Goal: Task Accomplishment & Management: Manage account settings

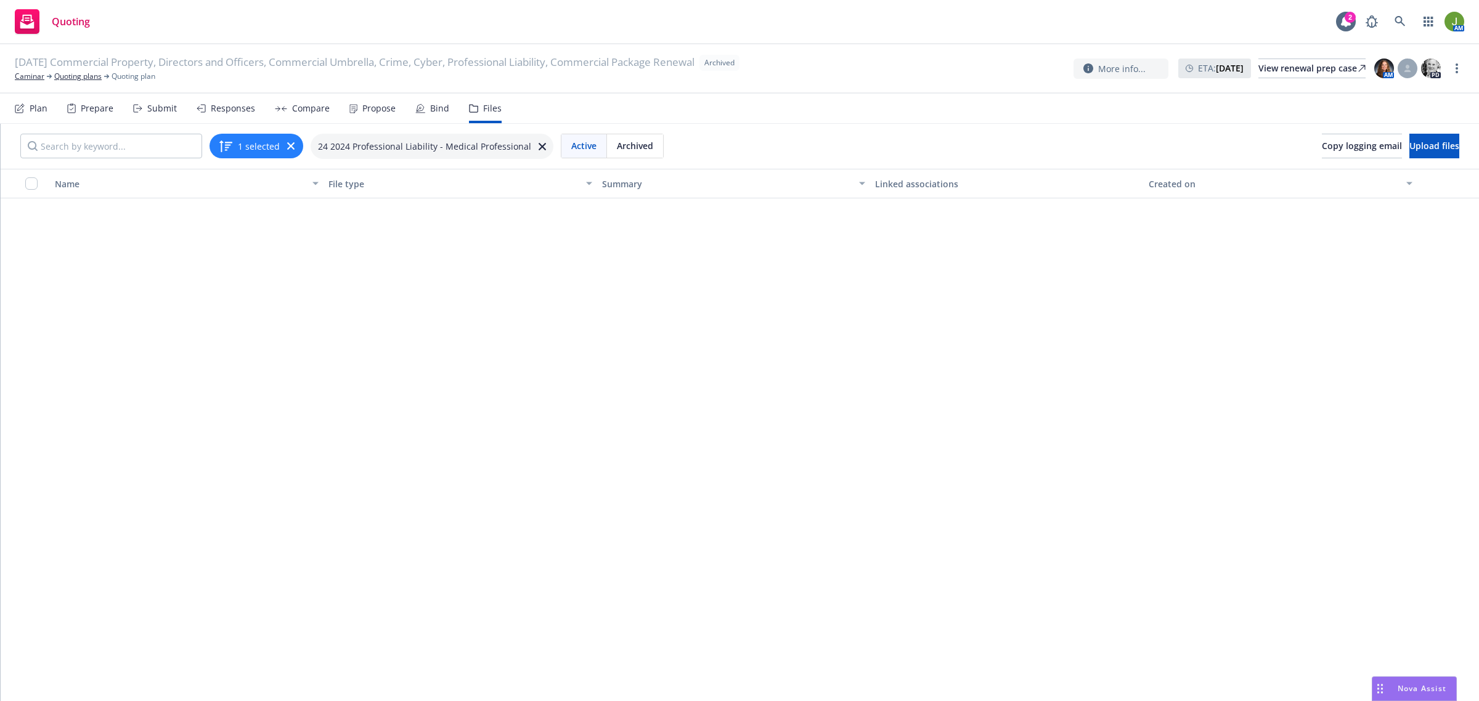
scroll to position [1178, 0]
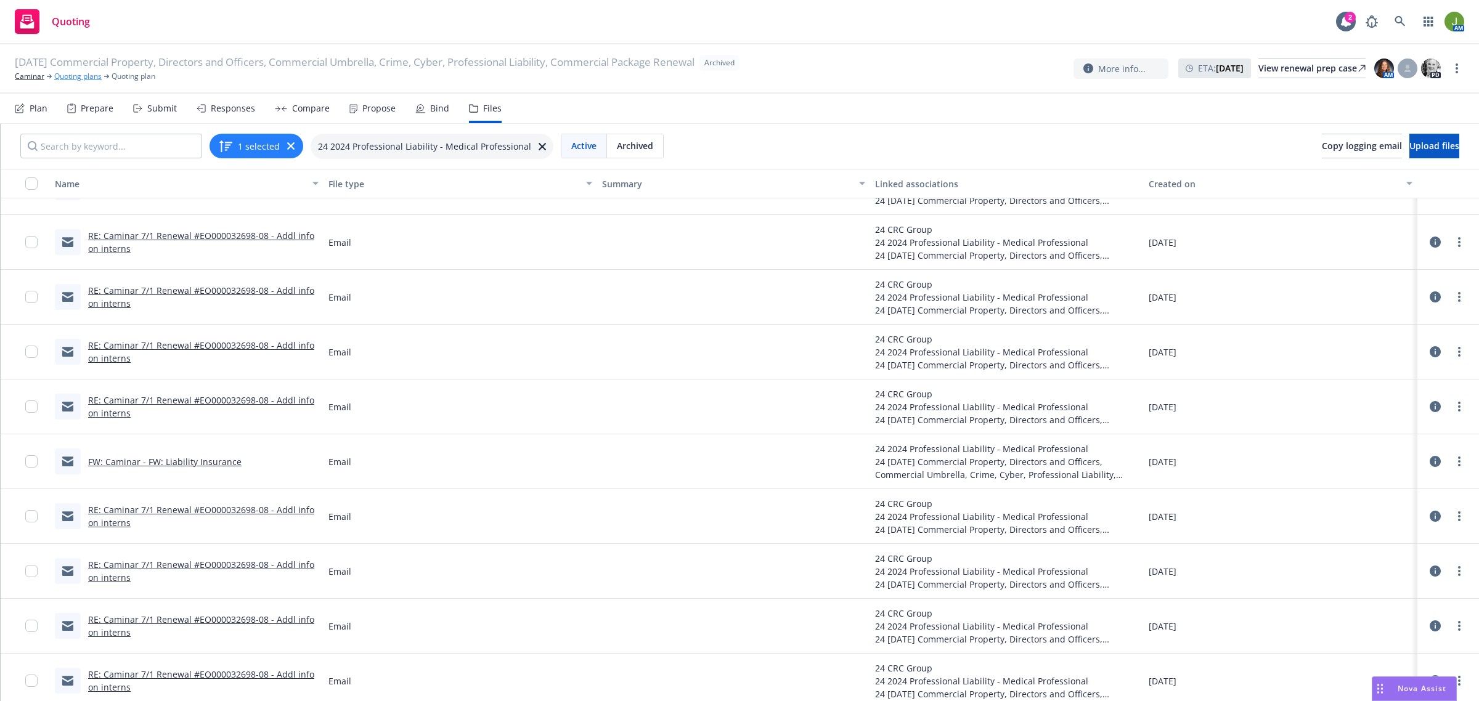
click at [82, 78] on link "Quoting plans" at bounding box center [77, 76] width 47 height 11
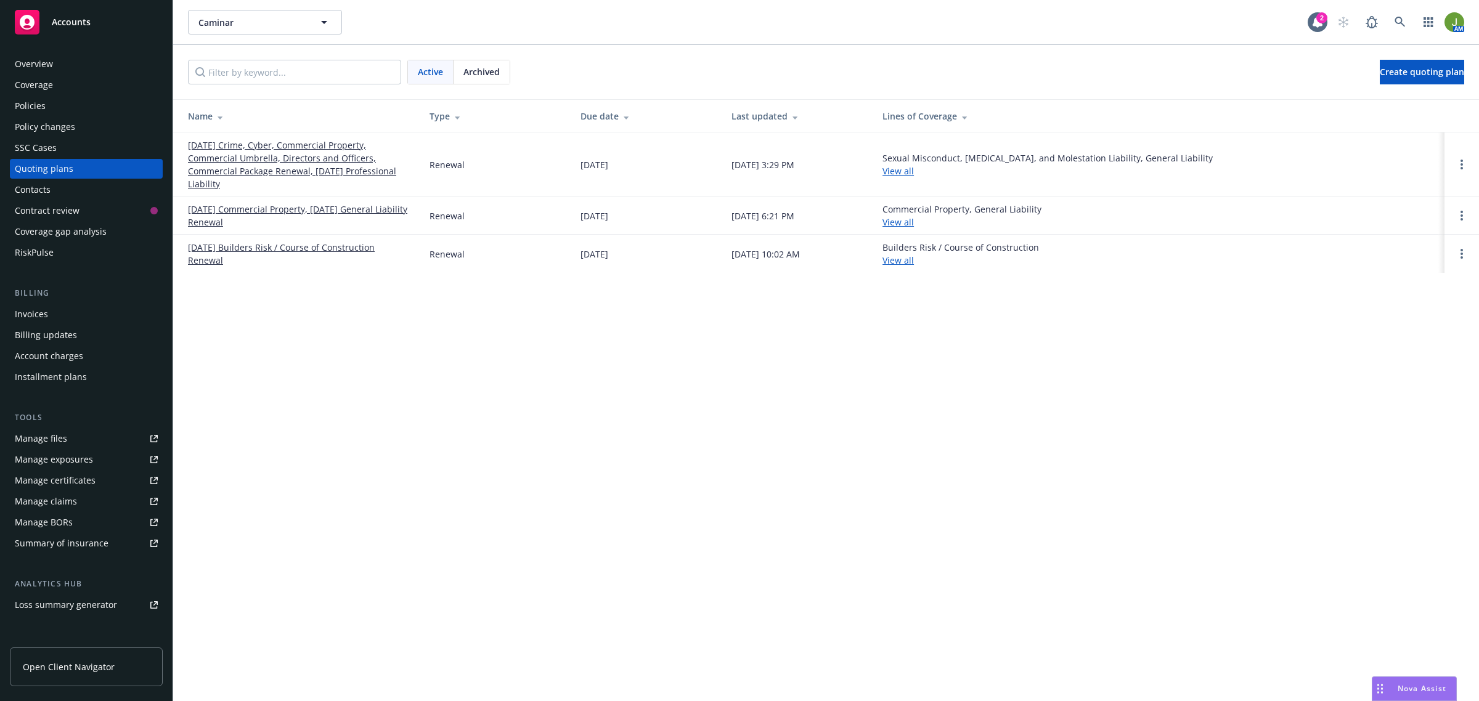
click at [353, 155] on link "[DATE] Crime, Cyber, Commercial Property, Commercial Umbrella, Directors and Of…" at bounding box center [299, 165] width 222 height 52
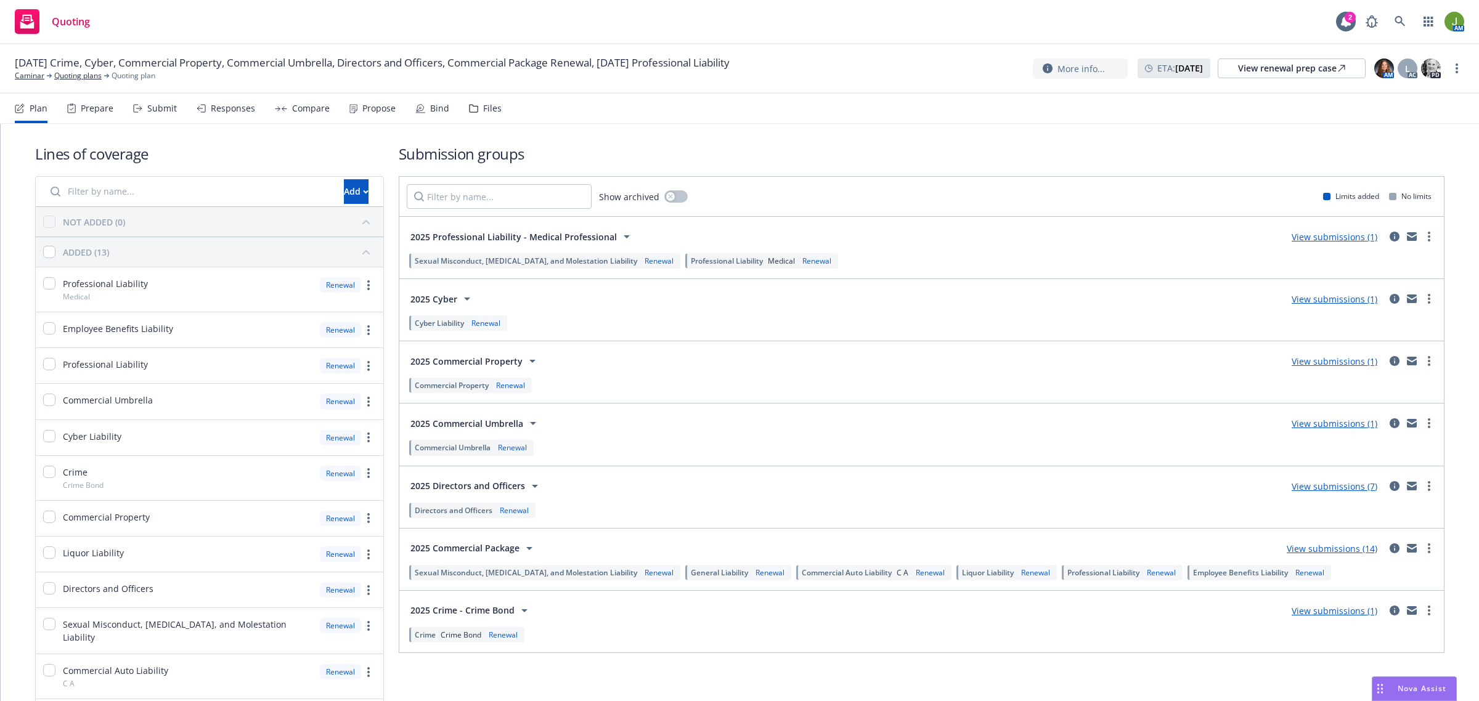
click at [1336, 239] on link "View submissions (1)" at bounding box center [1335, 237] width 86 height 12
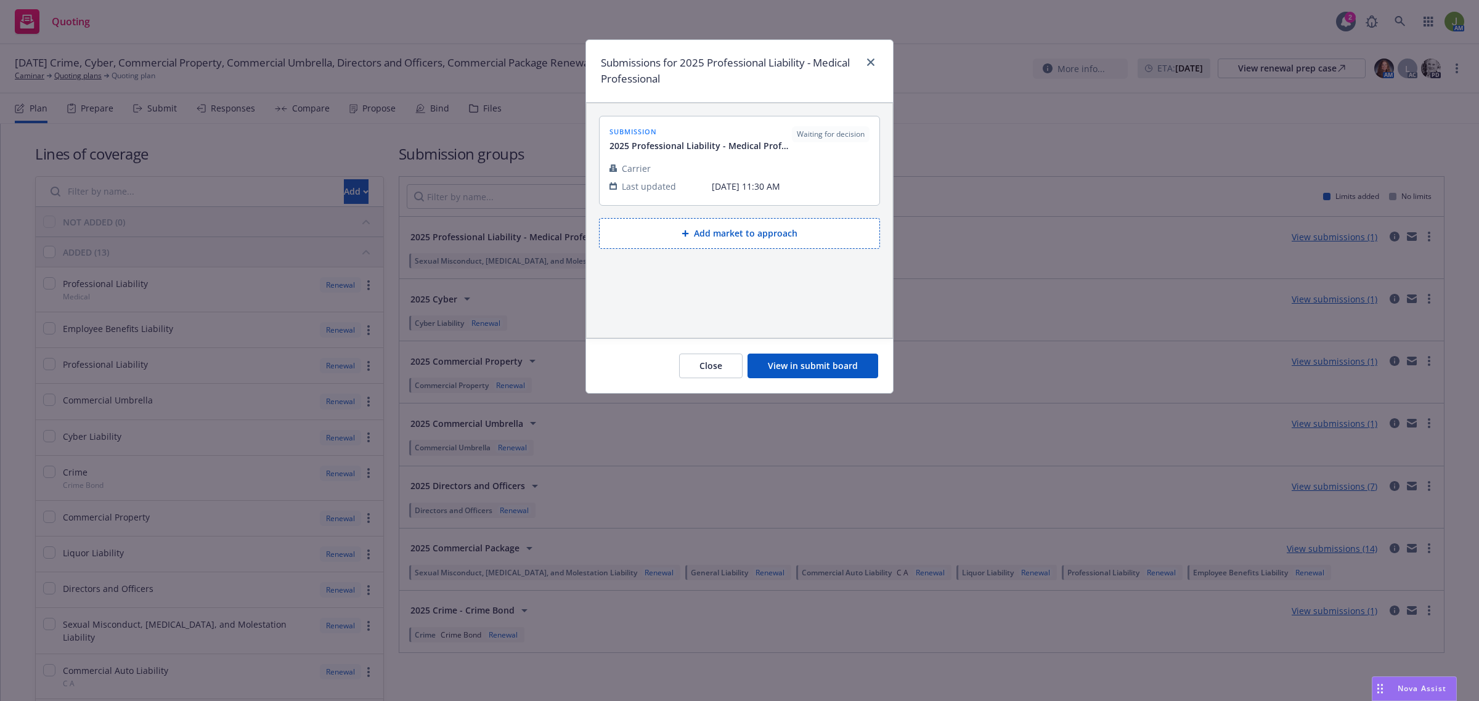
click at [818, 358] on button "View in submit board" at bounding box center [813, 366] width 131 height 25
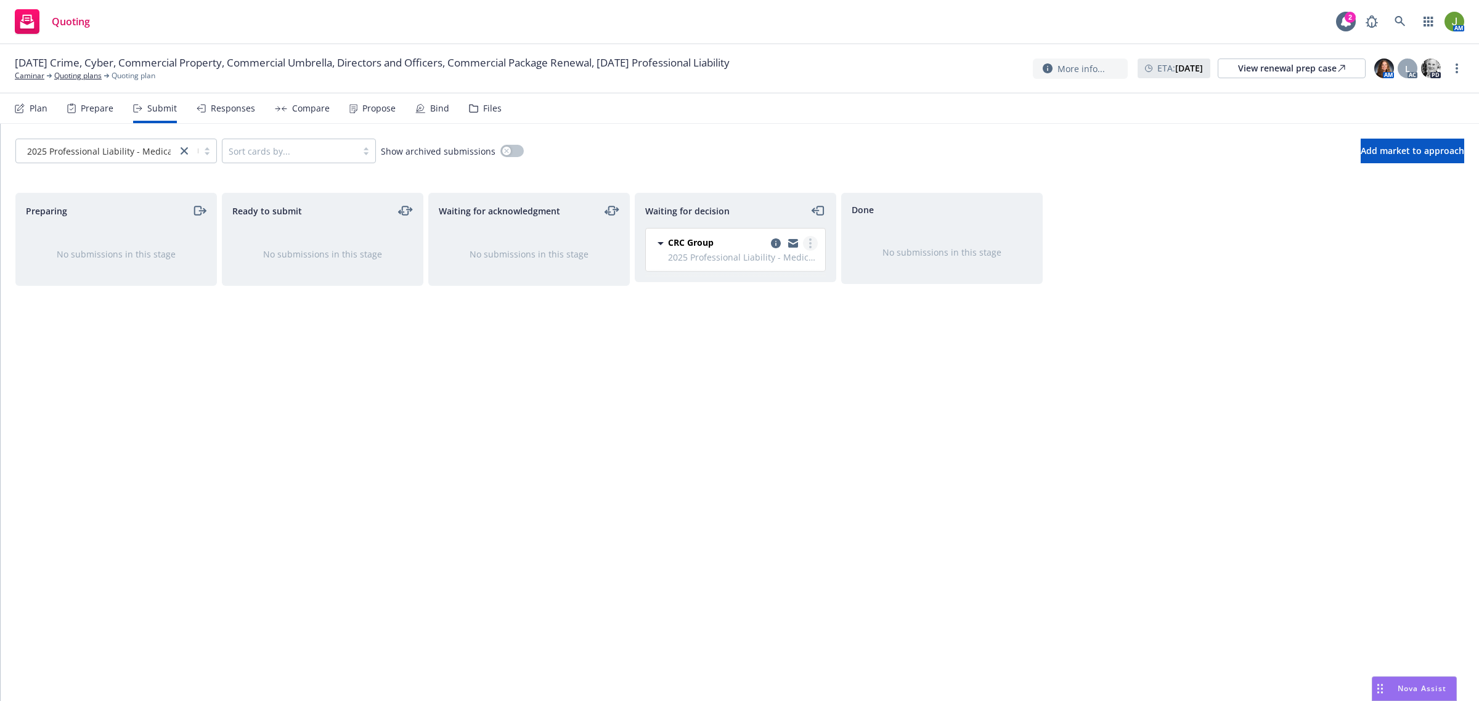
click at [812, 241] on link "more" at bounding box center [810, 243] width 15 height 15
click at [786, 317] on span "Add accepted decision" at bounding box center [754, 319] width 123 height 12
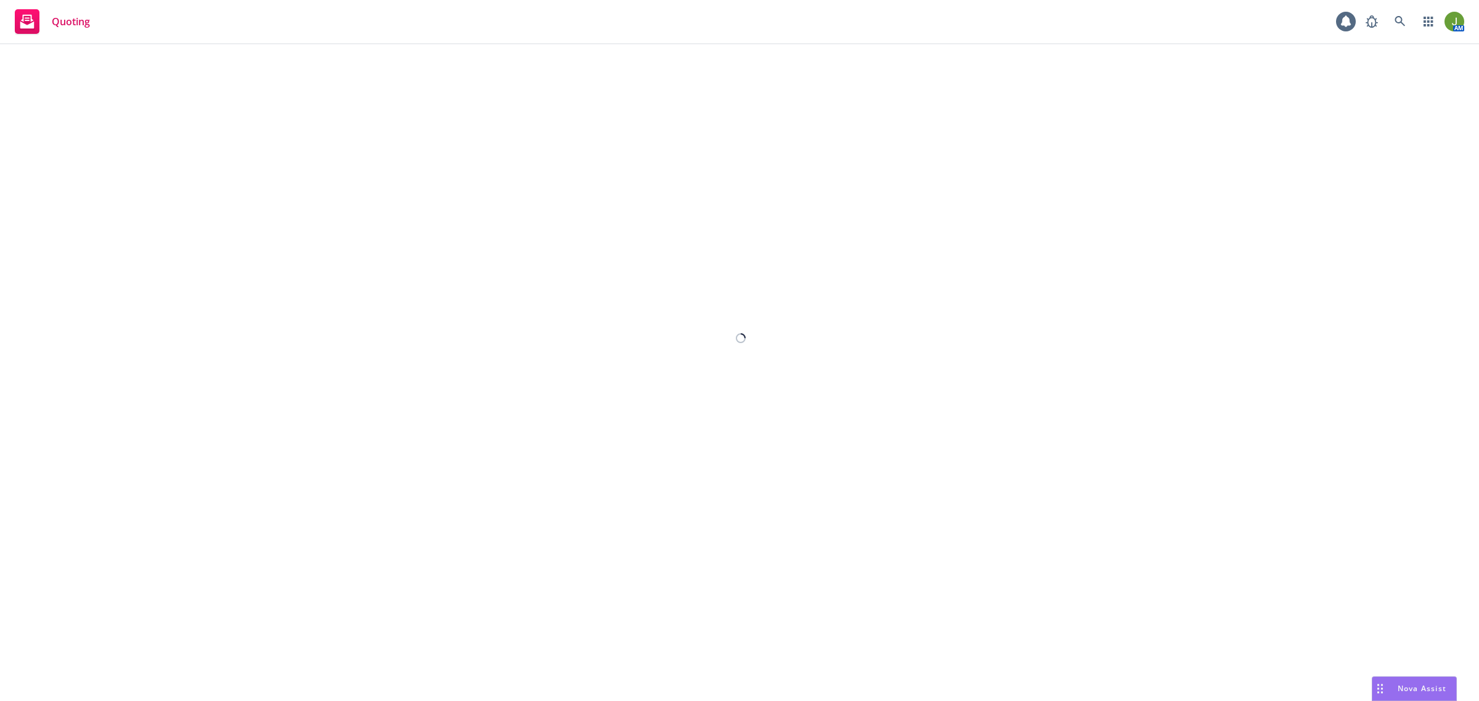
select select "12"
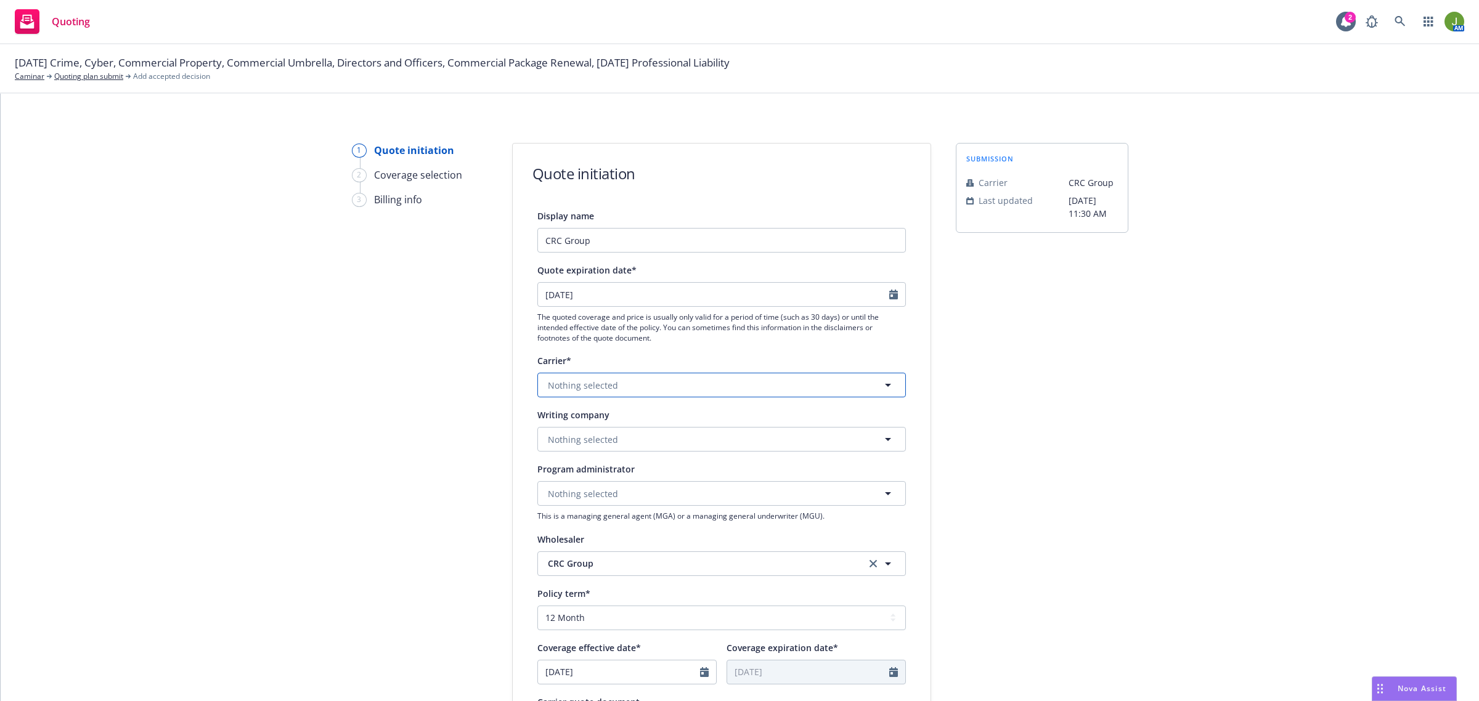
click at [574, 386] on span "Nothing selected" at bounding box center [583, 385] width 70 height 13
type input "admiral [PERSON_NAME]"
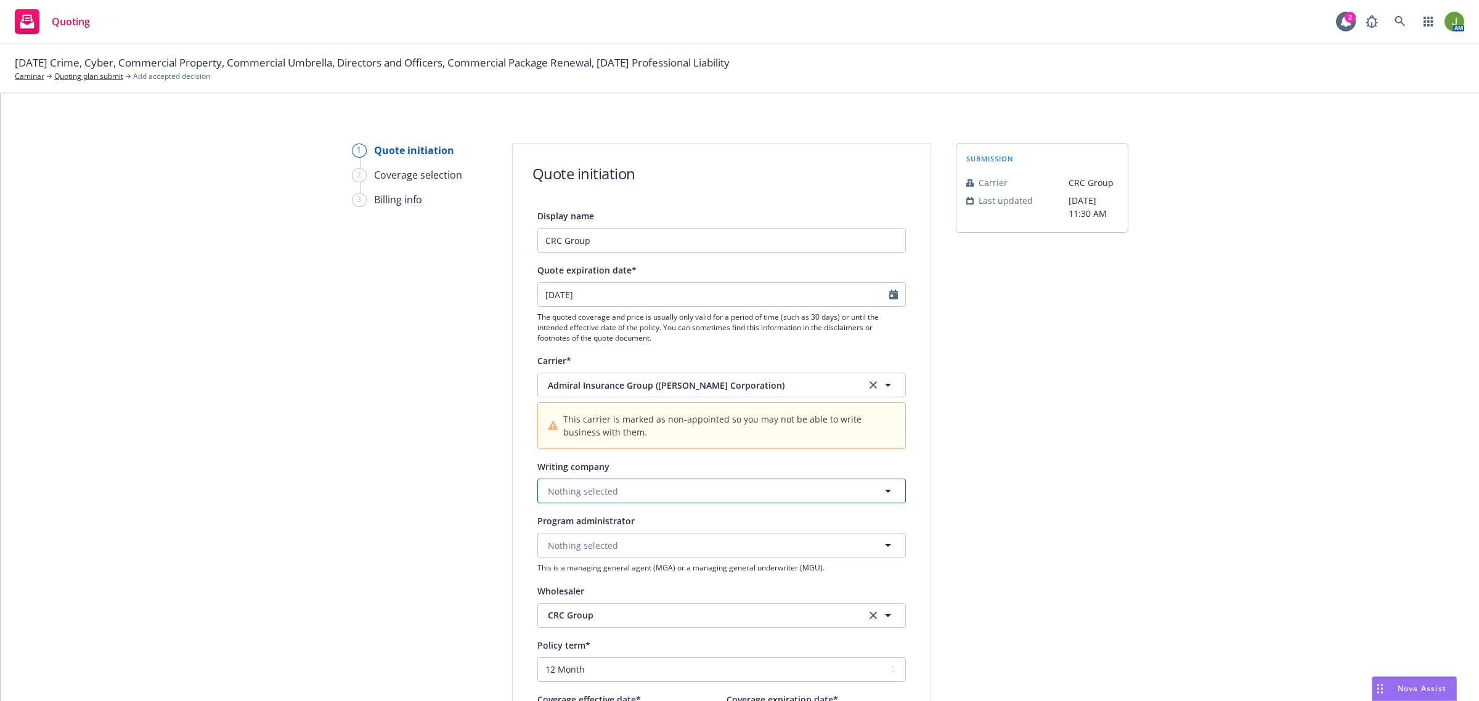
click at [684, 491] on button "Nothing selected" at bounding box center [722, 491] width 369 height 25
type input "[PERSON_NAME]"
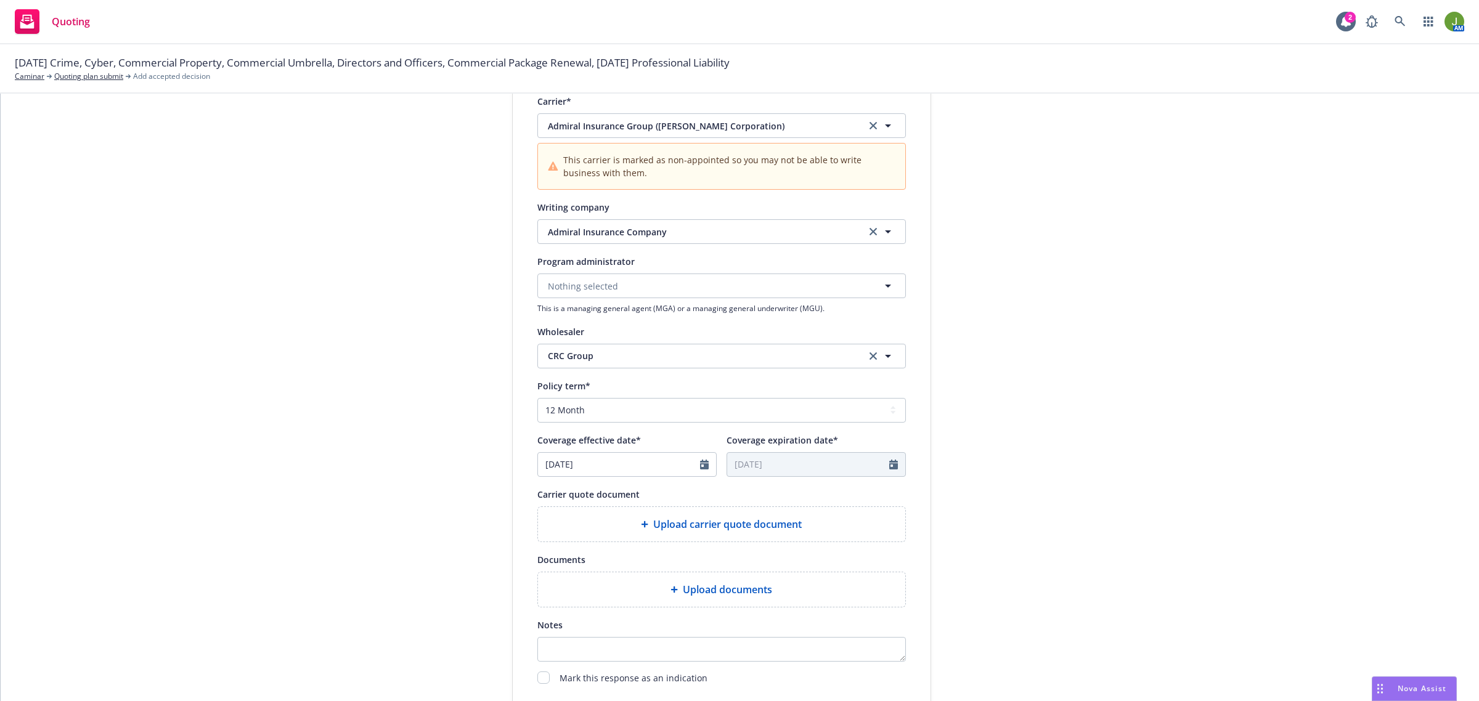
scroll to position [308, 0]
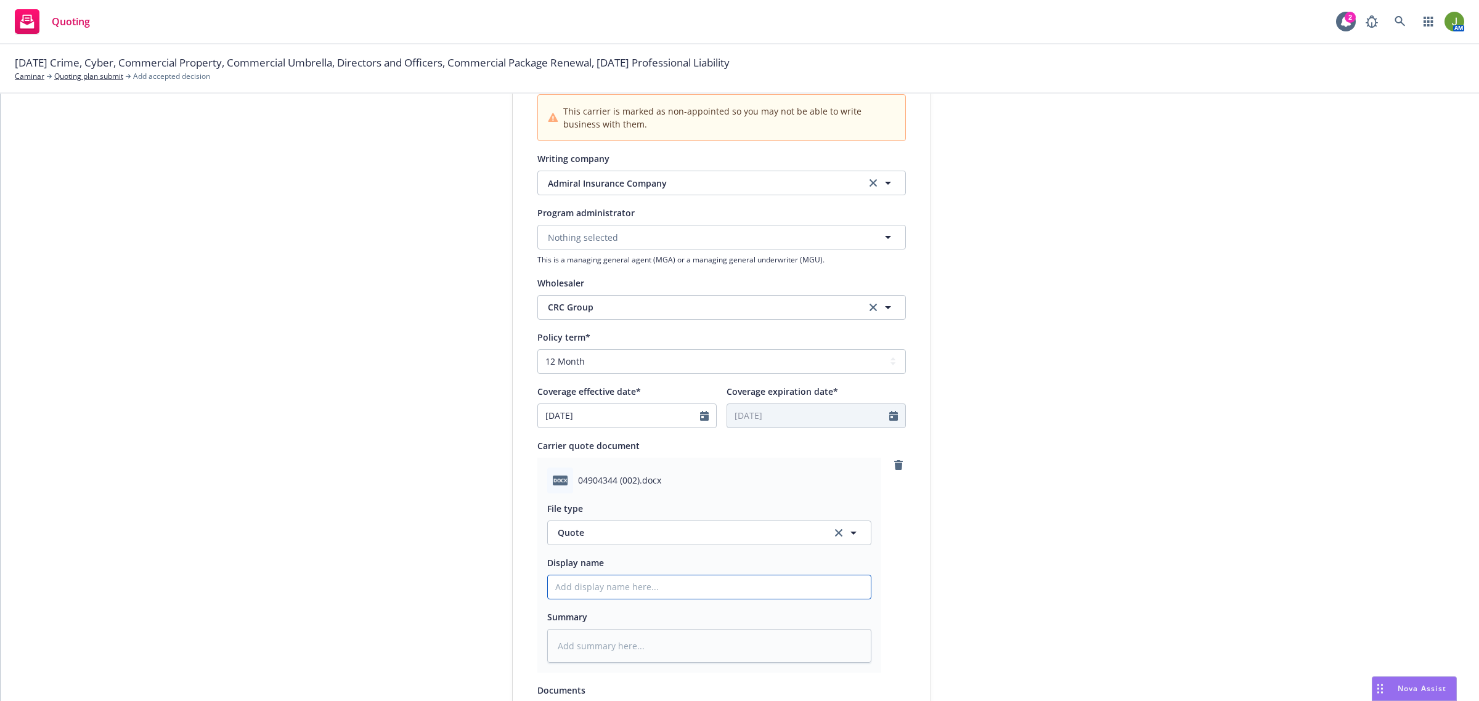
click at [605, 586] on input "Display name" at bounding box center [709, 587] width 323 height 23
type textarea "x"
type input "2"
type textarea "x"
type input "25"
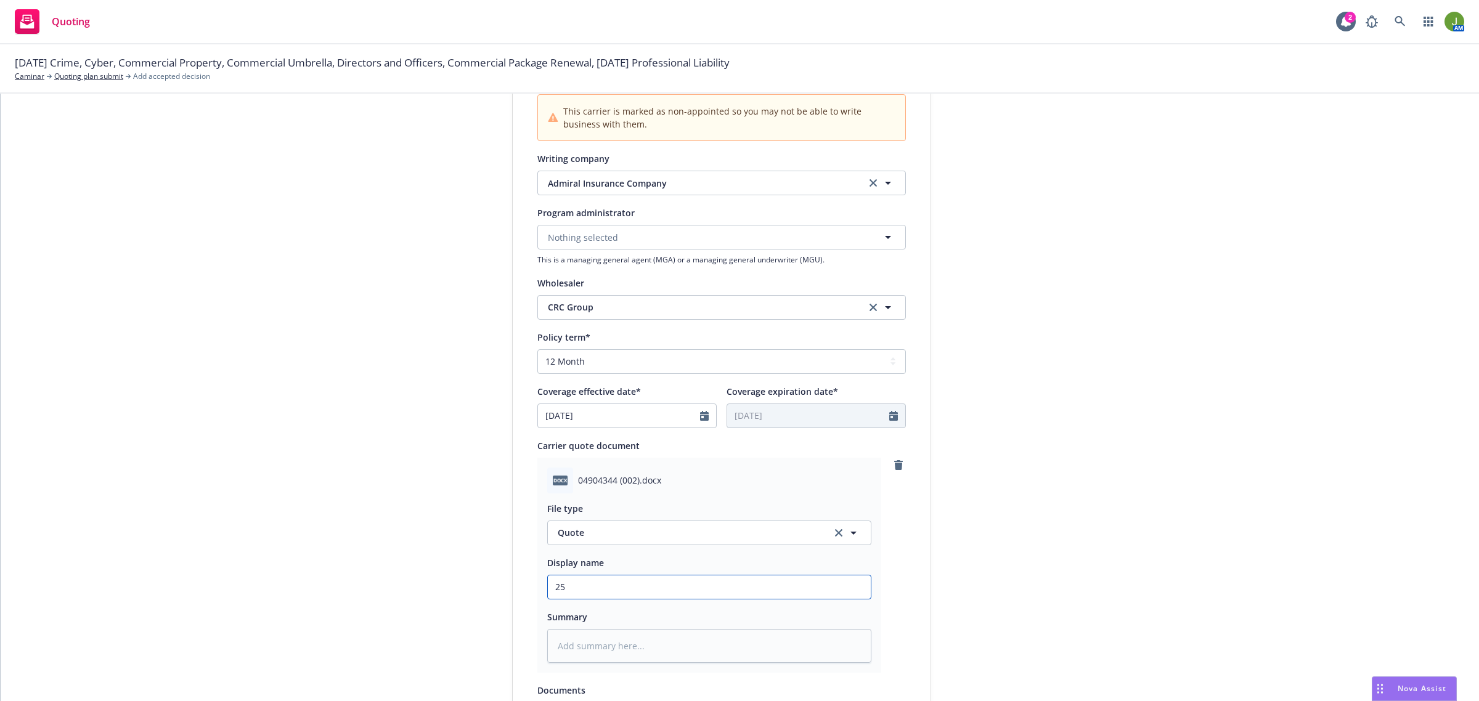
type textarea "x"
type input "25"
type textarea "x"
type input "25 M"
type textarea "x"
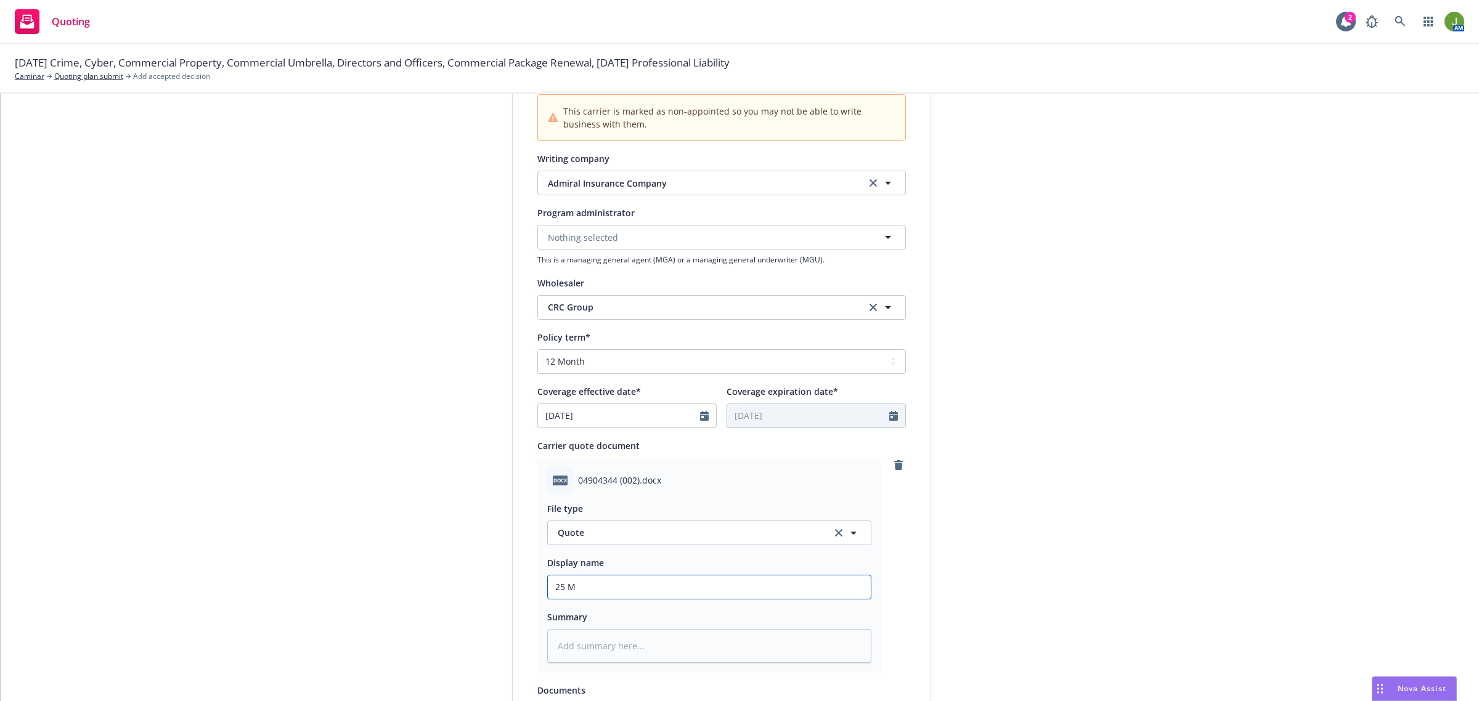
type input "25 Me"
type textarea "x"
type input "25 Med"
type textarea "x"
type input "25 Medi"
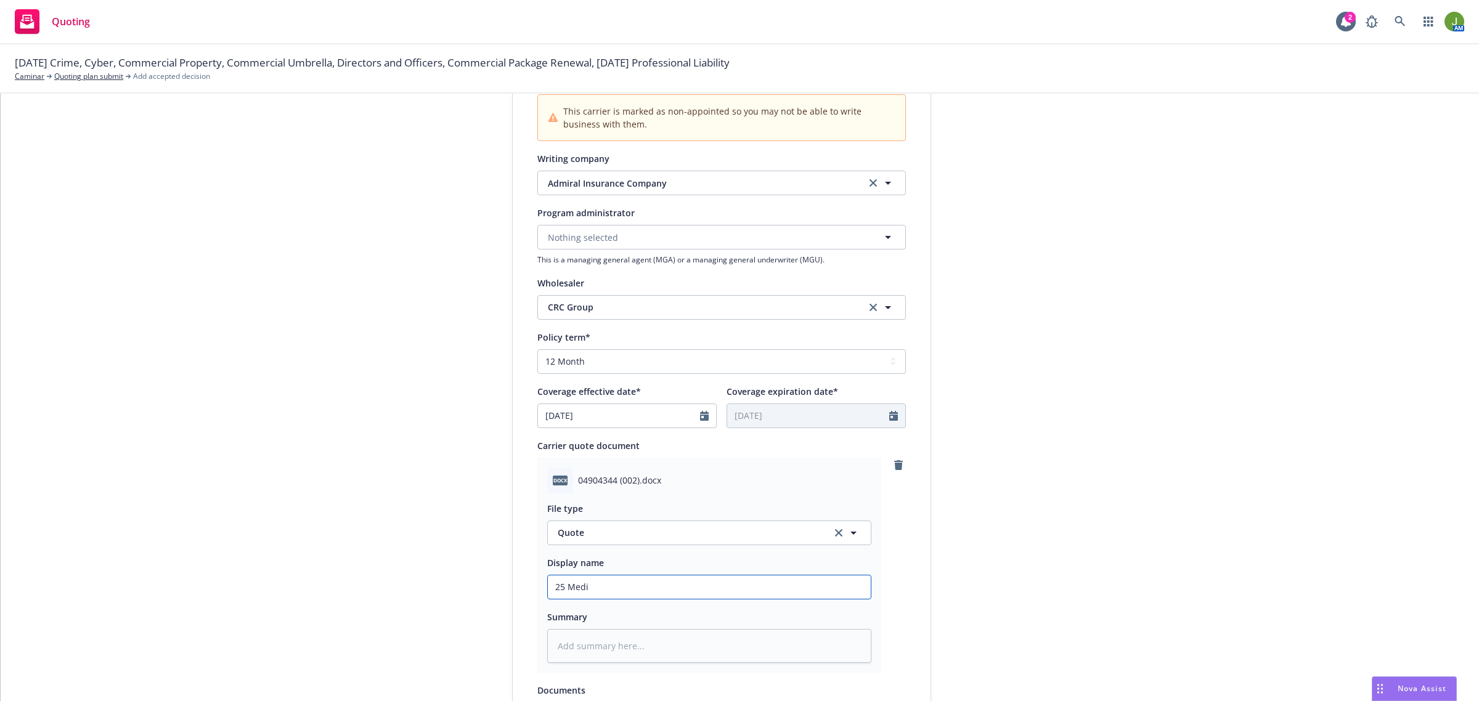
type textarea "x"
type input "25 Medic"
type textarea "x"
type input "25 Medica"
type textarea "x"
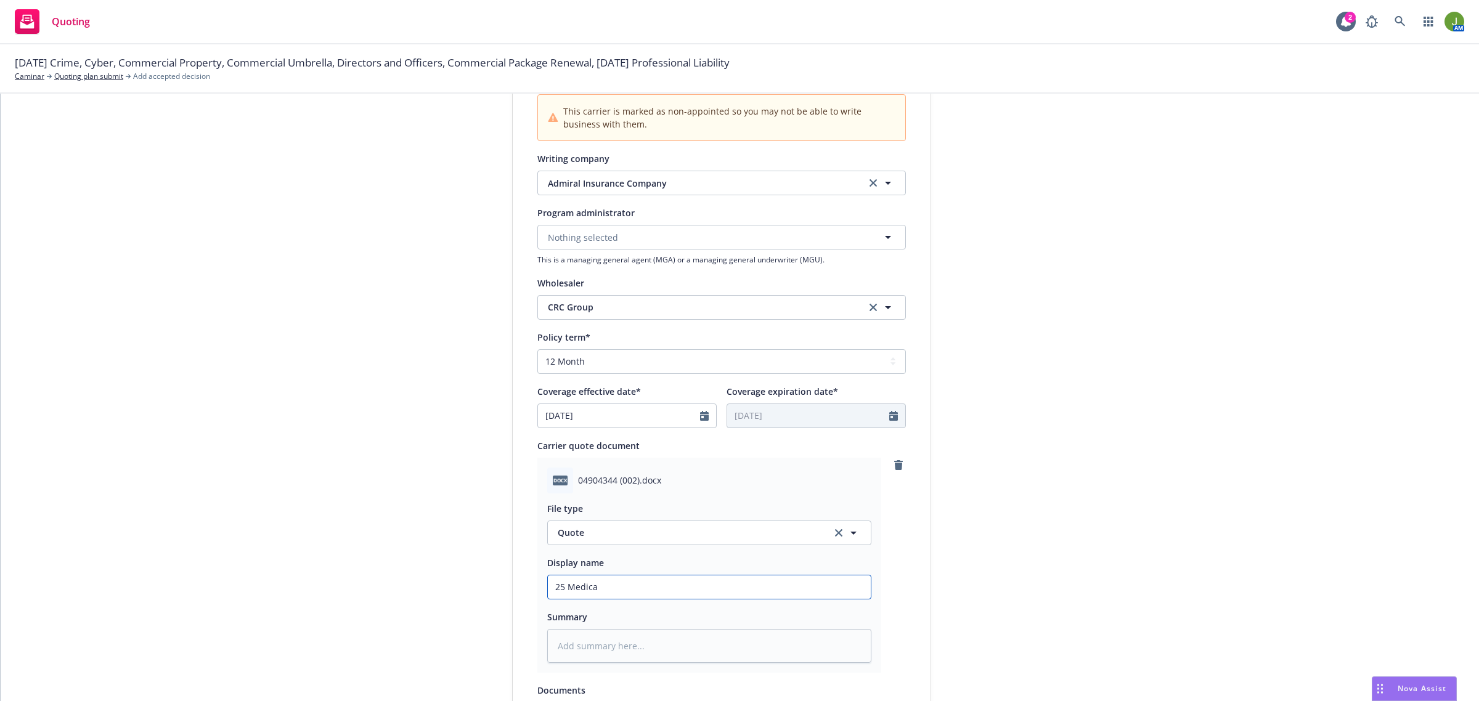
type input "25 Medical"
type textarea "x"
type input "25 Medical P"
type textarea "x"
type input "25 Medical Pr"
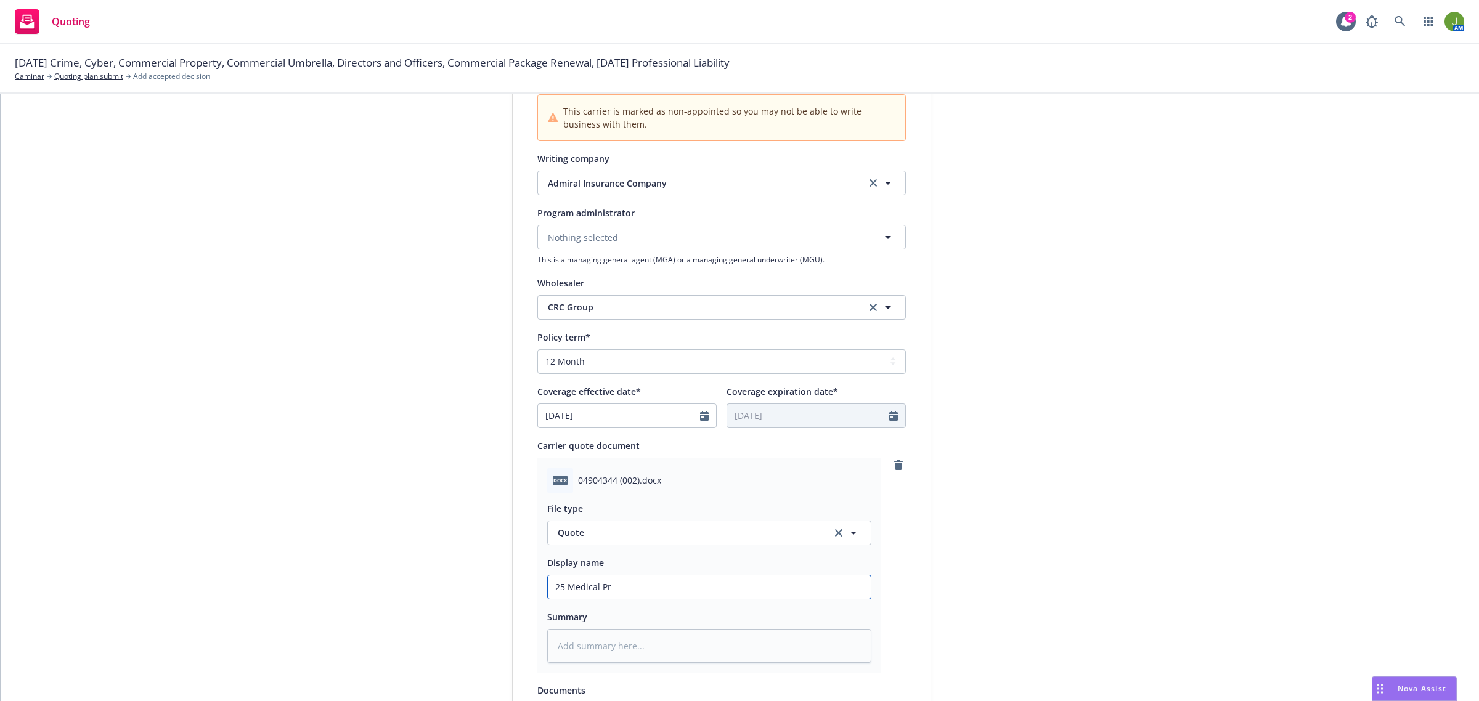
type textarea "x"
type input "25 Medical Pro"
type textarea "x"
type input "25 Medical Prof"
type textarea "x"
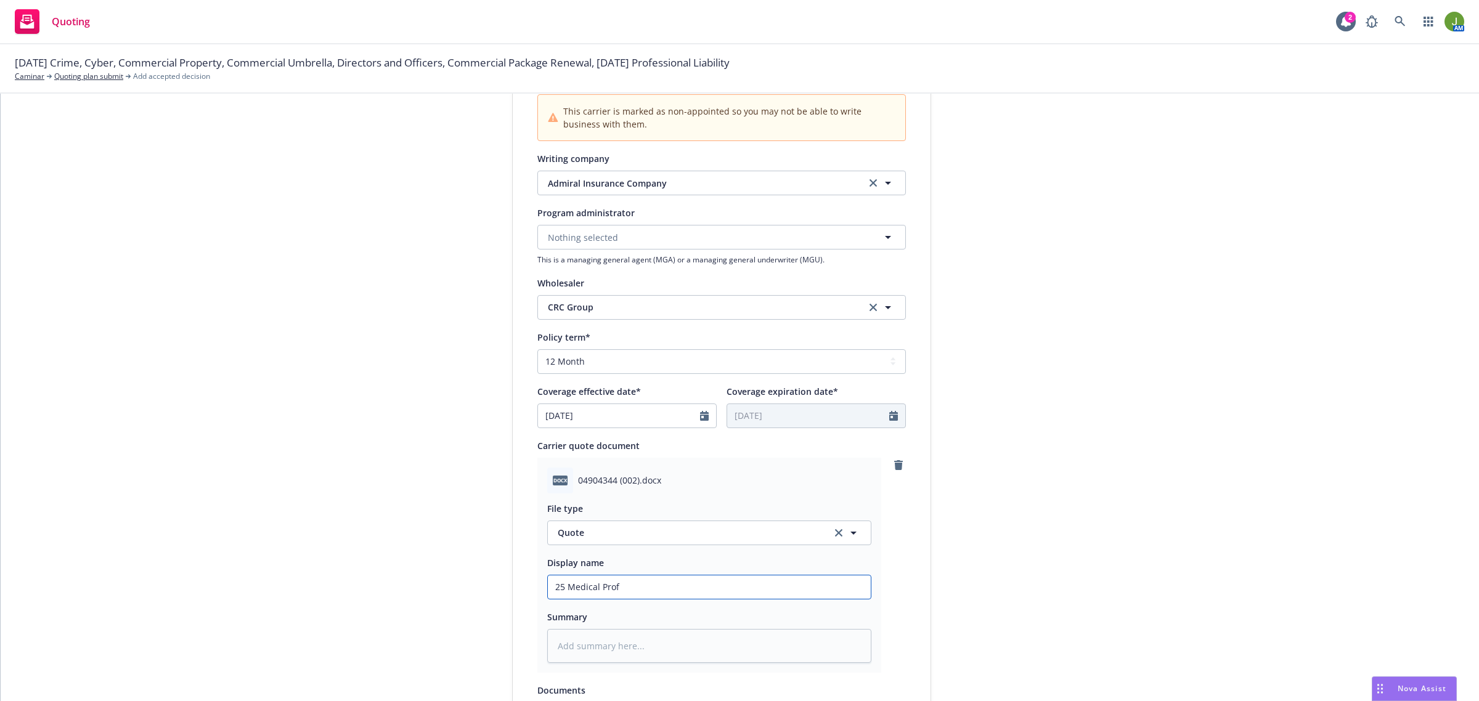
type input "25 Medical Profe"
type textarea "x"
type input "25 Medical Profes"
type textarea "x"
type input "25 Medical Profess"
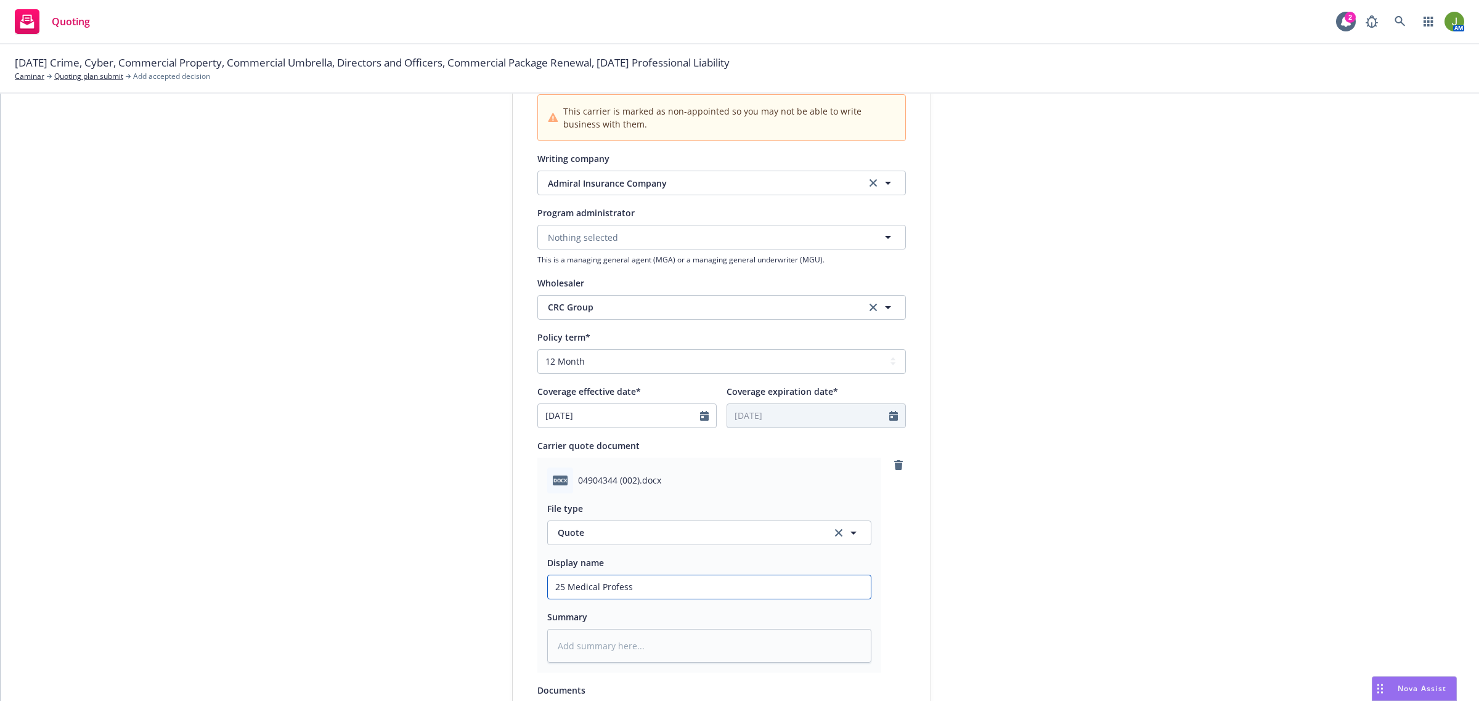
type textarea "x"
type input "25 Medical Professi"
type textarea "x"
type input "25 Medical Professio"
type textarea "x"
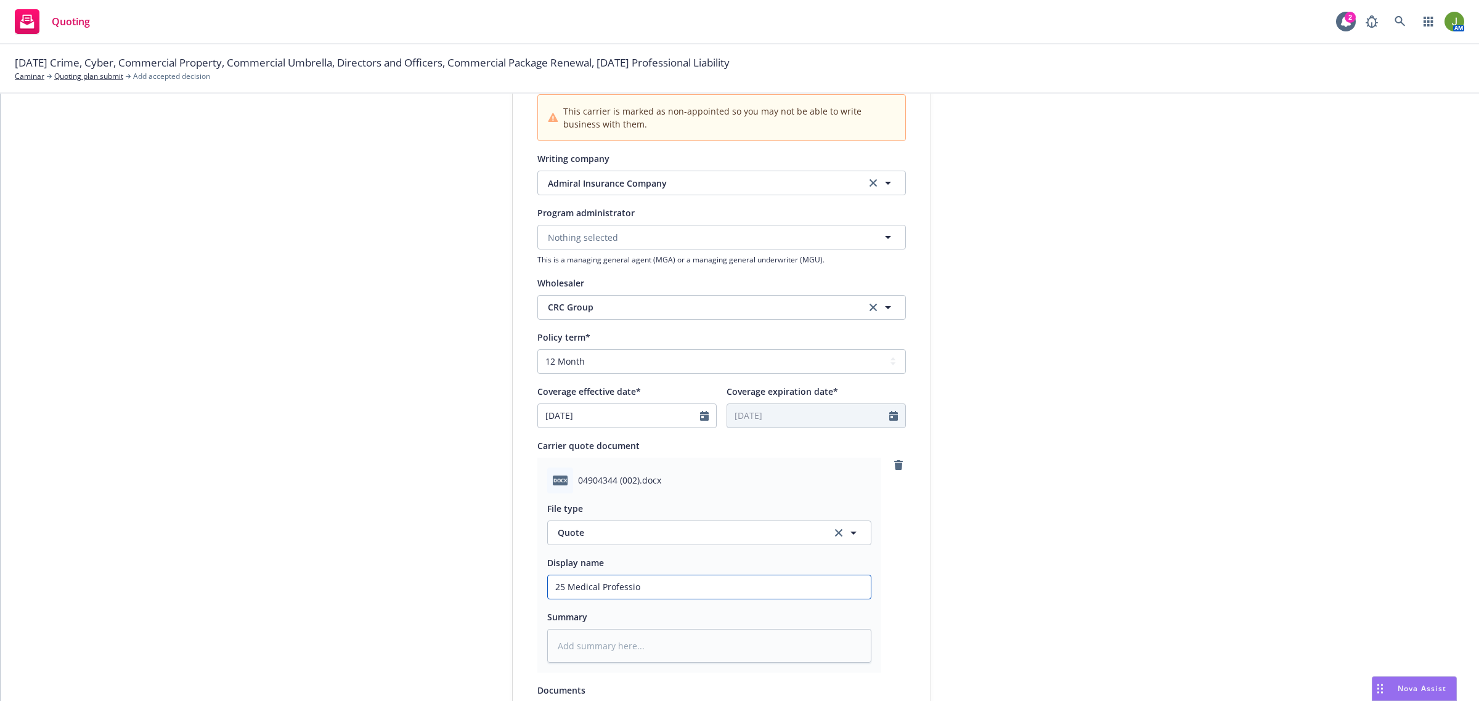
type input "25 Medical Profession"
type textarea "x"
type input "25 Medical Professiona"
type textarea "x"
type input "25 Medical Professional"
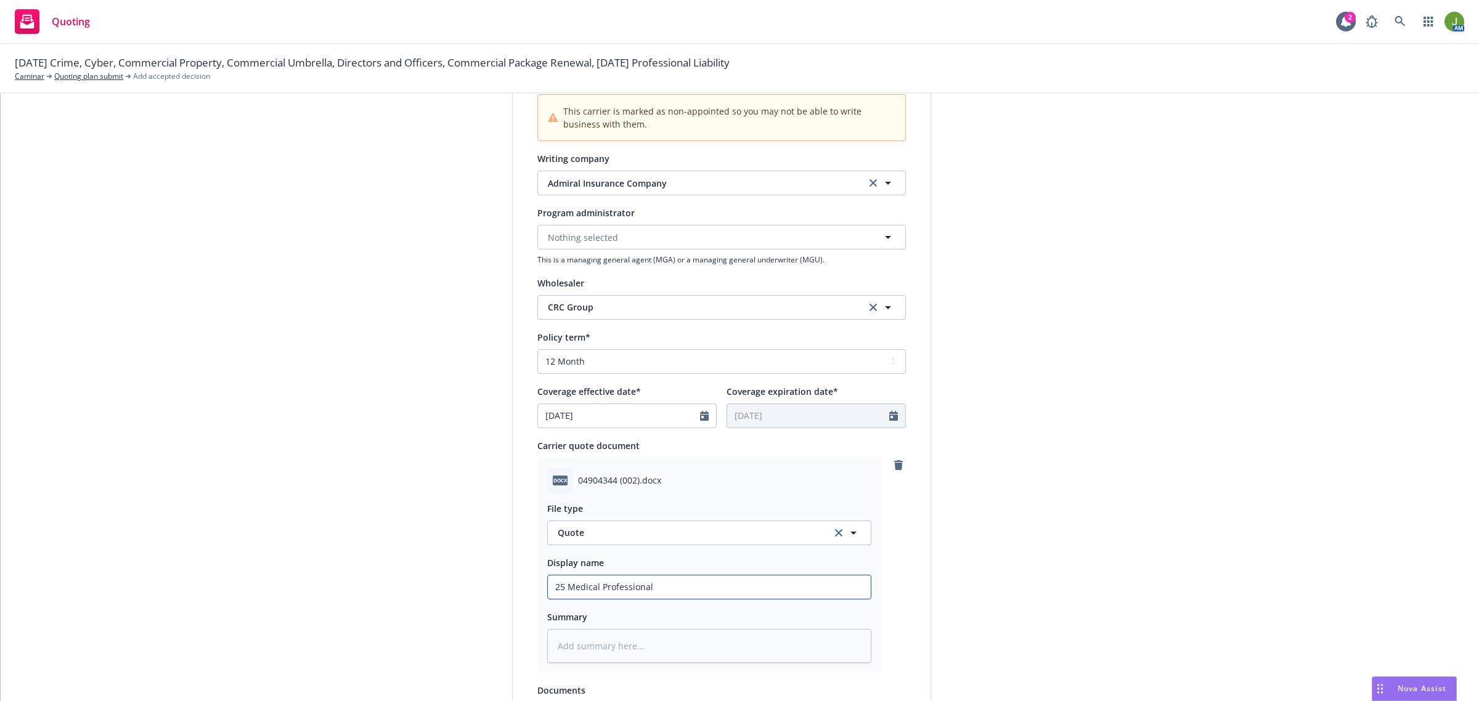
type textarea "x"
type input "25 Medical Professional L"
type textarea "x"
type input "25 Medical Professional Li"
type textarea "x"
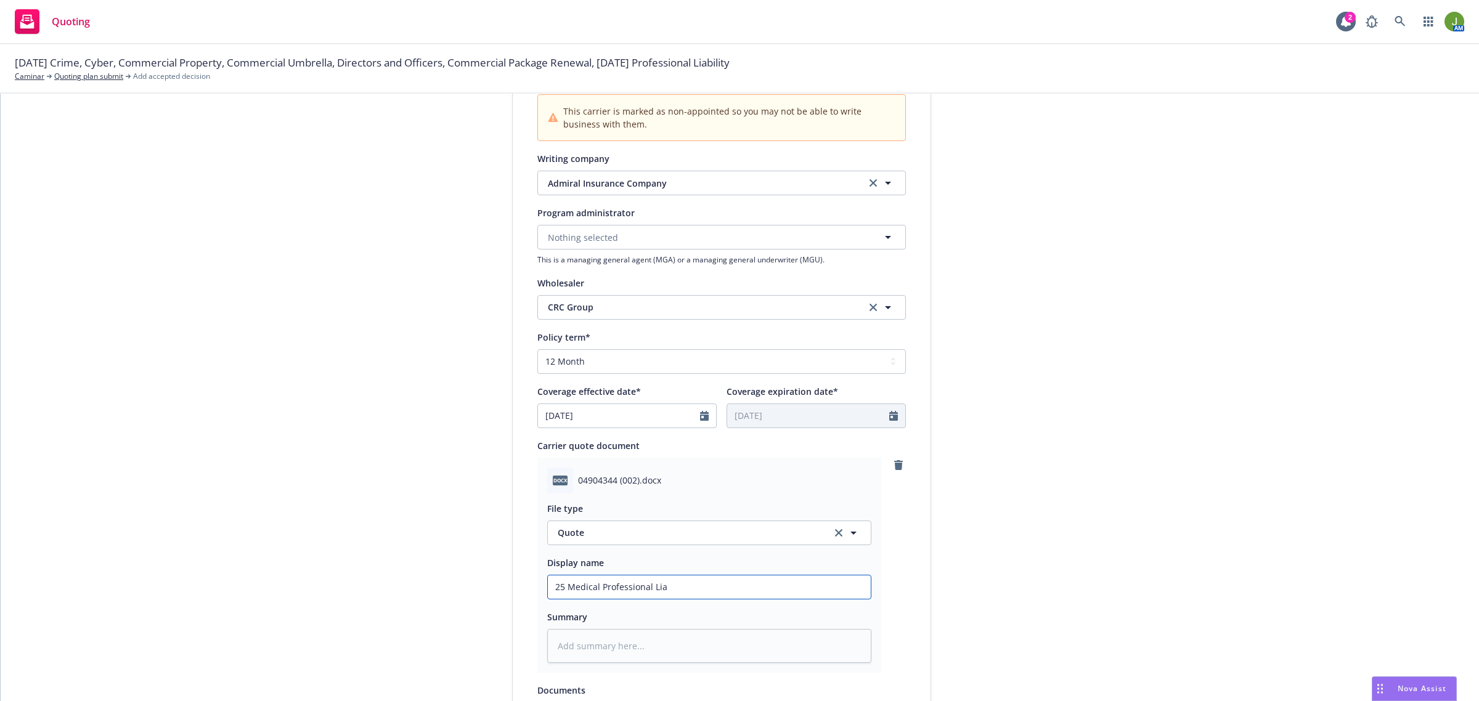
type input "25 Medical Professional Liai"
type textarea "x"
type input "25 Medical Professional Liaib"
type textarea "x"
type input "25 Medical Professional Liaibl"
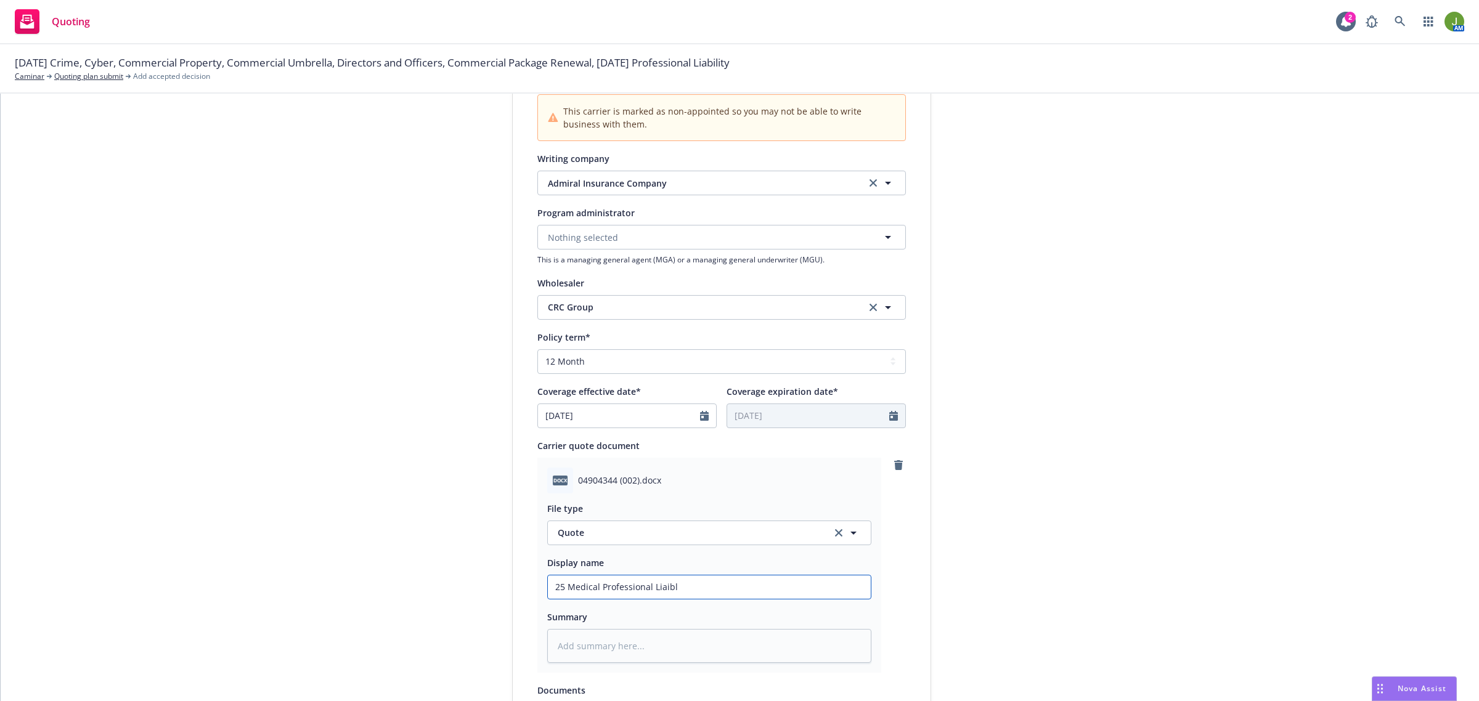
type textarea "x"
type input "25 Medical Professional Liaibli"
type textarea "x"
type input "25 Medical Professional Liaiblit"
type textarea "x"
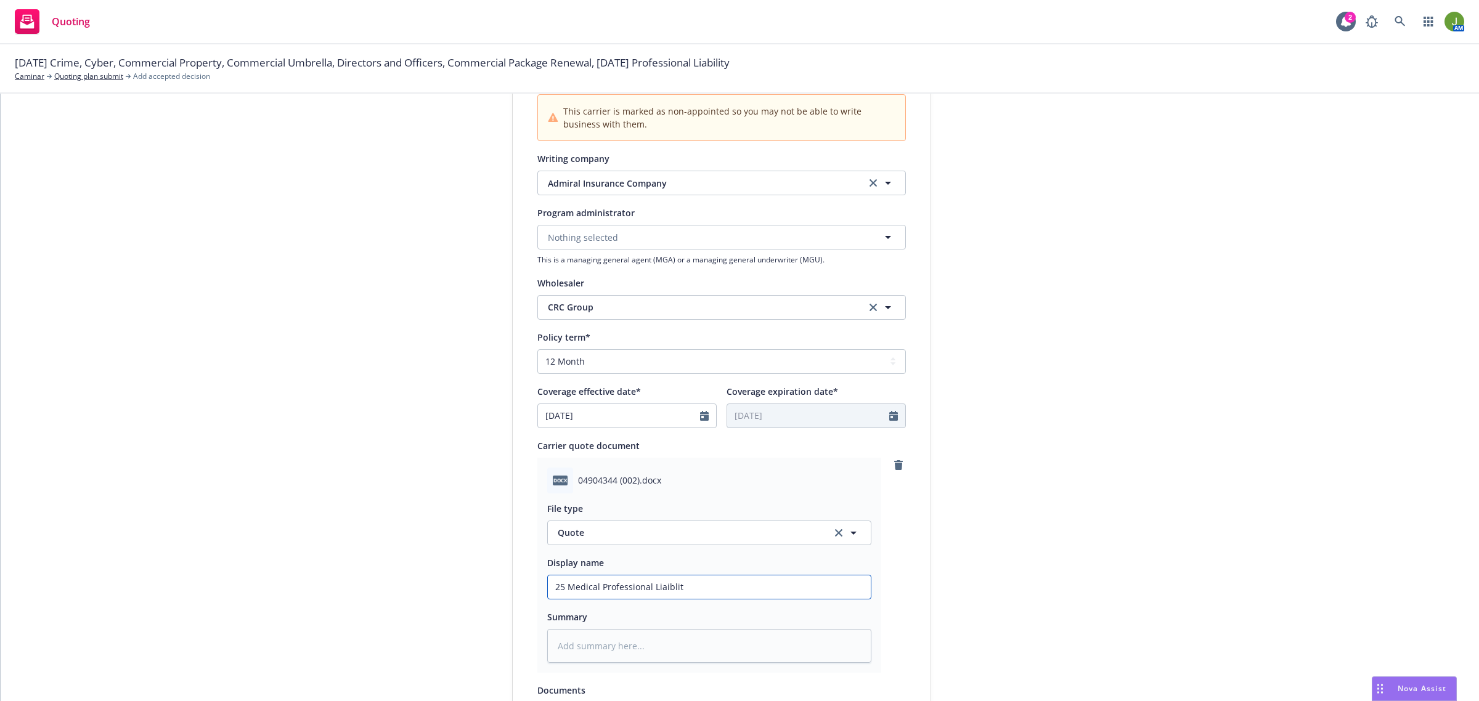
type input "25 Medical Professional Liaiblity"
type textarea "x"
type input "25 Medical Professional Liaiblity"
type textarea "x"
type input "25 Medical Professional Liaiblity Q"
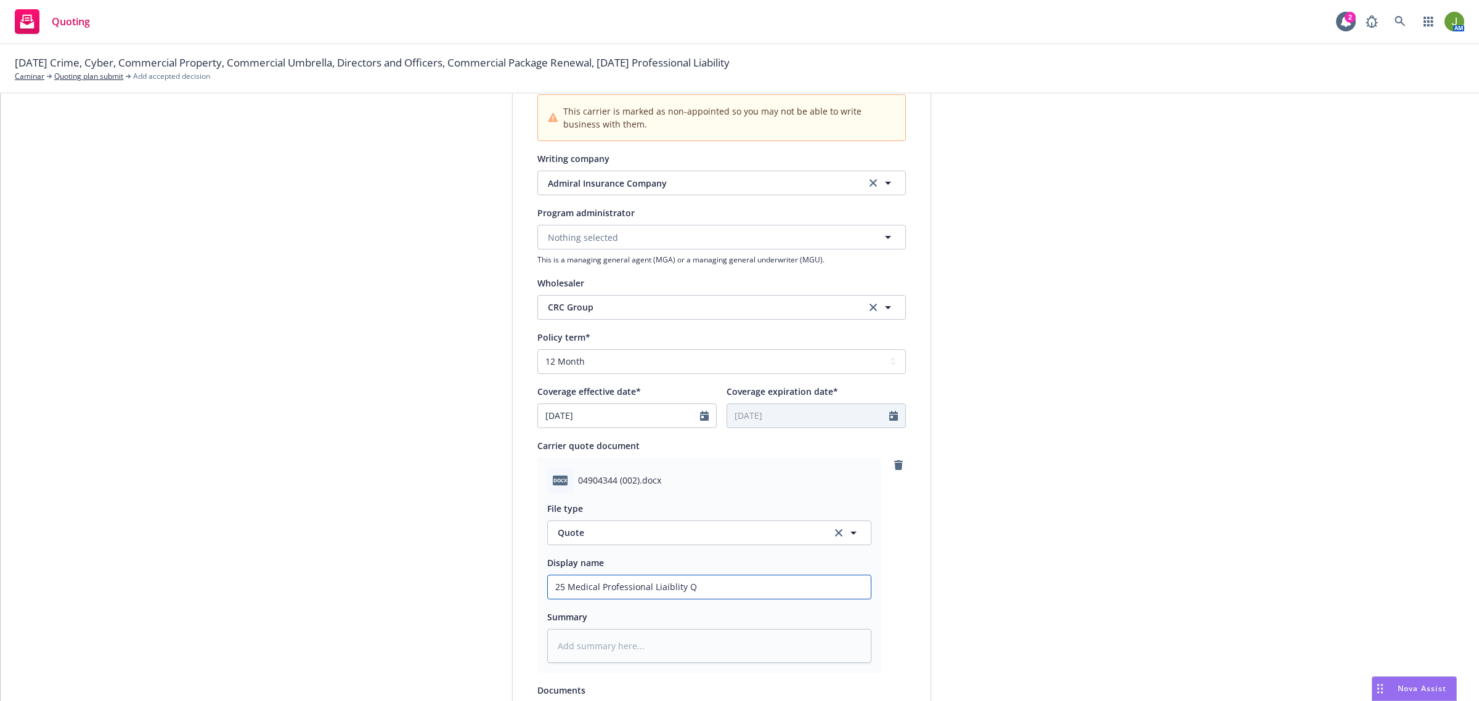
type textarea "x"
type input "25 Medical Professional Liaiblity Qu"
type textarea "x"
type input "25 Medical Professional Liaiblity Quo"
type textarea "x"
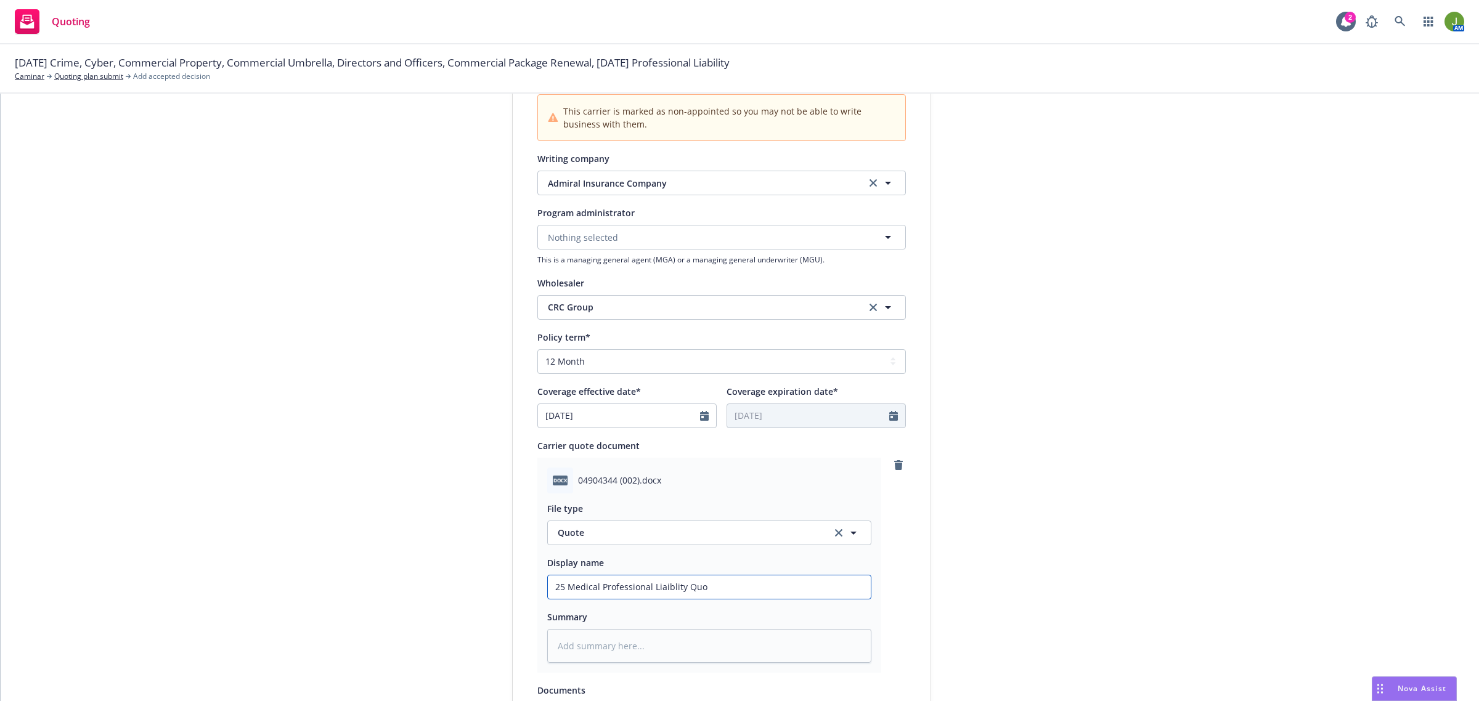
type input "25 Medical Professional Liaiblity Quot"
type textarea "x"
type input "25 Medical Professional Liaiblity Quote"
type textarea "x"
type input "25 Medical Professional Liablity Quote"
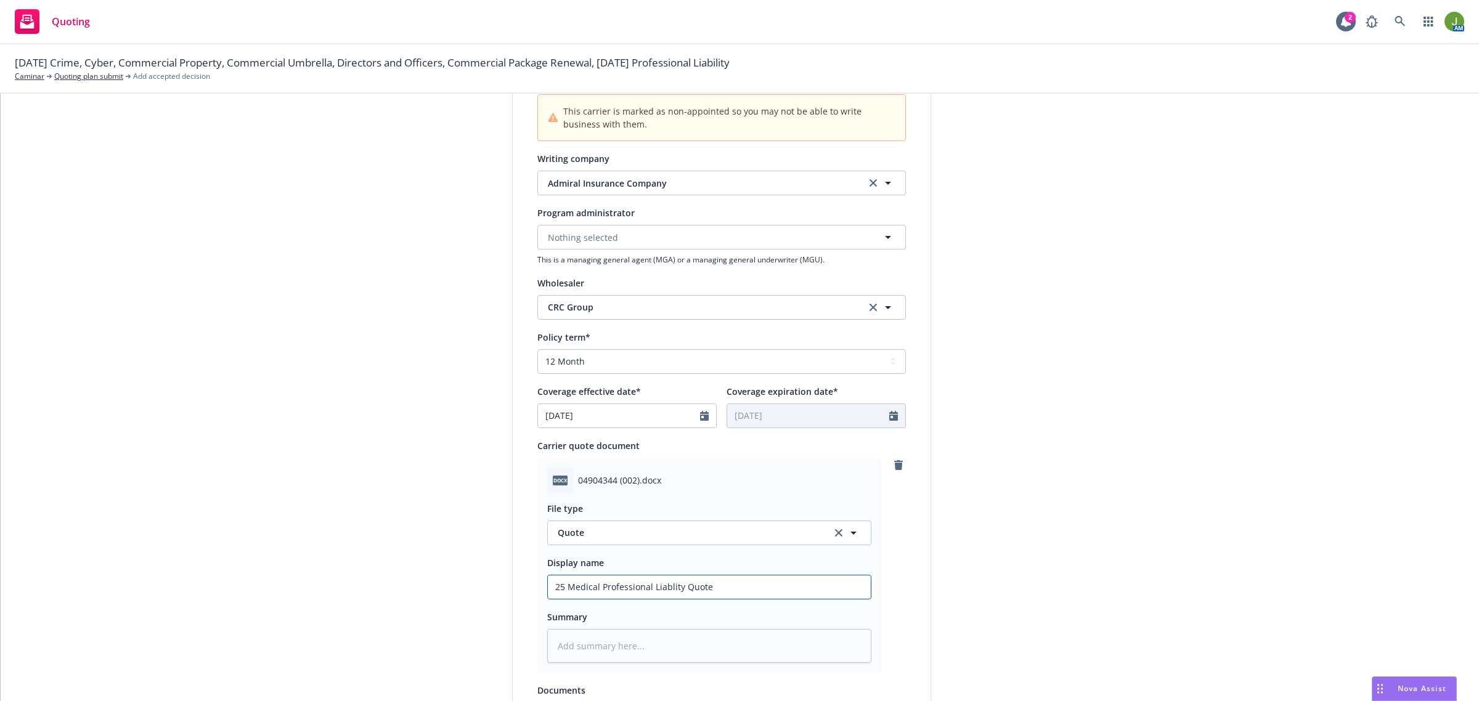
type textarea "x"
drag, startPoint x: 724, startPoint y: 584, endPoint x: 439, endPoint y: 567, distance: 285.3
click at [439, 567] on div "1 Quote initiation 2 Coverage selection 3 Billing info Quote initiation Display…" at bounding box center [739, 364] width 1449 height 1058
type input "25 Medical Professional Liability Quote"
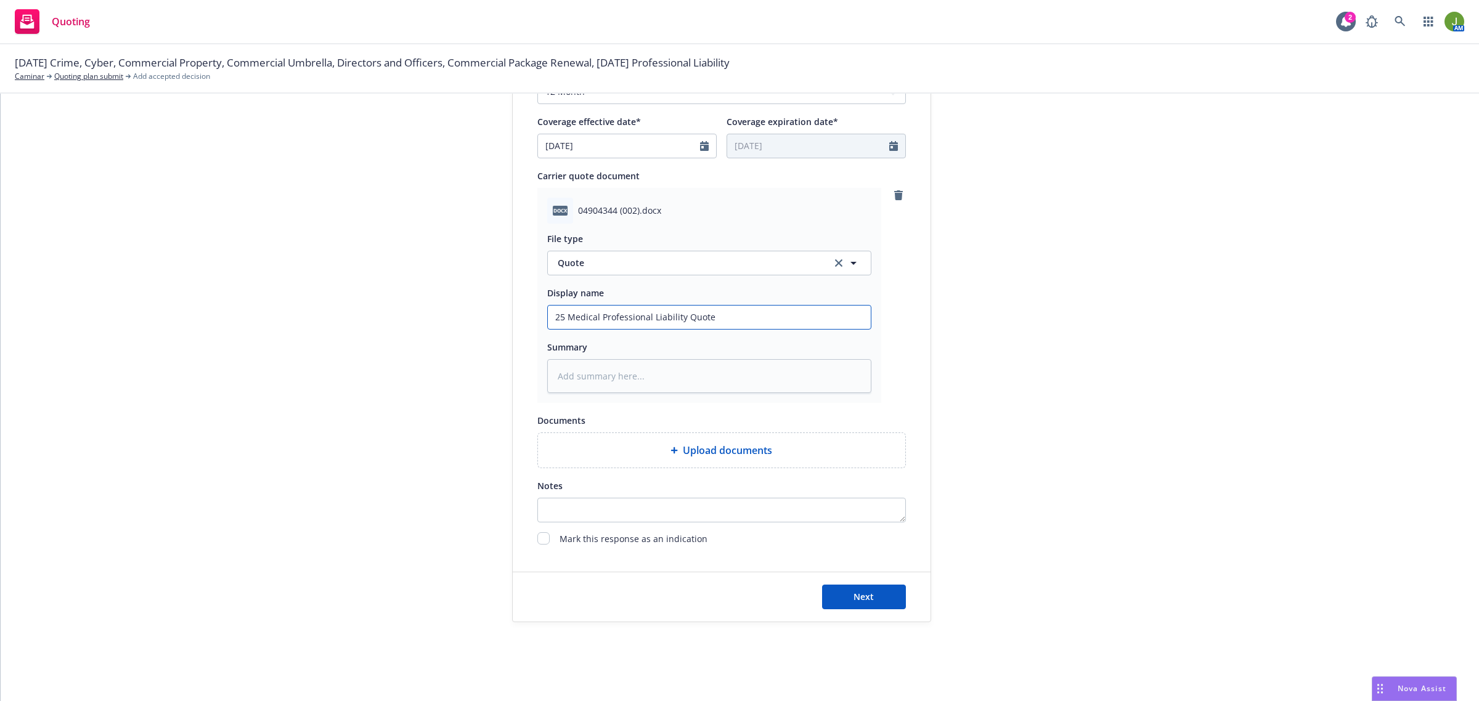
type textarea "x"
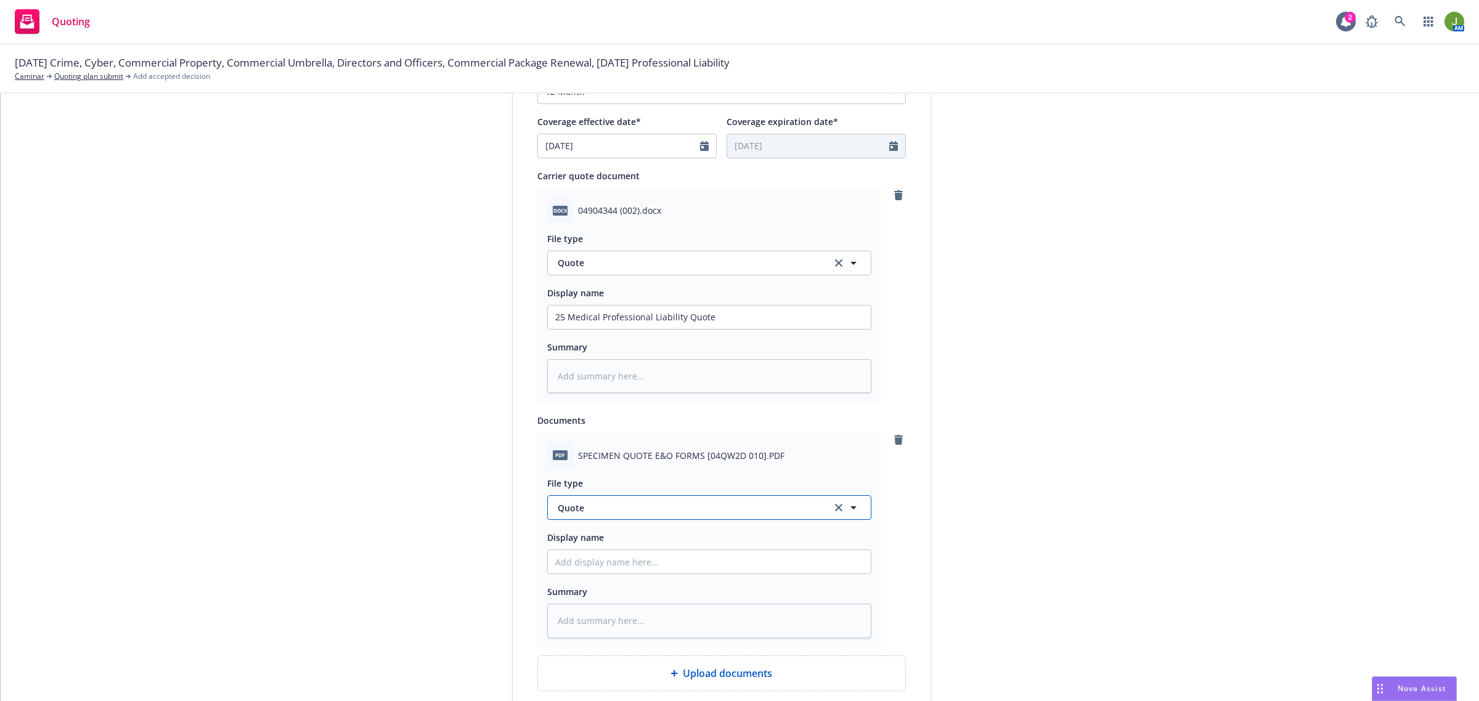
click at [634, 504] on span "Quote" at bounding box center [688, 508] width 260 height 13
type input "spec"
type textarea "x"
click at [690, 329] on input "Display name" at bounding box center [709, 317] width 323 height 23
type textarea "x"
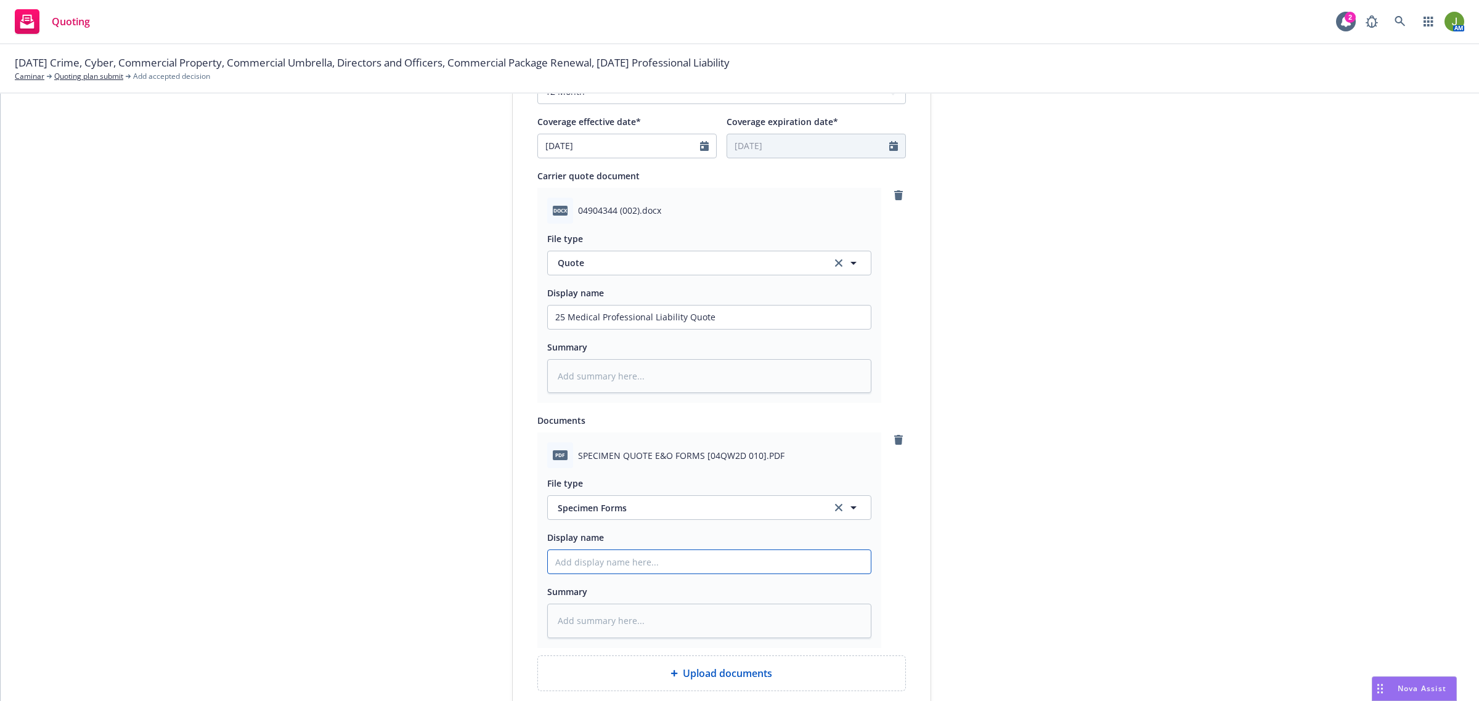
type input "M"
type textarea "x"
type input "Me"
type textarea "x"
type input "Med"
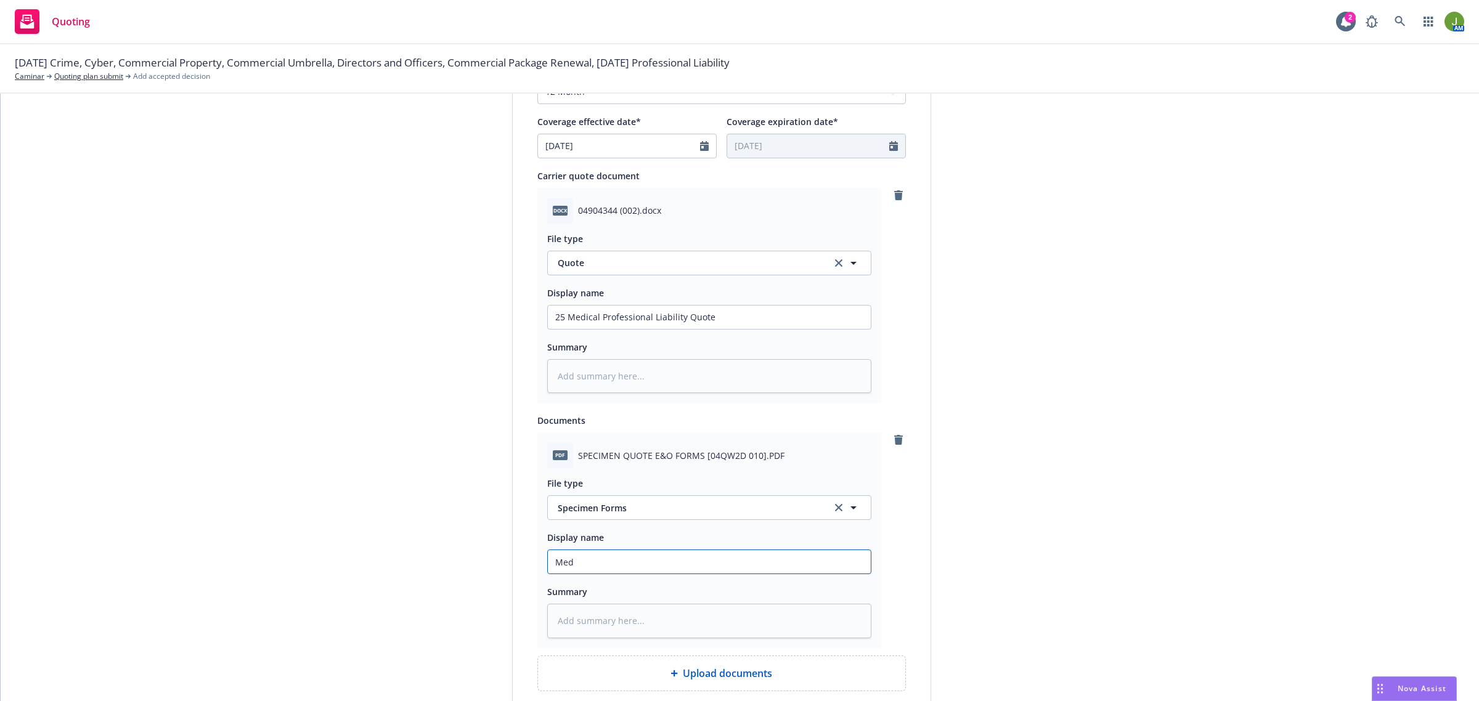
type textarea "x"
type input "Medi"
type textarea "x"
type input "Medic"
type textarea "x"
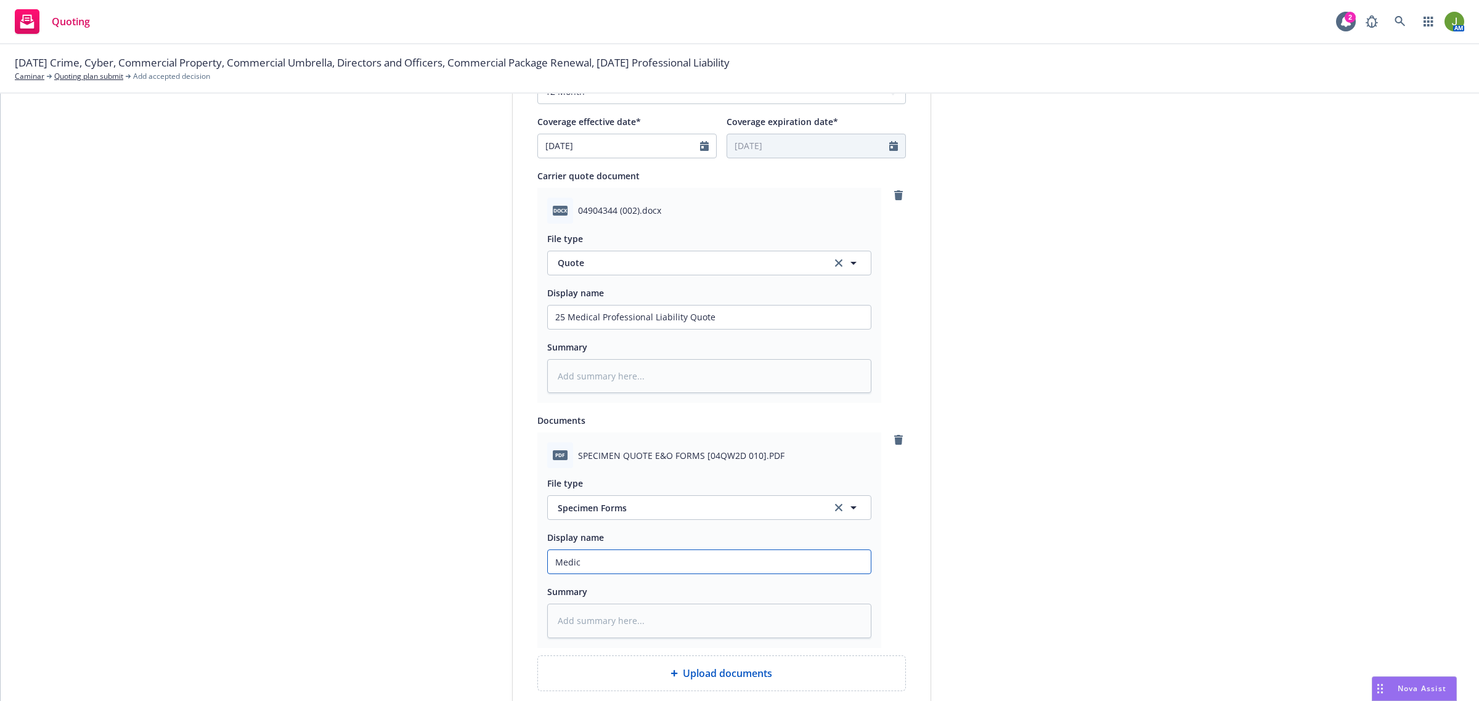
type input "Medica"
type textarea "x"
type input "Medical"
type textarea "x"
type input "Medical"
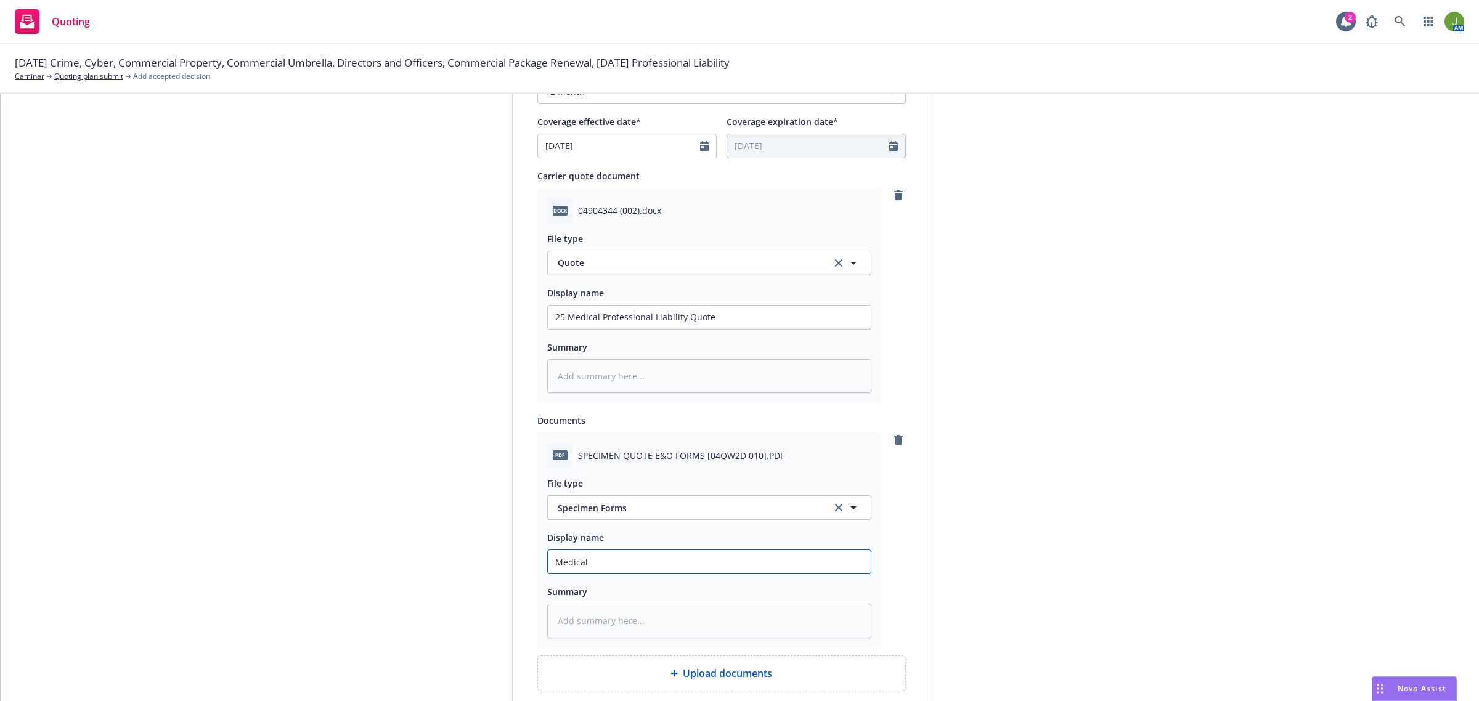
type textarea "x"
type input "Medical Pr"
type textarea "x"
type input "Medical Pro"
type textarea "x"
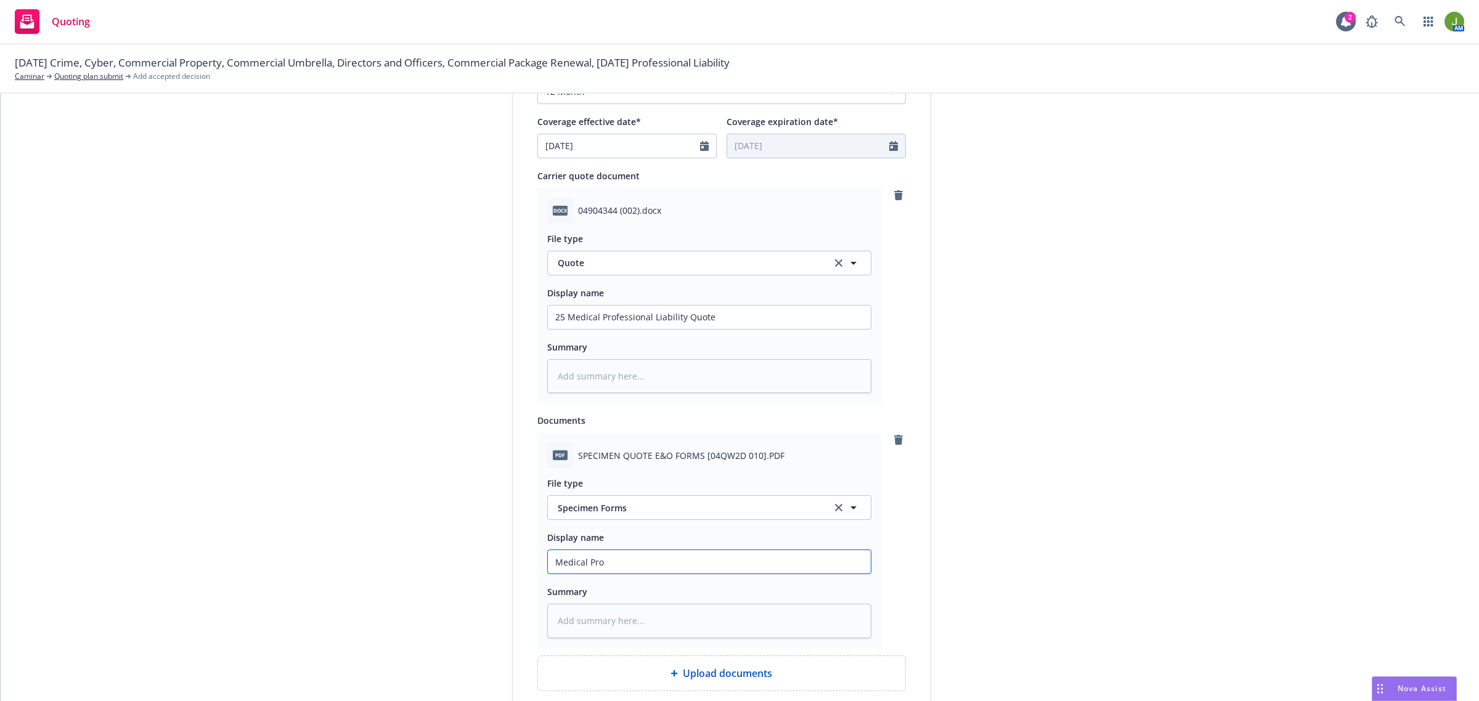
type input "Medical Prof"
type textarea "x"
type input "Medical Profe"
type textarea "x"
type input "Medical Profes"
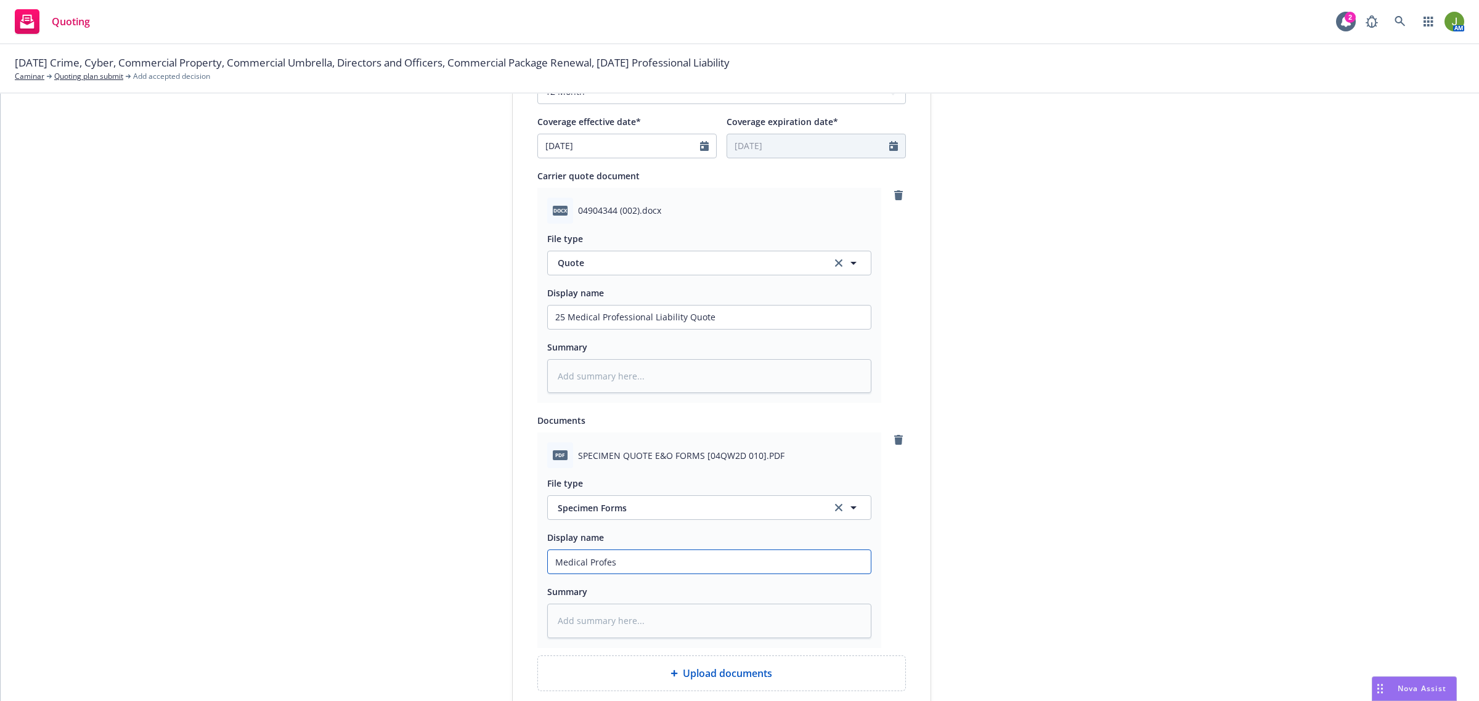
type textarea "x"
type input "Medical Profess"
type textarea "x"
type input "Medical Professi"
type textarea "x"
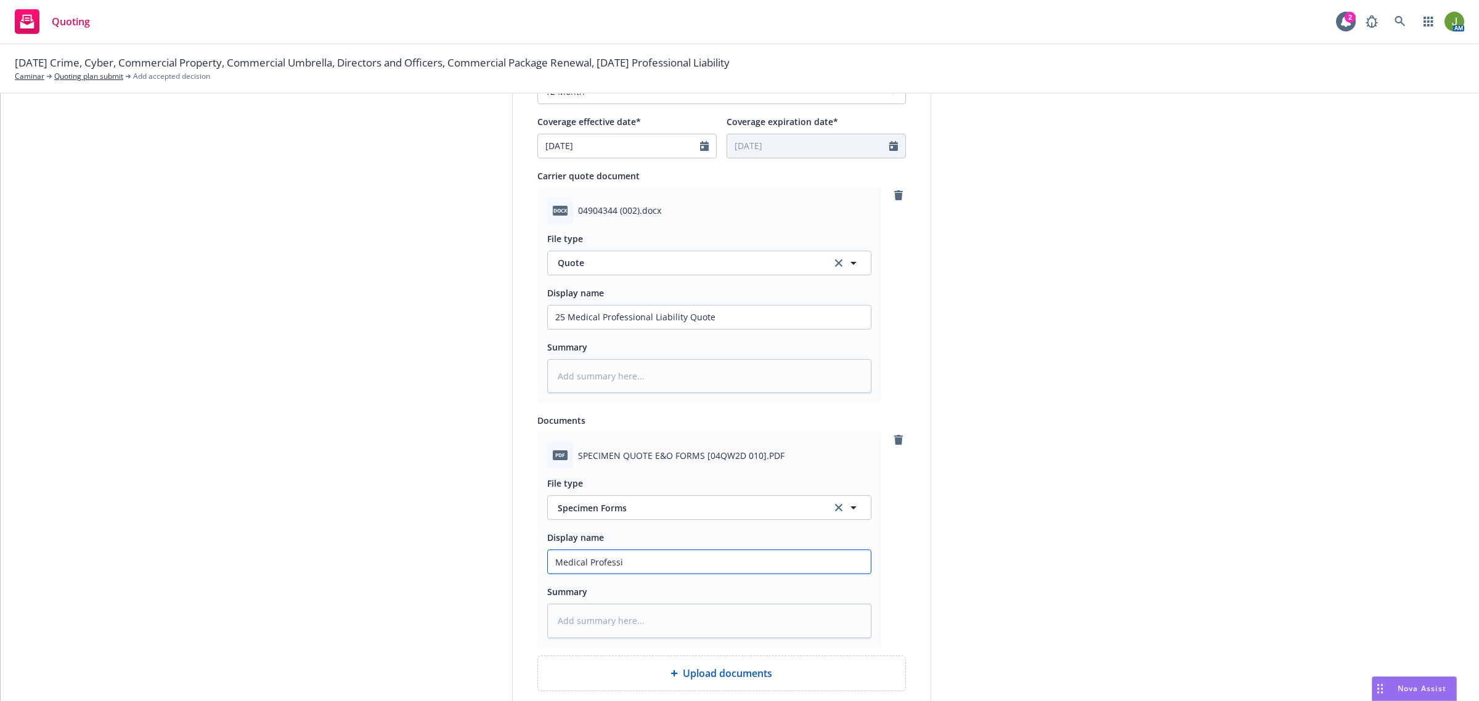
type input "Medical Professio"
type textarea "x"
type input "Medical Professiona"
type textarea "x"
type input "Medical Professional"
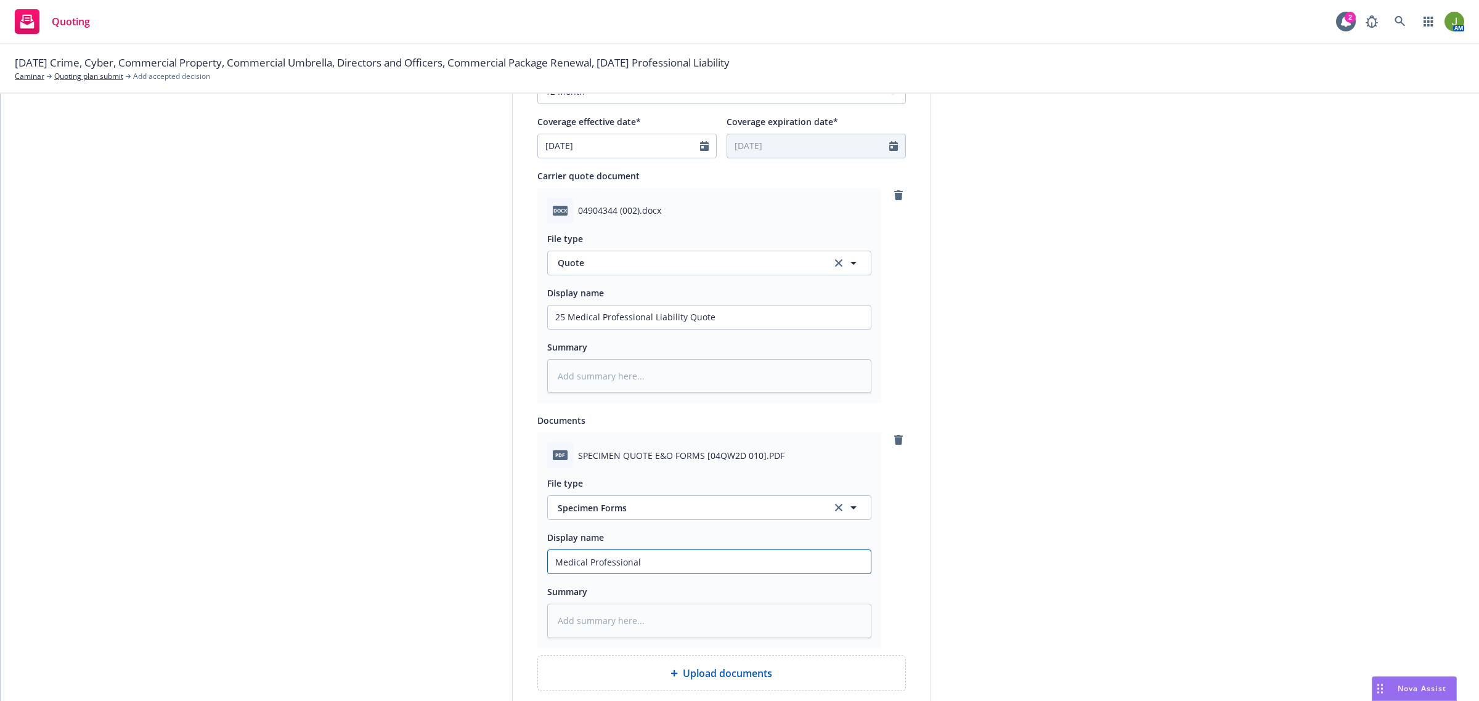
type textarea "x"
type input "Medical Professional S"
type textarea "x"
type input "Medical Professional Sp"
type textarea "x"
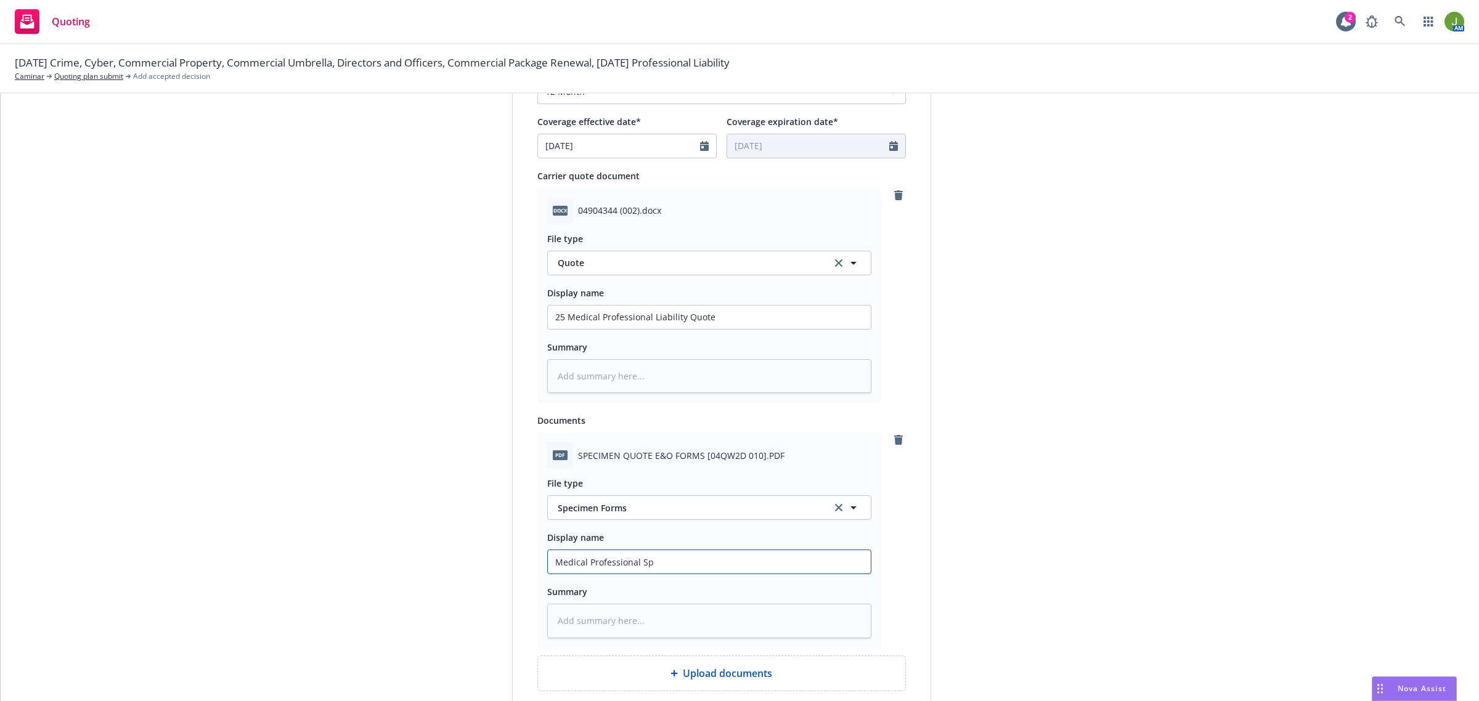
type input "Medical Professional Spe"
type textarea "x"
type input "Medical Professional Spec"
type textarea "x"
type input "Medical Professional [PERSON_NAME]"
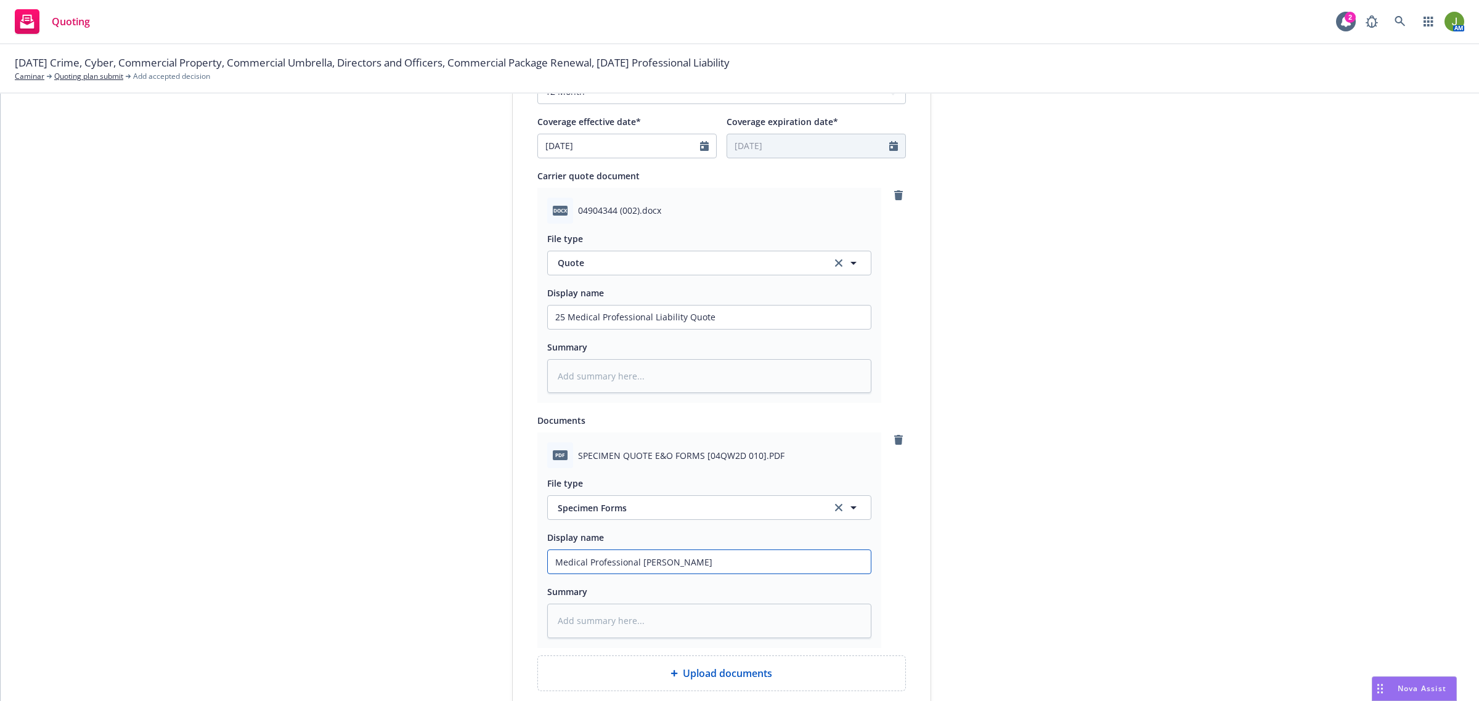
type textarea "x"
type input "Medical Professional Specem"
type textarea "x"
type input "Medical Professional Speceme"
type textarea "x"
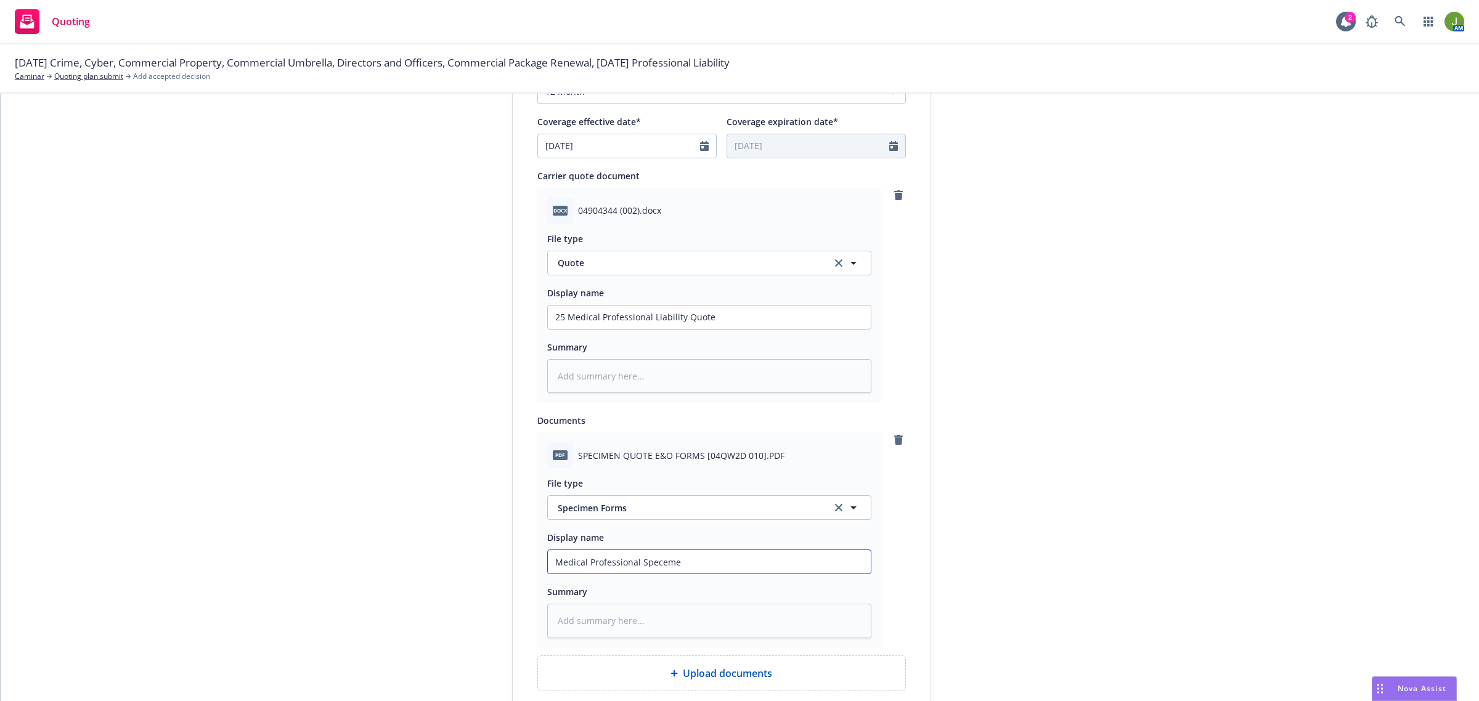
type input "Medical Professional Specemen"
type textarea "x"
type input "Medical Professional Specement"
type textarea "x"
type input "Medical Professional Specement"
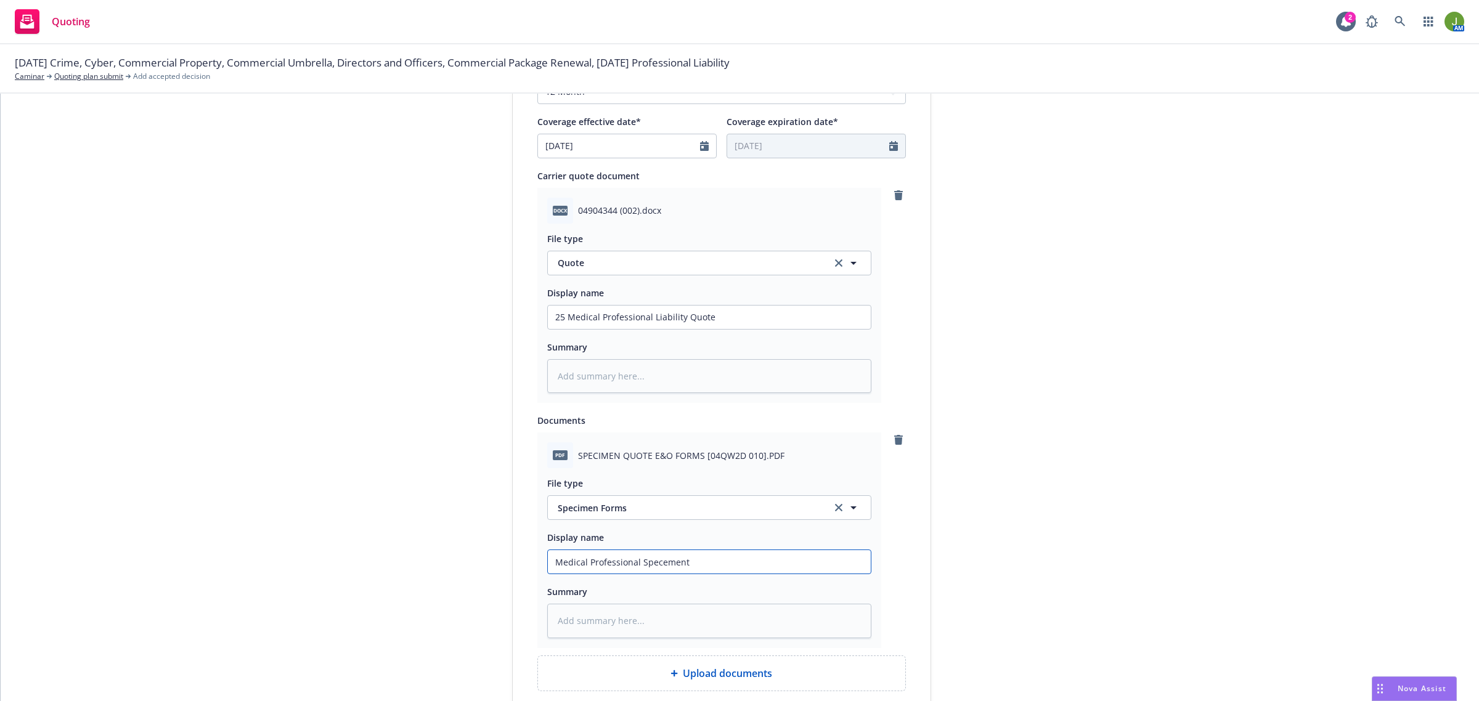
type textarea "x"
type input "Medical Professional Specement"
type textarea "x"
type input "Medical Professional Specemen"
type textarea "x"
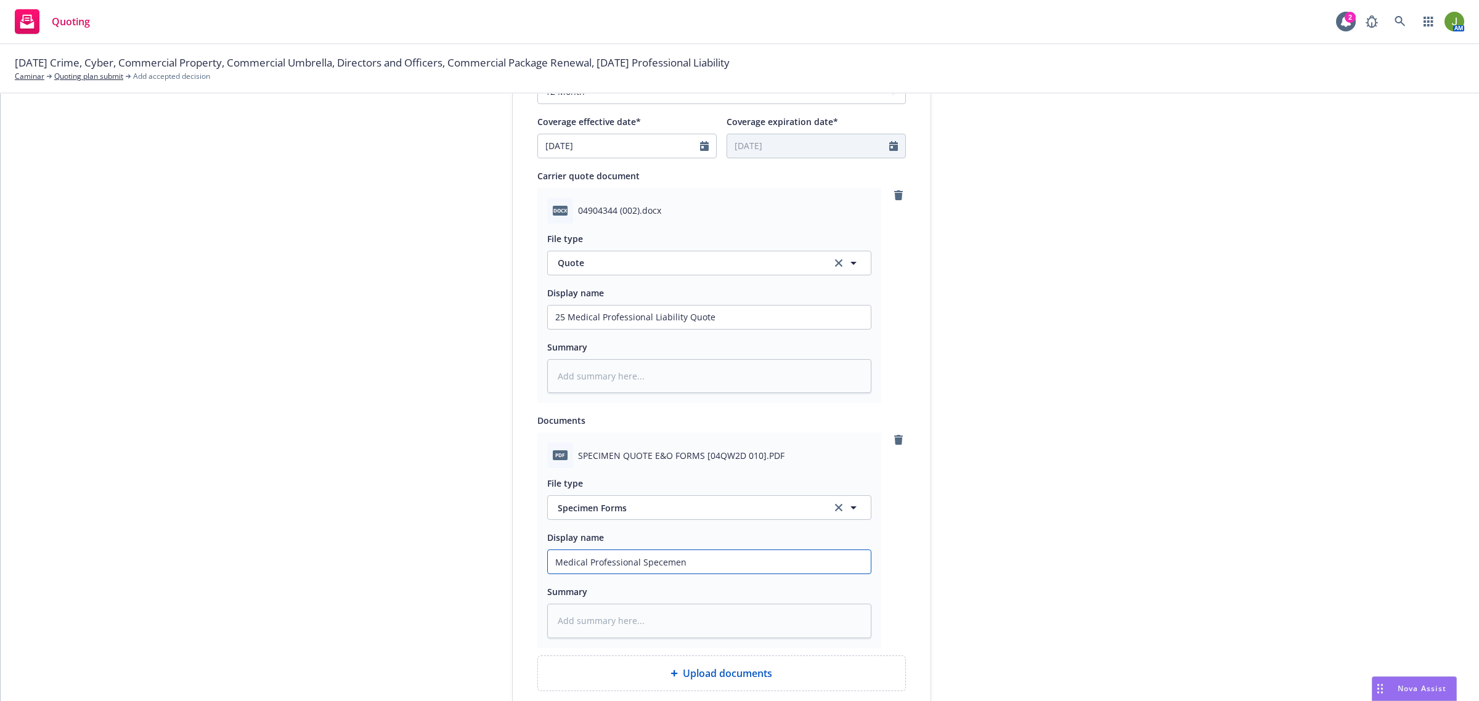
type input "Medical Professional Specemen"
type textarea "x"
type input "Medical Professional Specemen F"
type textarea "x"
type input "Medical Professional Specemen Fo"
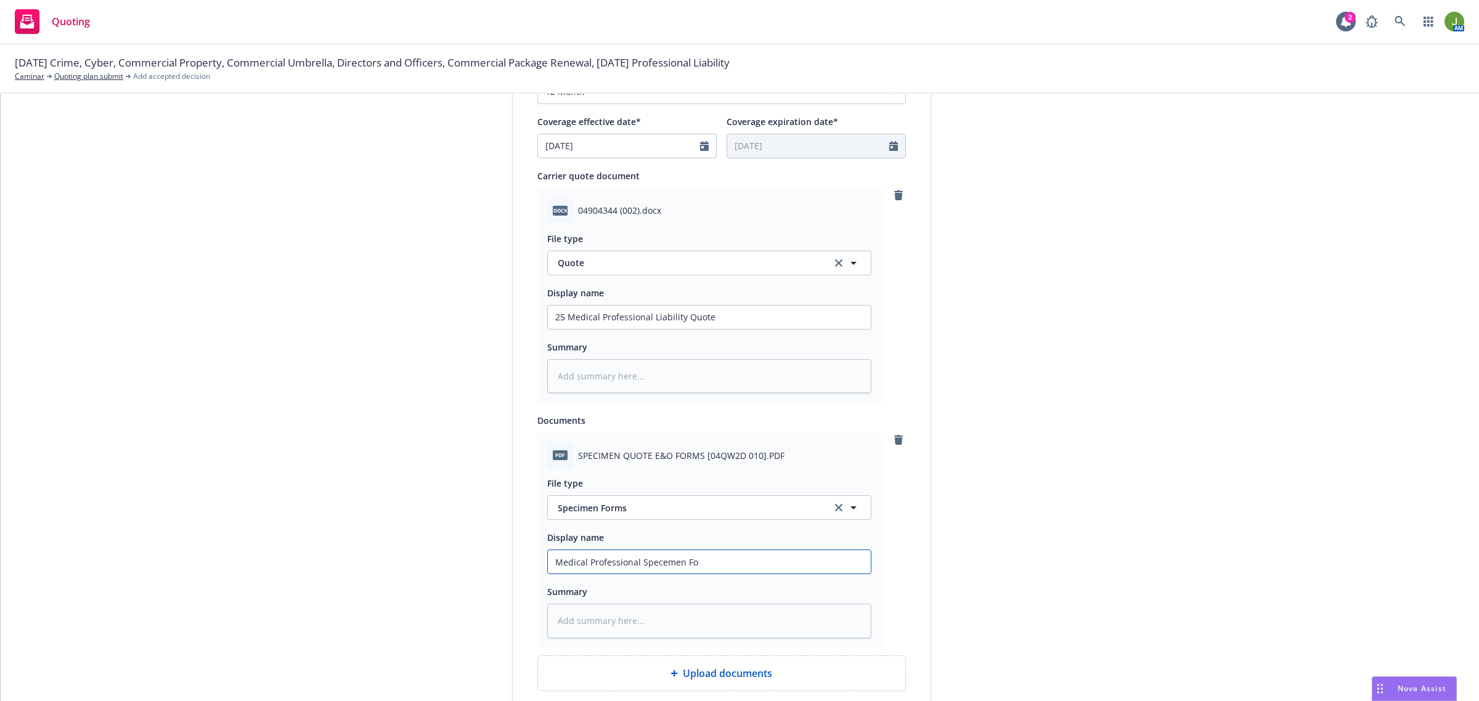
type textarea "x"
type input "Medical Professional Specemen For"
type textarea "x"
type input "Medical Professional Specemen Form"
type textarea "x"
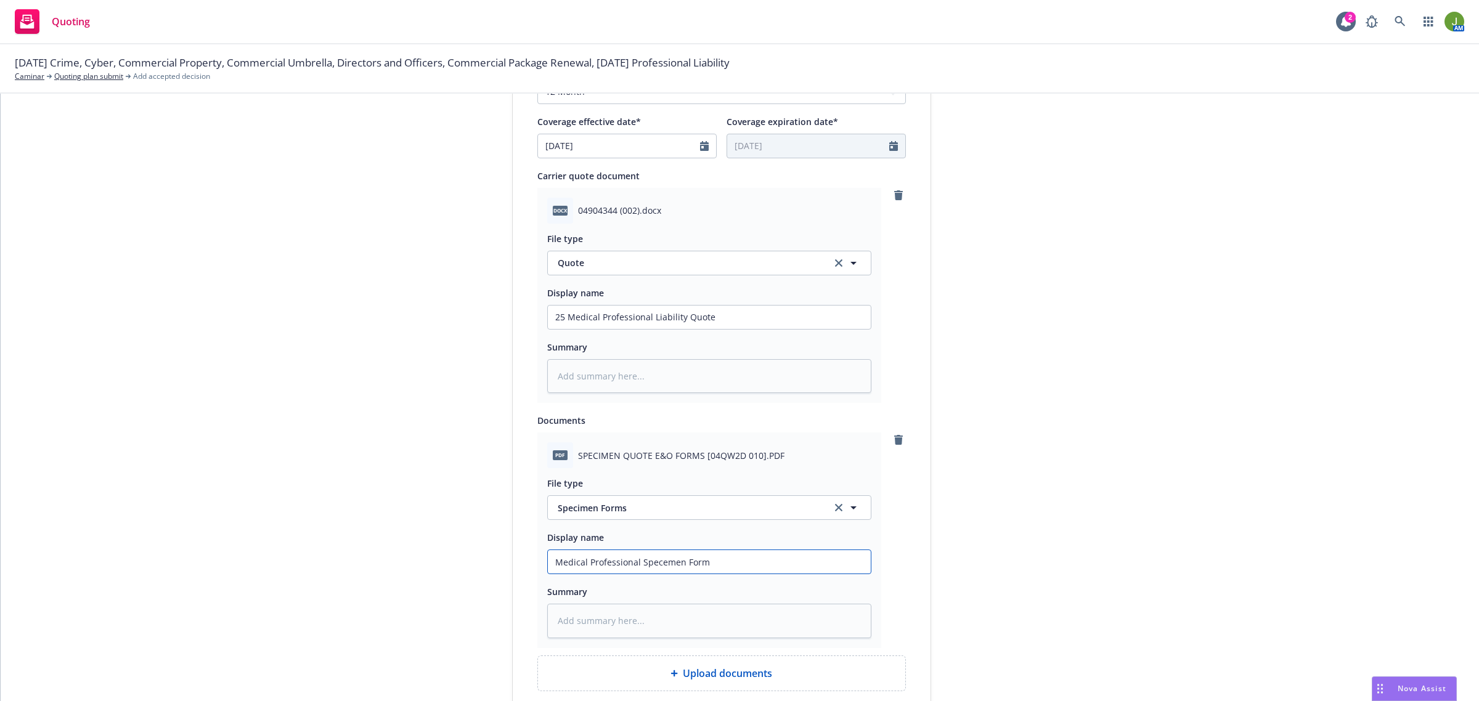
type input "Medical Professional Specemen Forms"
click at [654, 329] on input "Medical Professional Specemen Forms" at bounding box center [709, 317] width 323 height 23
type textarea "x"
type input "Medical Professional Specimen Forms"
type textarea "x"
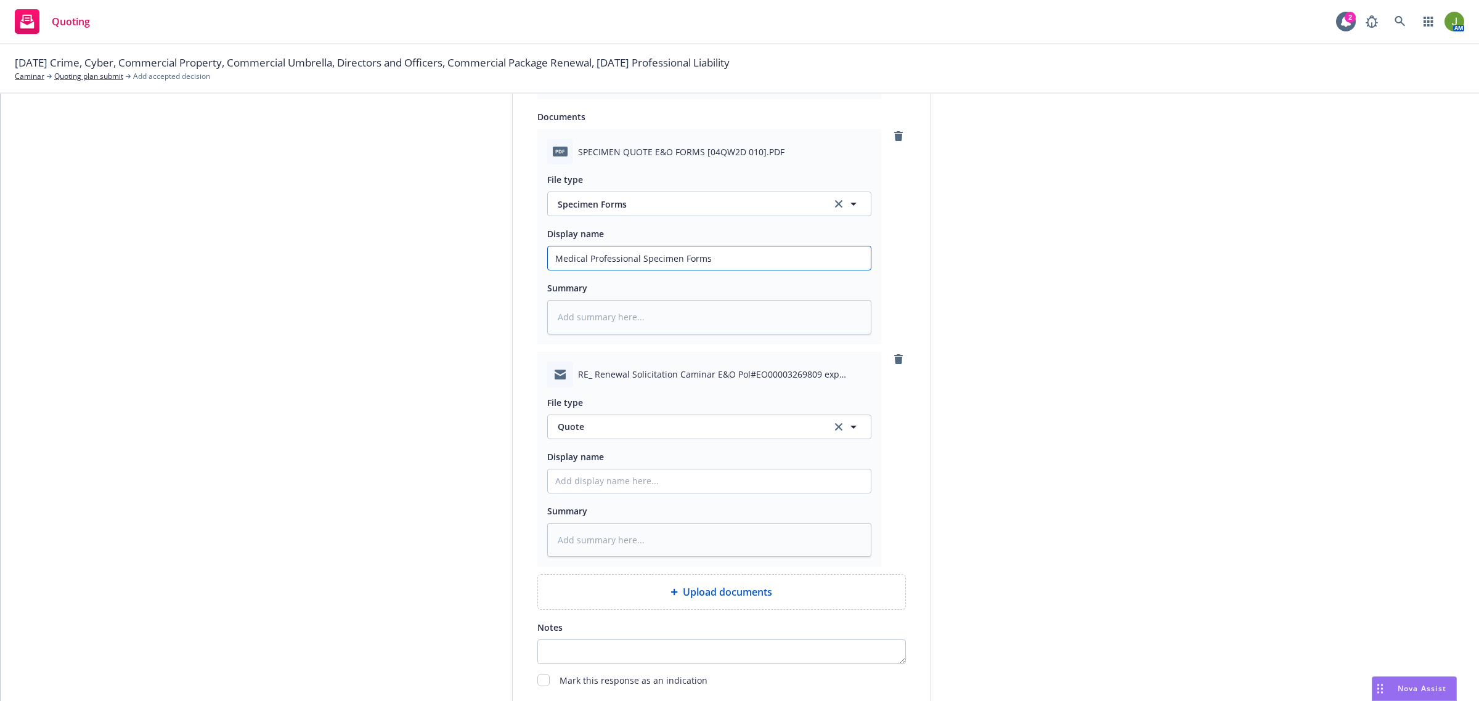
scroll to position [886, 0]
click at [602, 424] on span "Quote" at bounding box center [688, 422] width 260 height 13
type input "email"
type textarea "x"
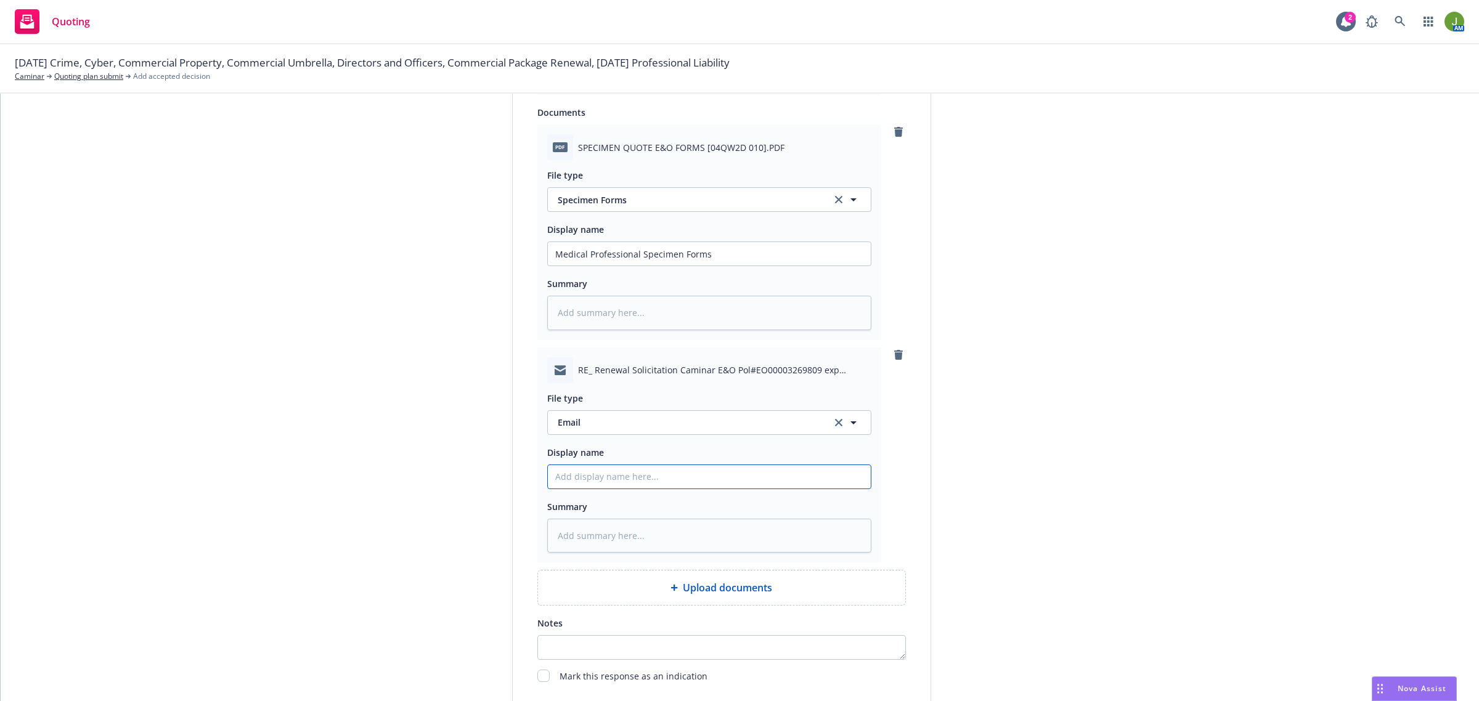
type input "F"
type textarea "x"
type input "Fr"
type textarea "x"
type input "Fro"
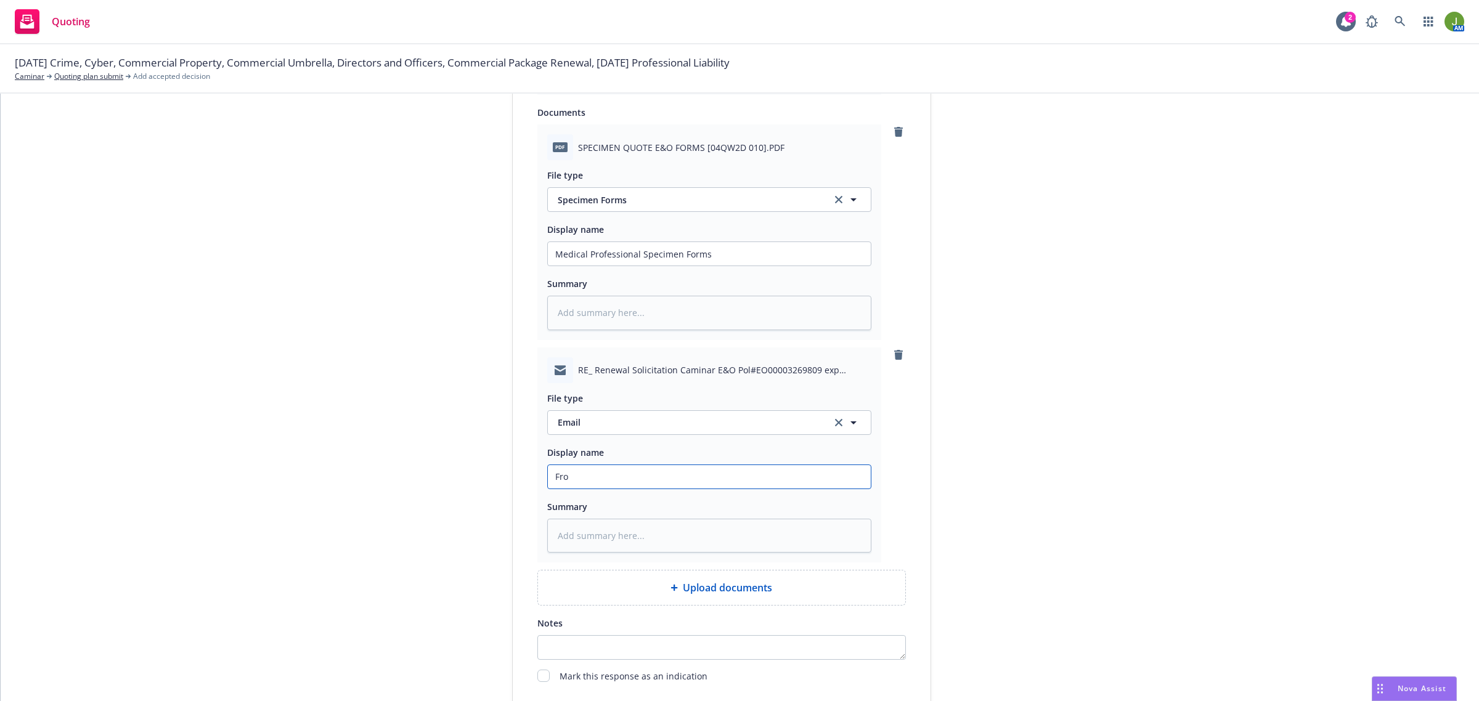
type textarea "x"
type input "From"
type textarea "x"
type input "From"
type textarea "x"
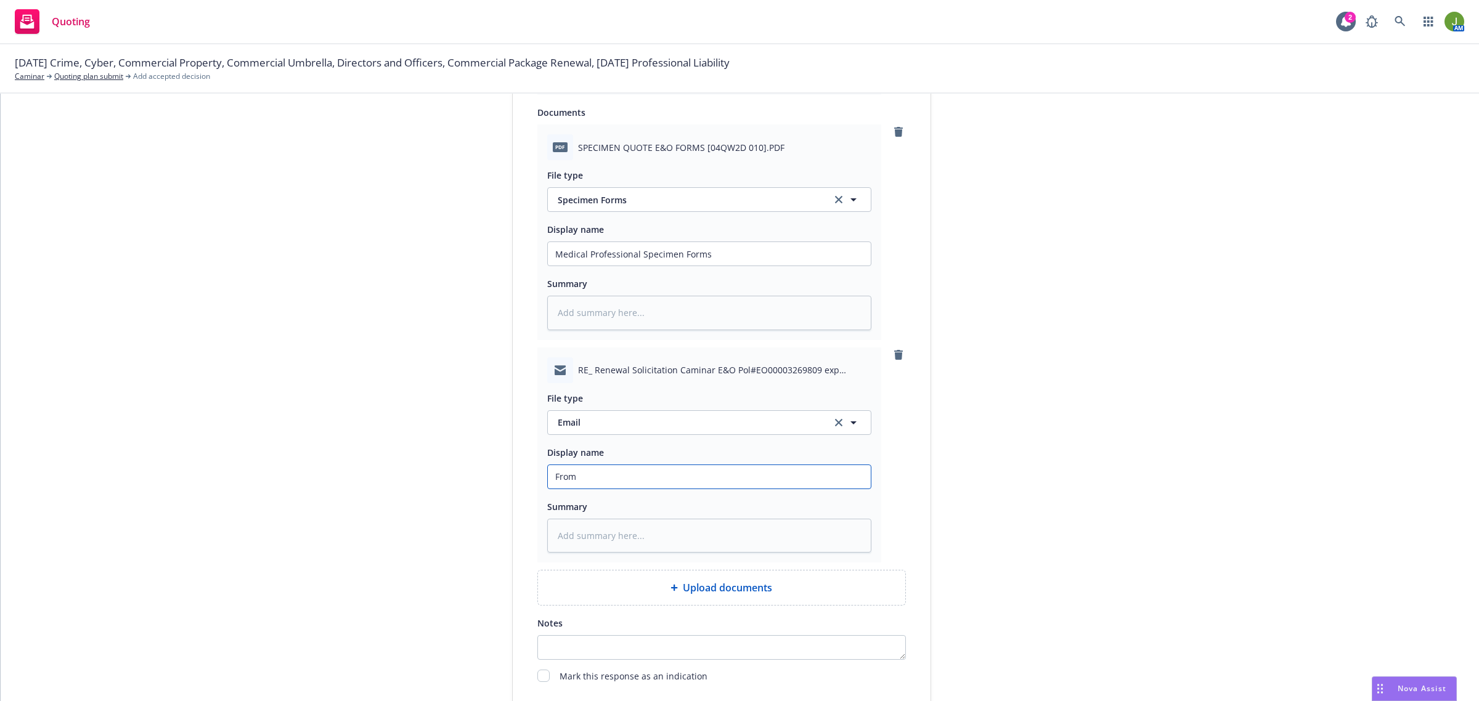
type input "From C"
type textarea "x"
type input "From Ca"
type textarea "x"
type input "From Car"
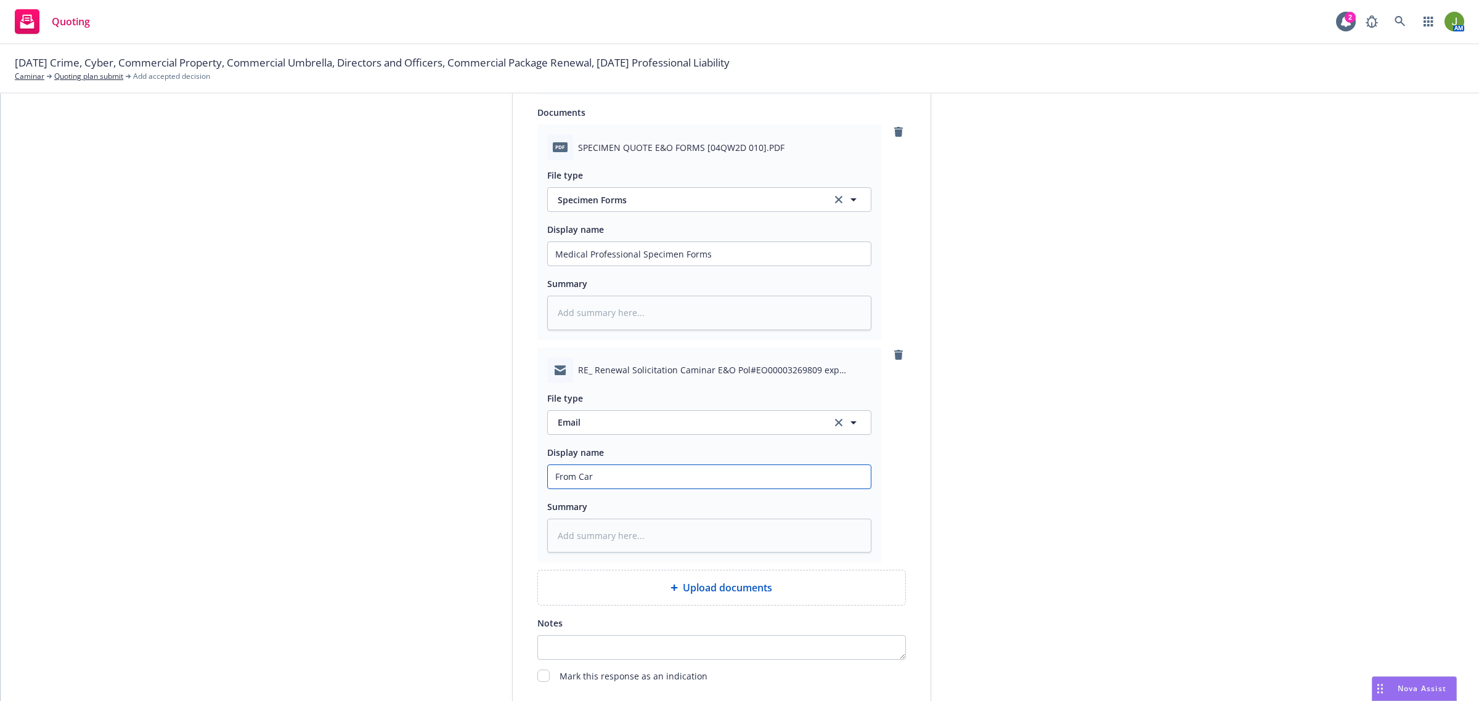
type textarea "x"
type input "From [PERSON_NAME]"
type textarea "x"
type input "From [PERSON_NAME]"
type textarea "x"
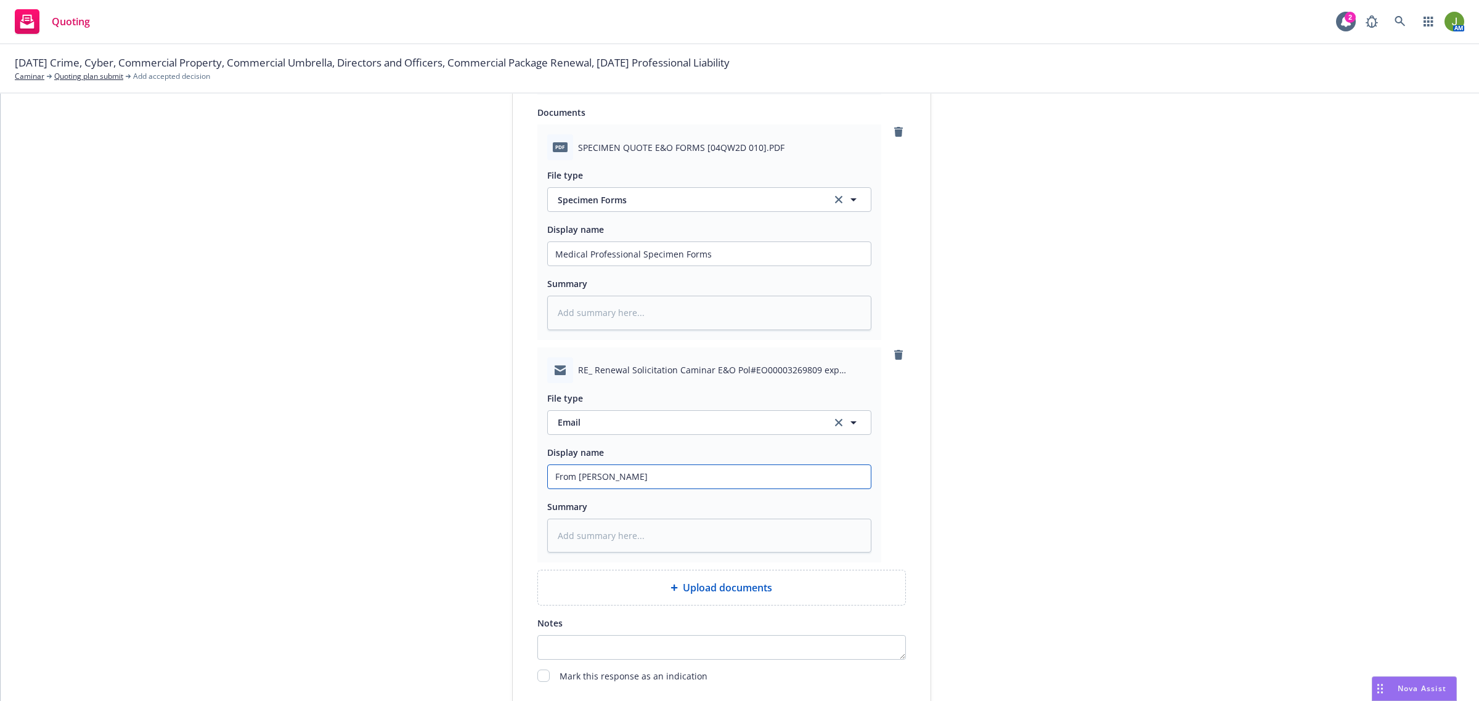
type input "From [PERSON_NAME]"
type textarea "x"
type input "From Carrier"
type textarea "x"
type input "From Carrier:"
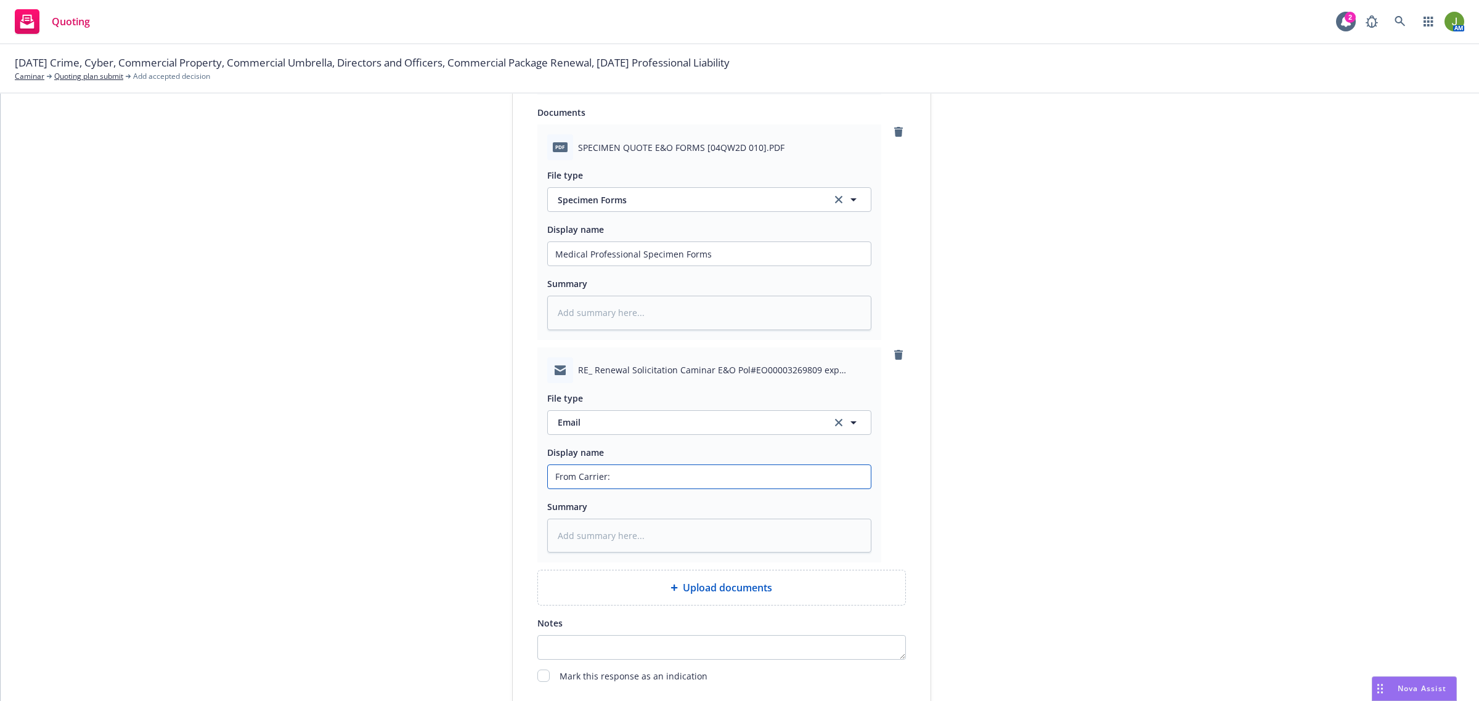
type textarea "x"
type input "From Carrier:"
paste input "25 Medical Professional Liability Quote"
type textarea "x"
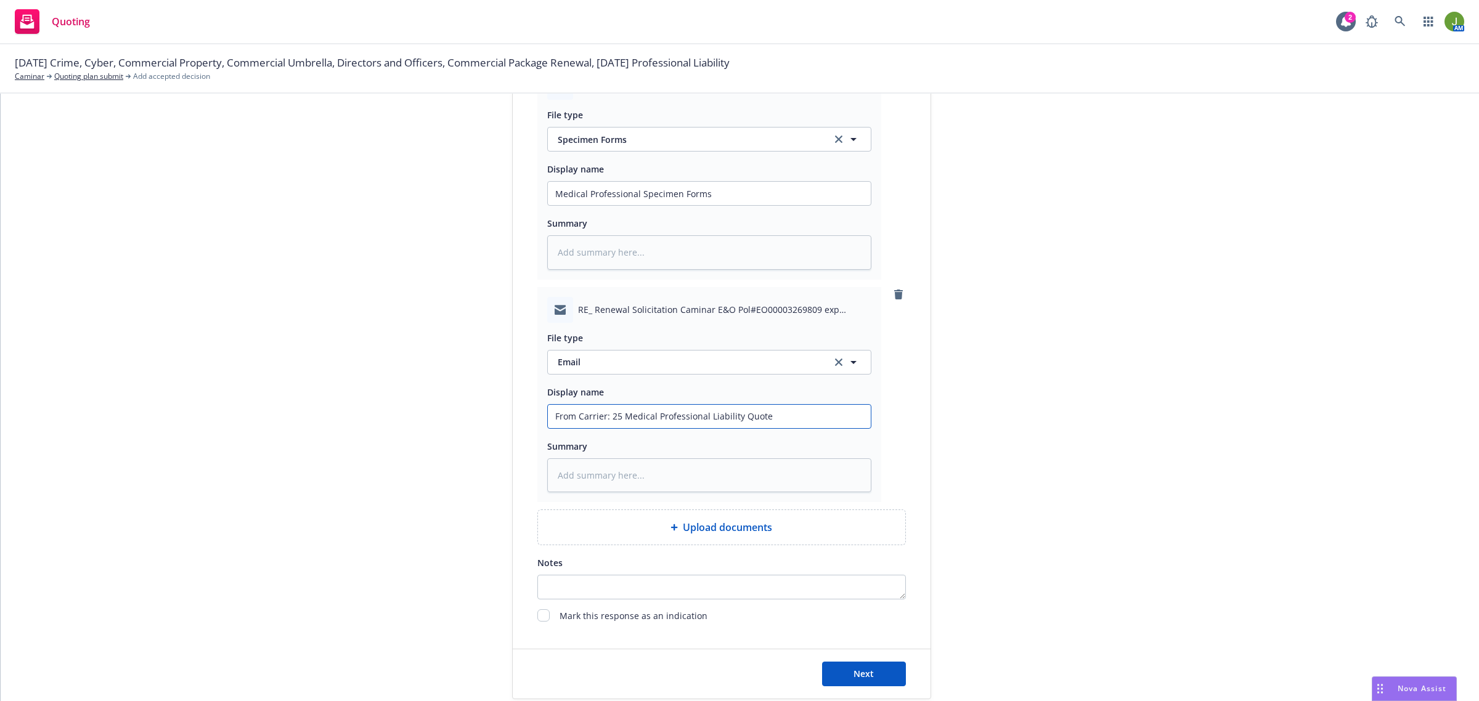
scroll to position [1024, 0]
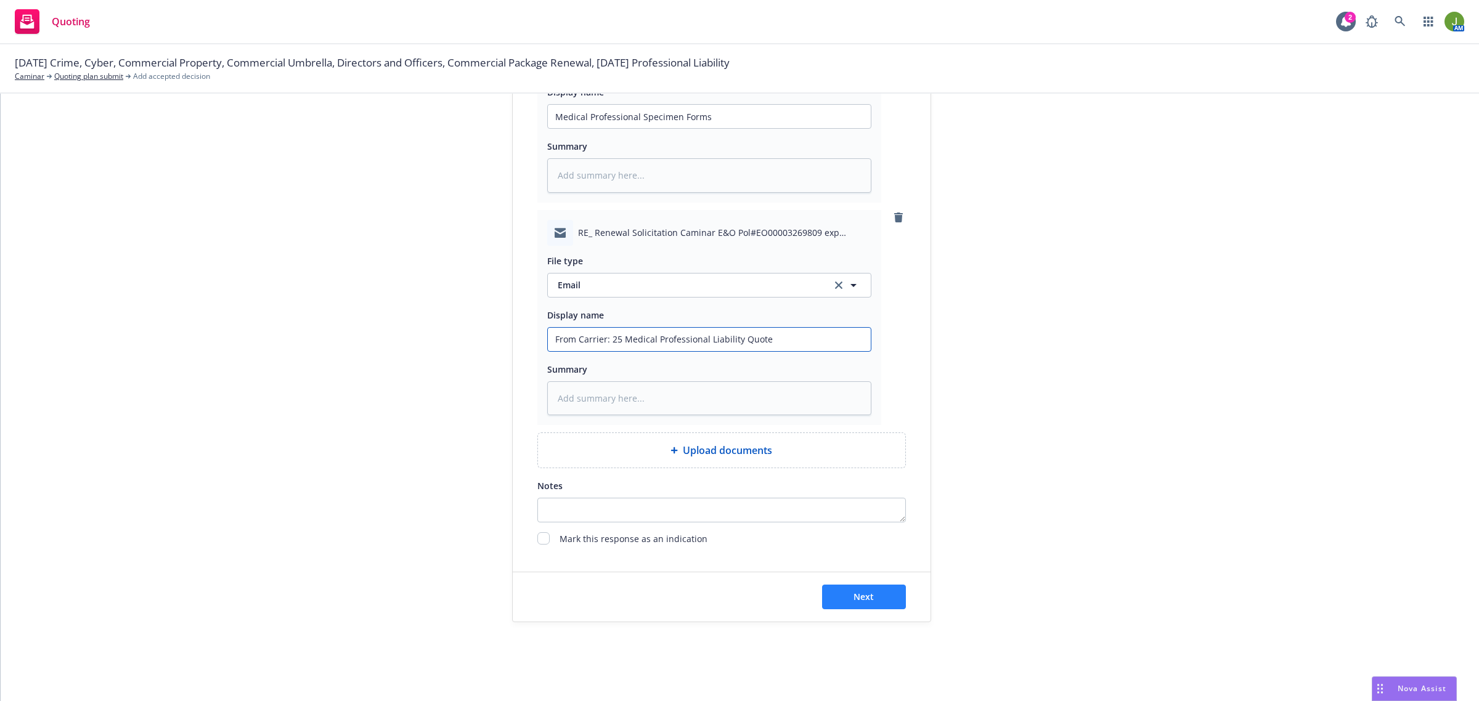
type input "From Carrier: 25 Medical Professional Liability Quote"
click at [880, 592] on button "Next" at bounding box center [864, 597] width 84 height 25
type textarea "x"
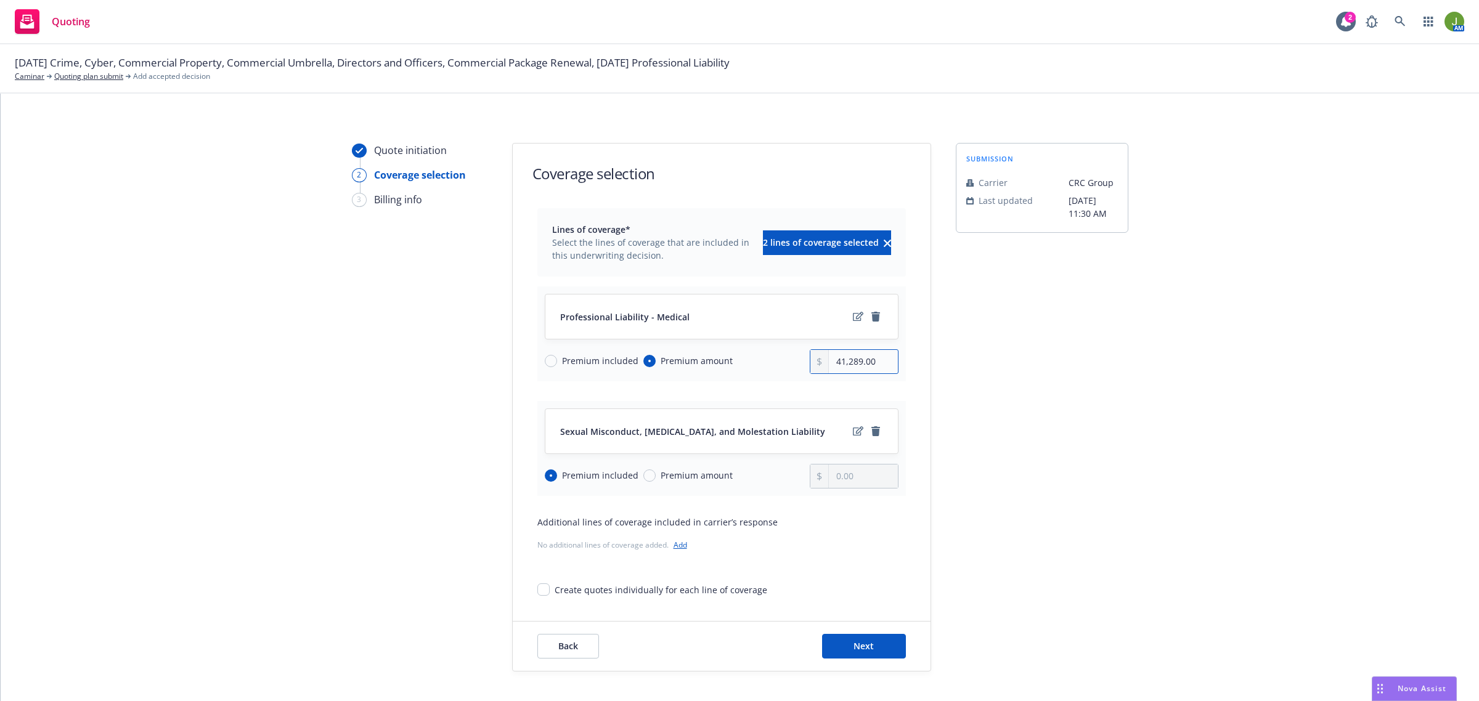
drag, startPoint x: 865, startPoint y: 367, endPoint x: 789, endPoint y: 359, distance: 76.2
click at [789, 359] on div "Premium included Premium amount 41,289.00" at bounding box center [722, 362] width 354 height 25
type input "56,683.00"
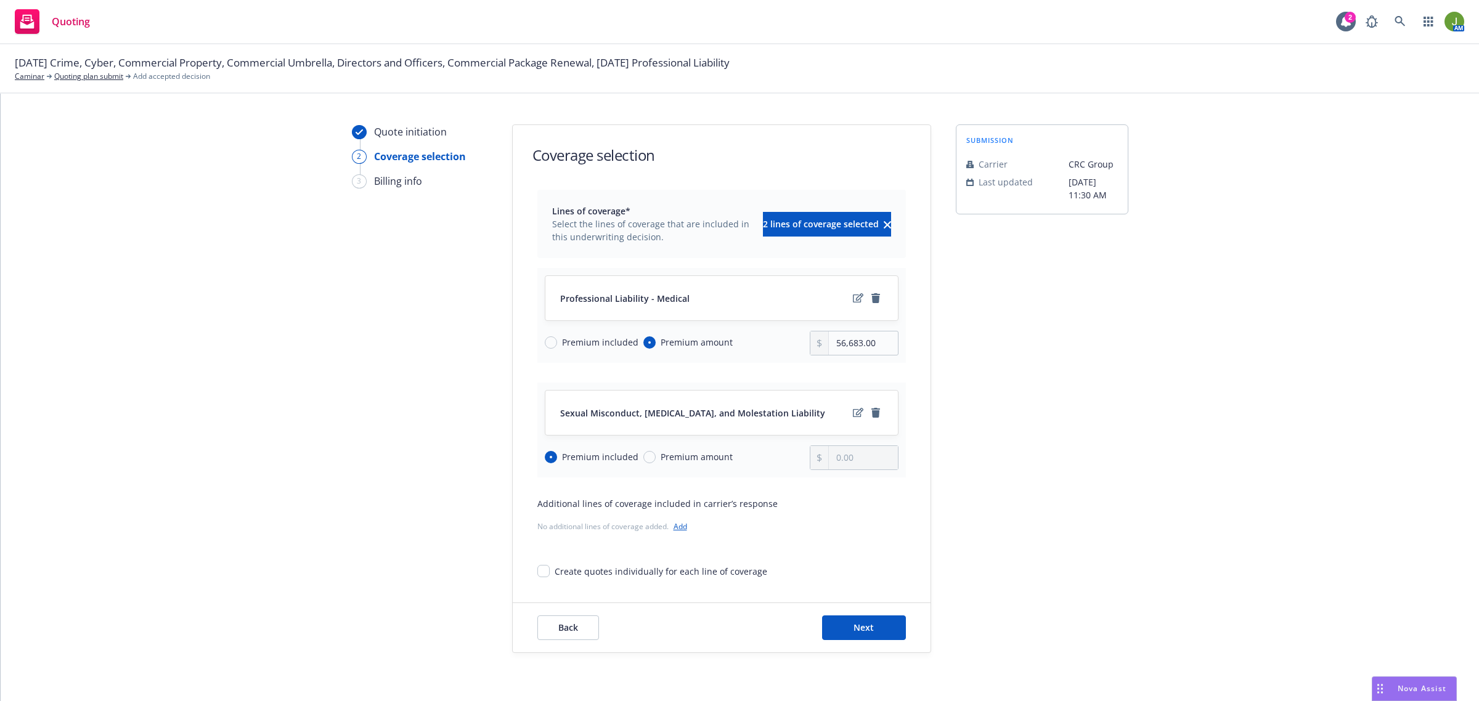
scroll to position [50, 0]
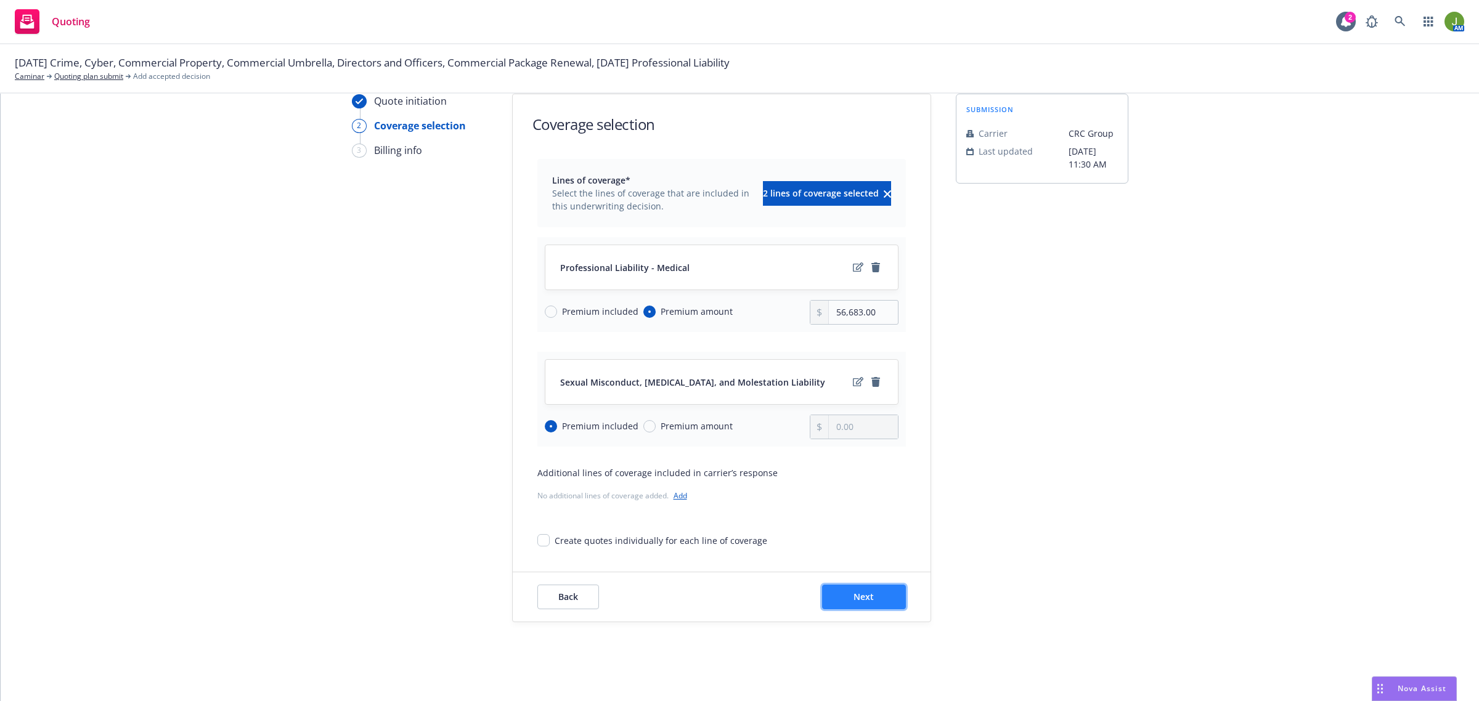
click at [860, 596] on span "Next" at bounding box center [864, 597] width 20 height 12
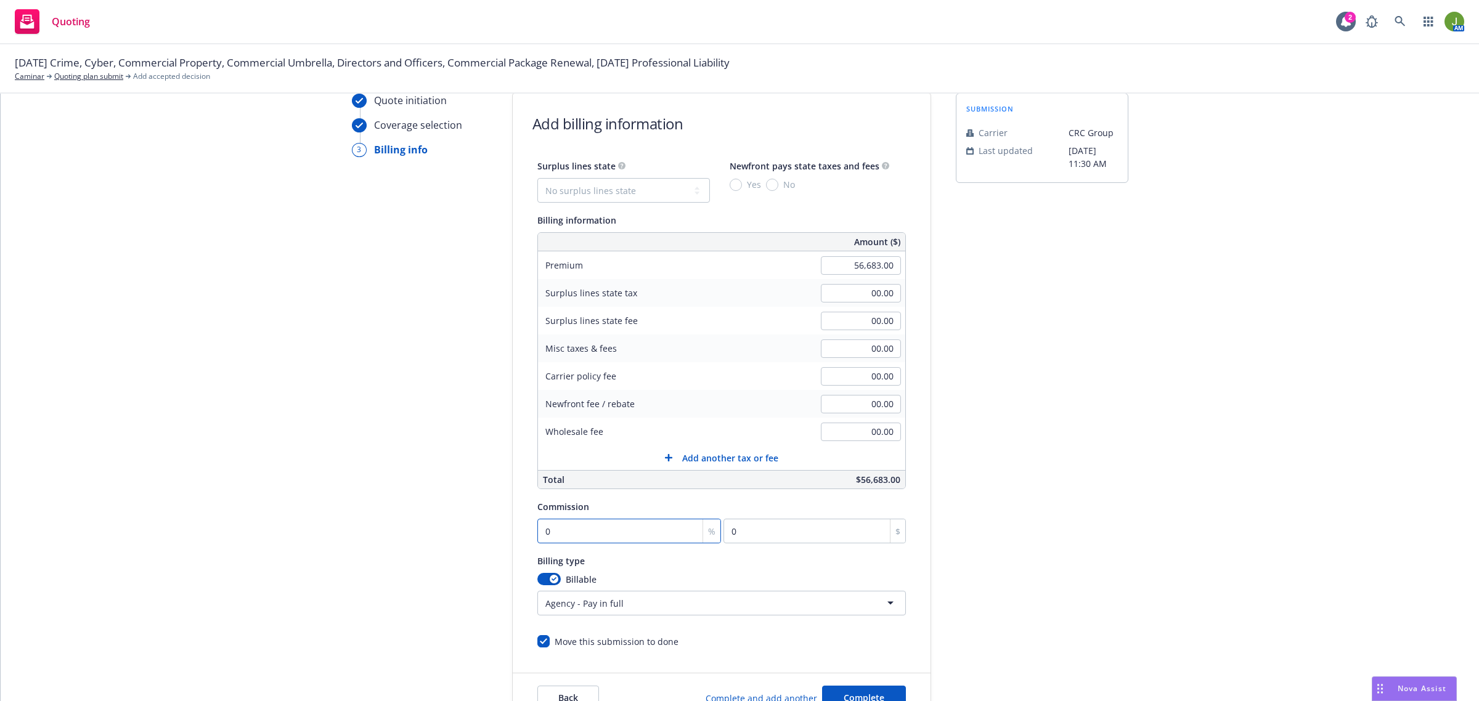
click at [557, 531] on input "0" at bounding box center [630, 531] width 184 height 25
type input "1"
type input "566.83"
type input "12"
type input "6801.96"
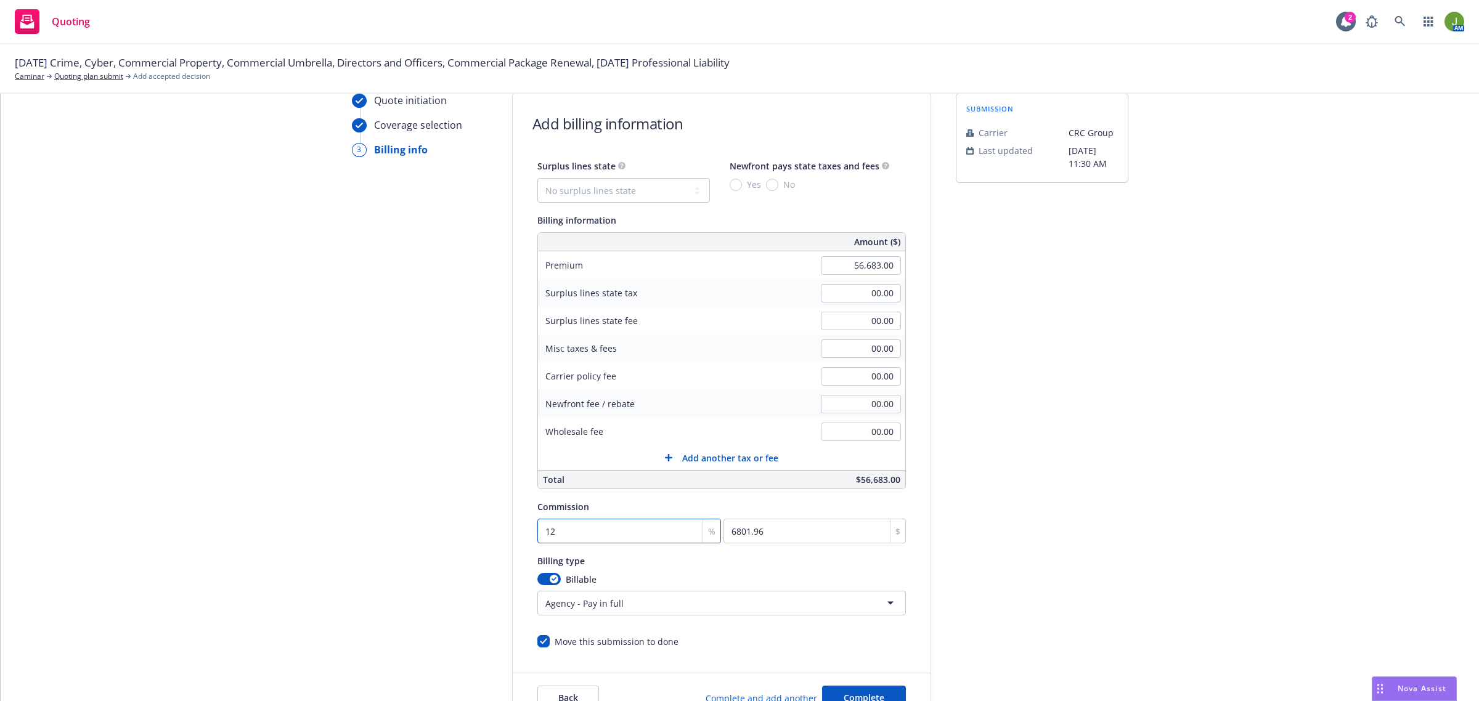
type input "12"
click at [567, 187] on select "No surplus lines state [US_STATE] [US_STATE] [US_STATE] [US_STATE] [US_STATE] […" at bounding box center [624, 190] width 173 height 25
click at [538, 178] on select "No surplus lines state [US_STATE] [US_STATE] [US_STATE] [US_STATE] [US_STATE] […" at bounding box center [624, 190] width 173 height 25
click at [766, 185] on input "No" at bounding box center [772, 185] width 12 height 12
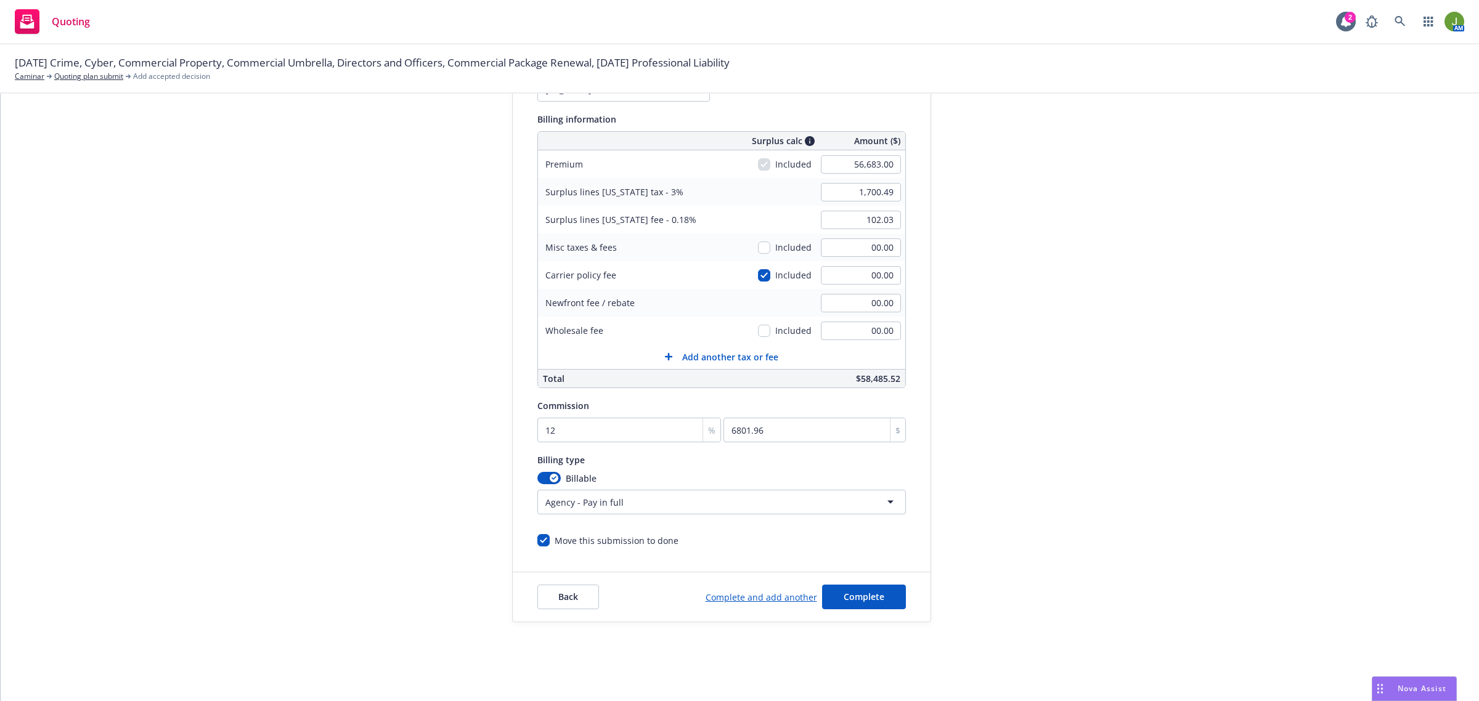
scroll to position [0, 0]
click at [565, 601] on span "Back" at bounding box center [568, 597] width 20 height 12
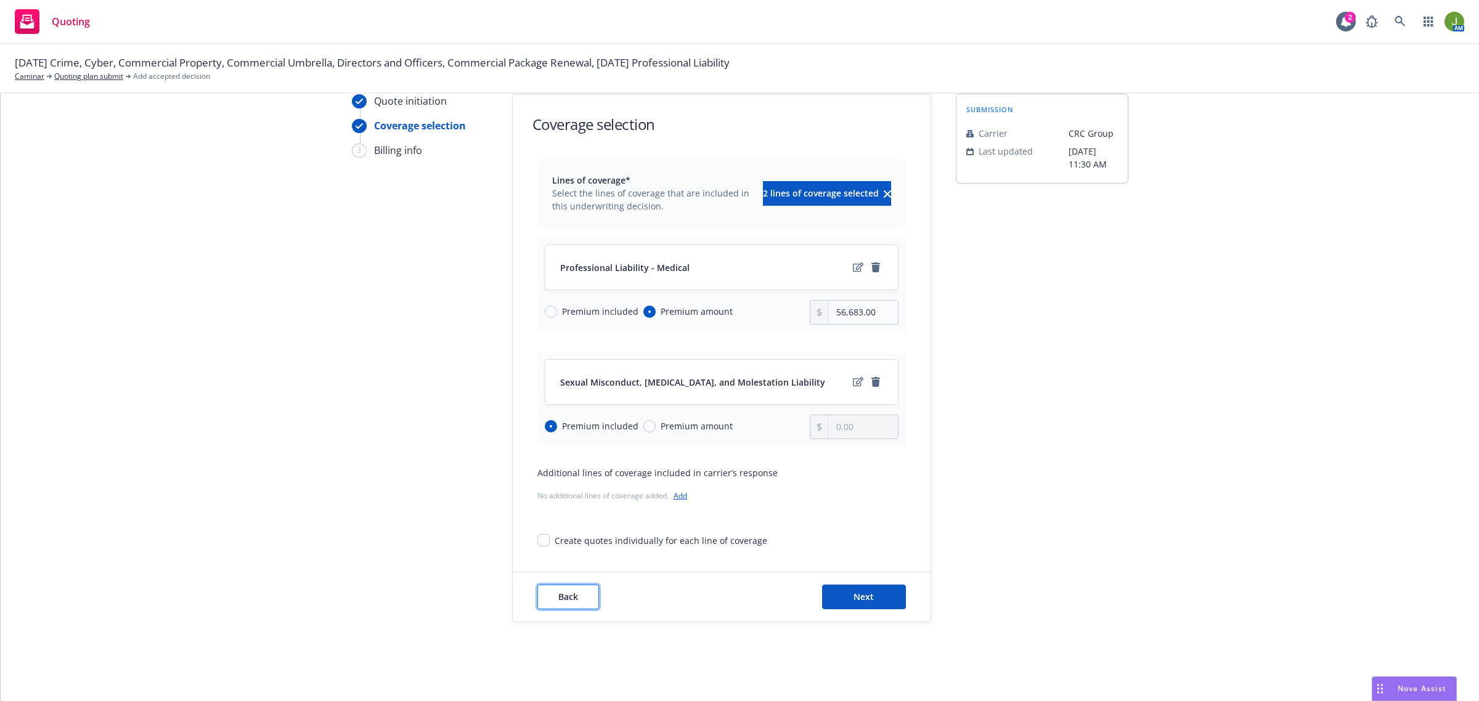
click at [565, 599] on span "Back" at bounding box center [568, 597] width 20 height 12
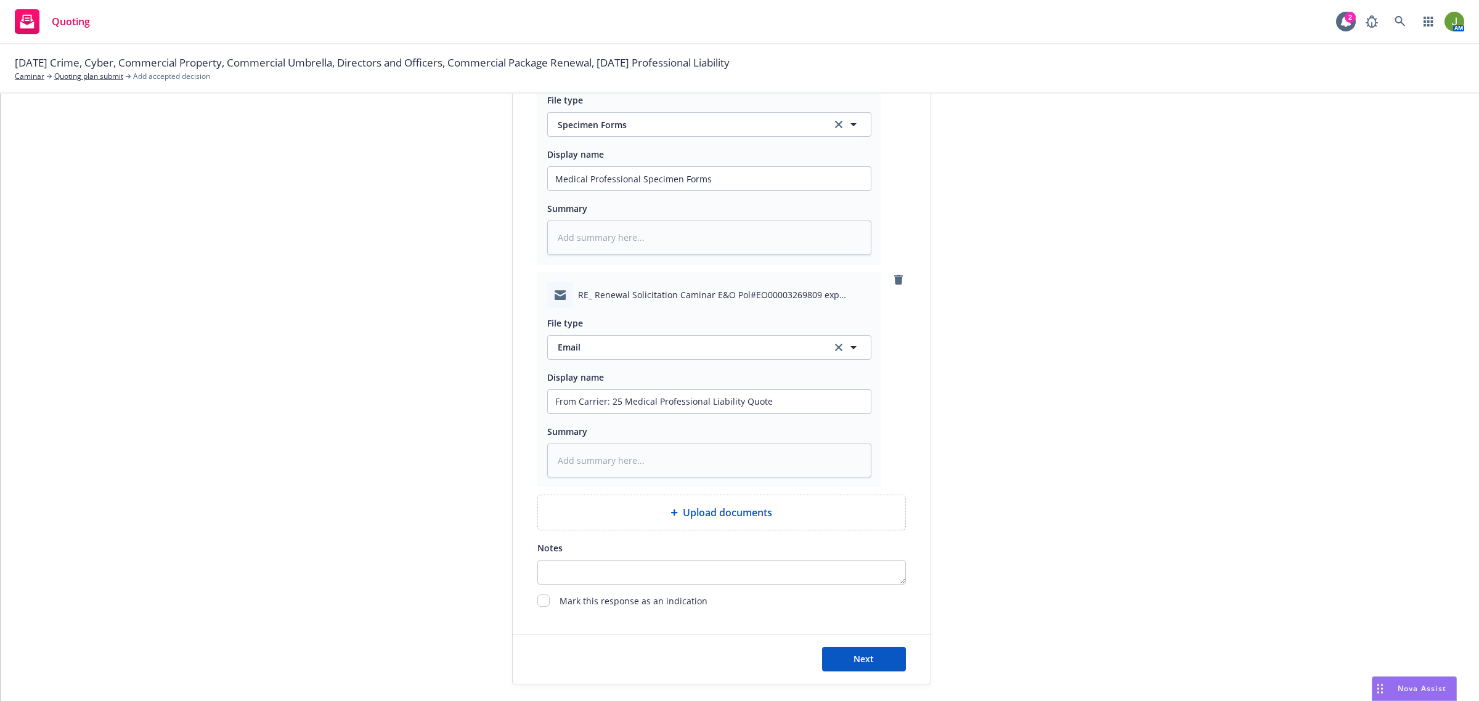
scroll to position [1024, 0]
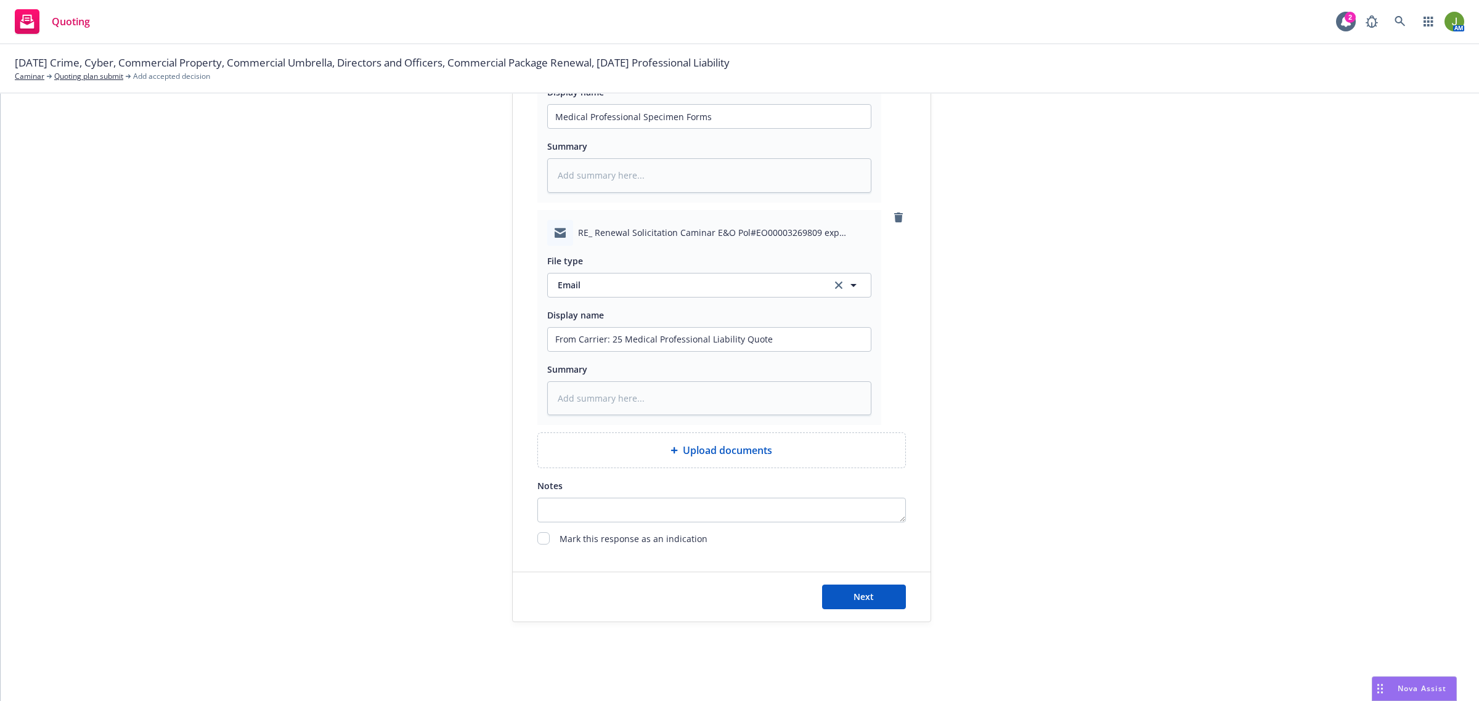
click at [849, 612] on div "Next" at bounding box center [722, 597] width 418 height 49
click at [854, 602] on span "Next" at bounding box center [864, 597] width 20 height 12
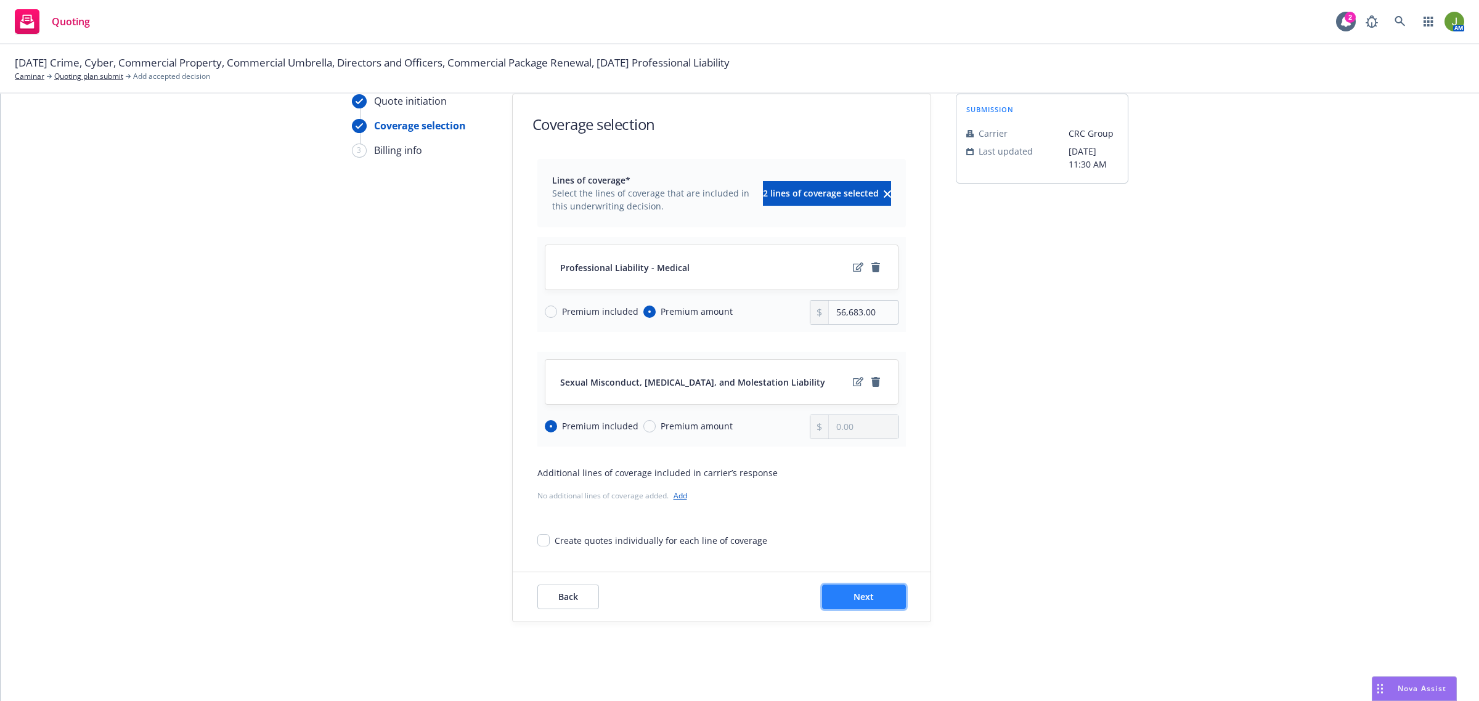
click at [854, 601] on span "Next" at bounding box center [864, 597] width 20 height 12
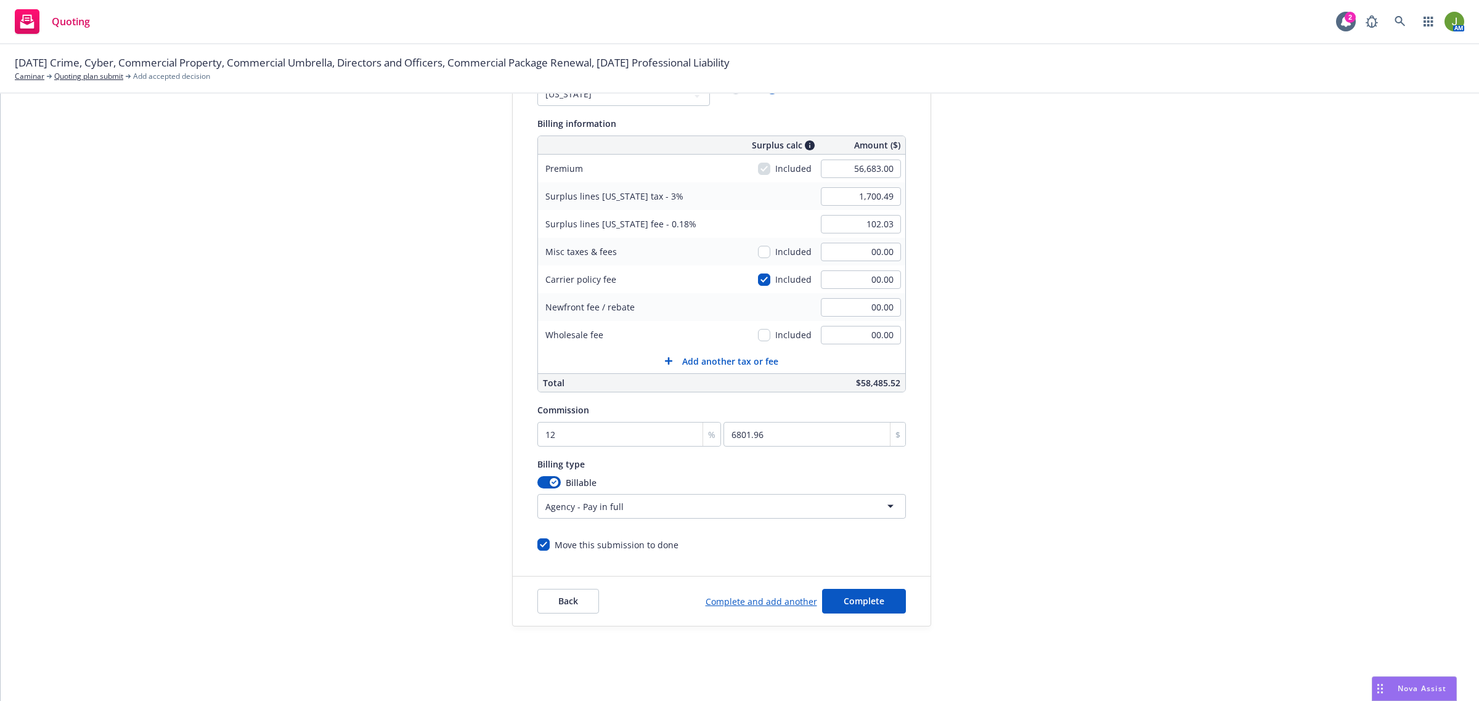
scroll to position [152, 0]
click at [851, 602] on span "Complete" at bounding box center [864, 597] width 41 height 12
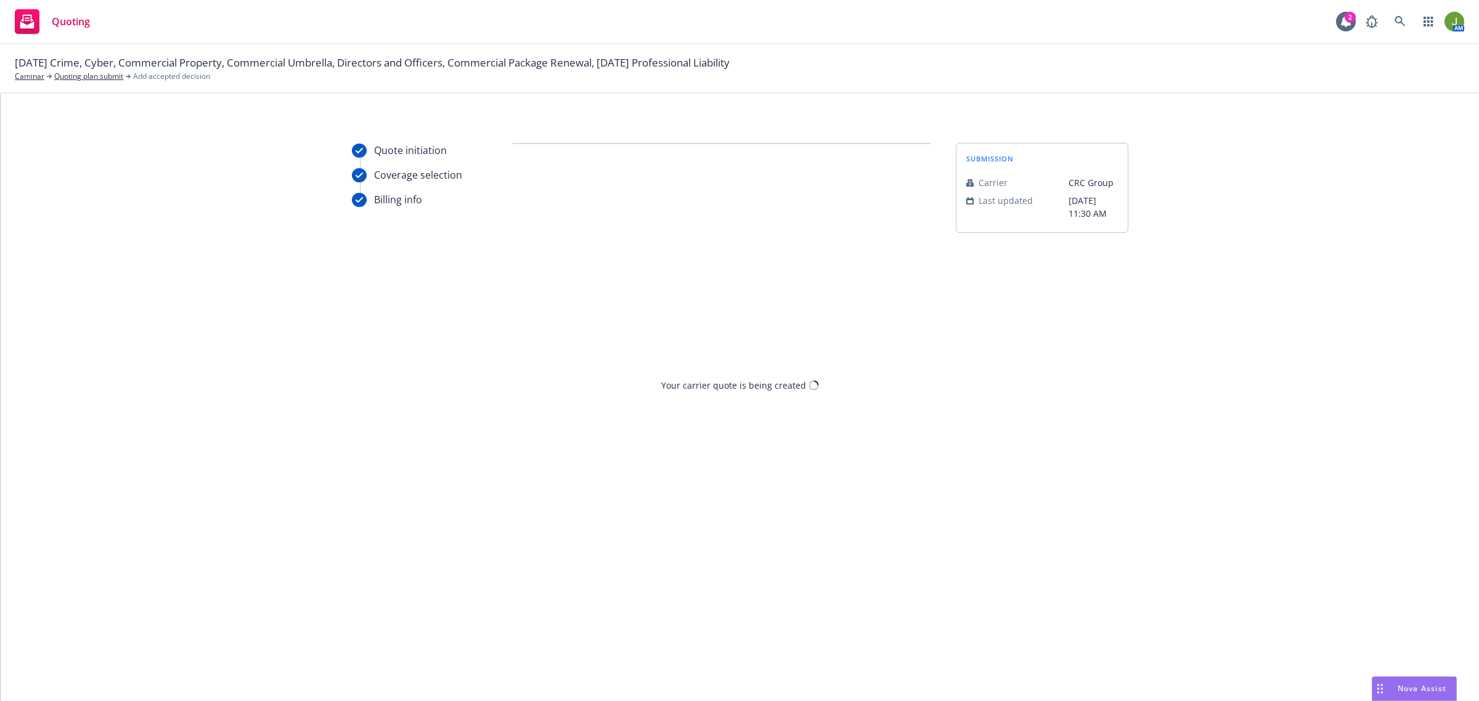
scroll to position [0, 0]
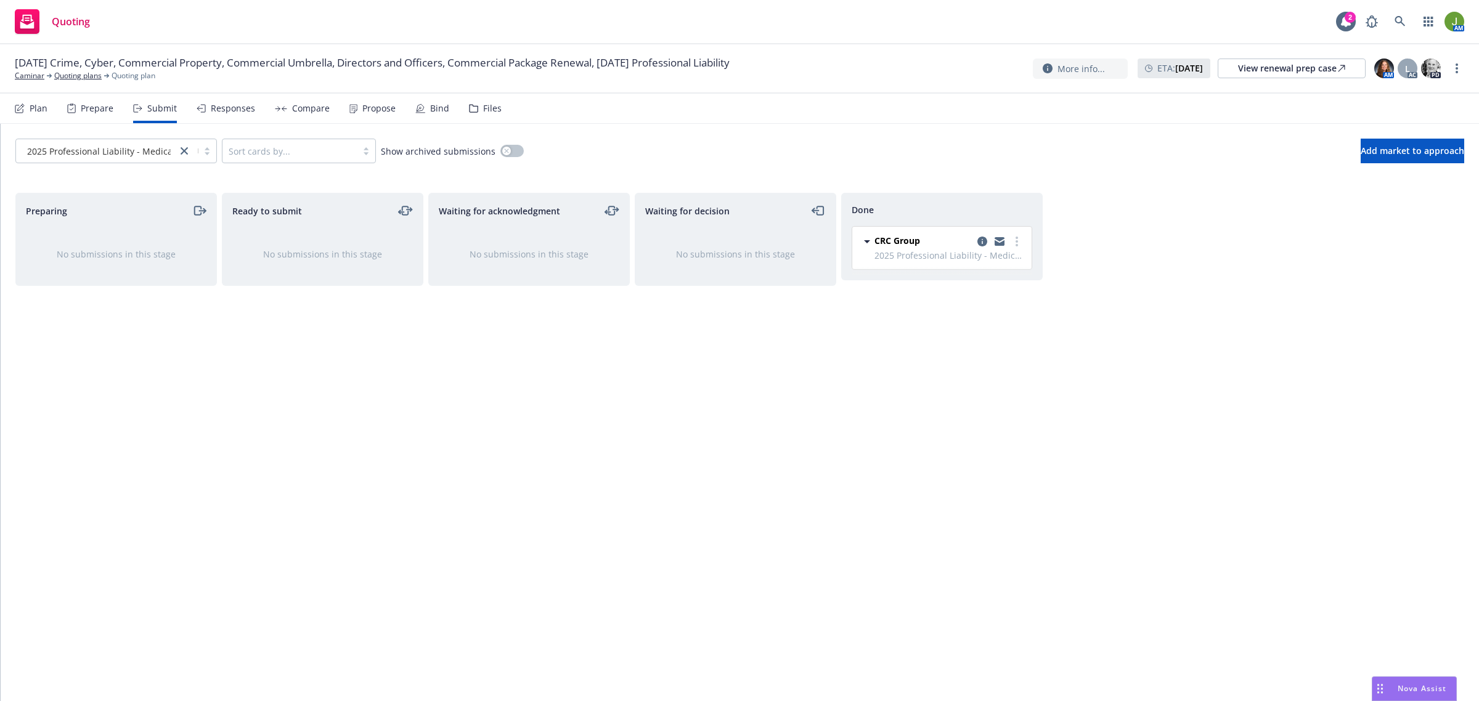
click at [292, 106] on div "Compare" at bounding box center [311, 109] width 38 height 10
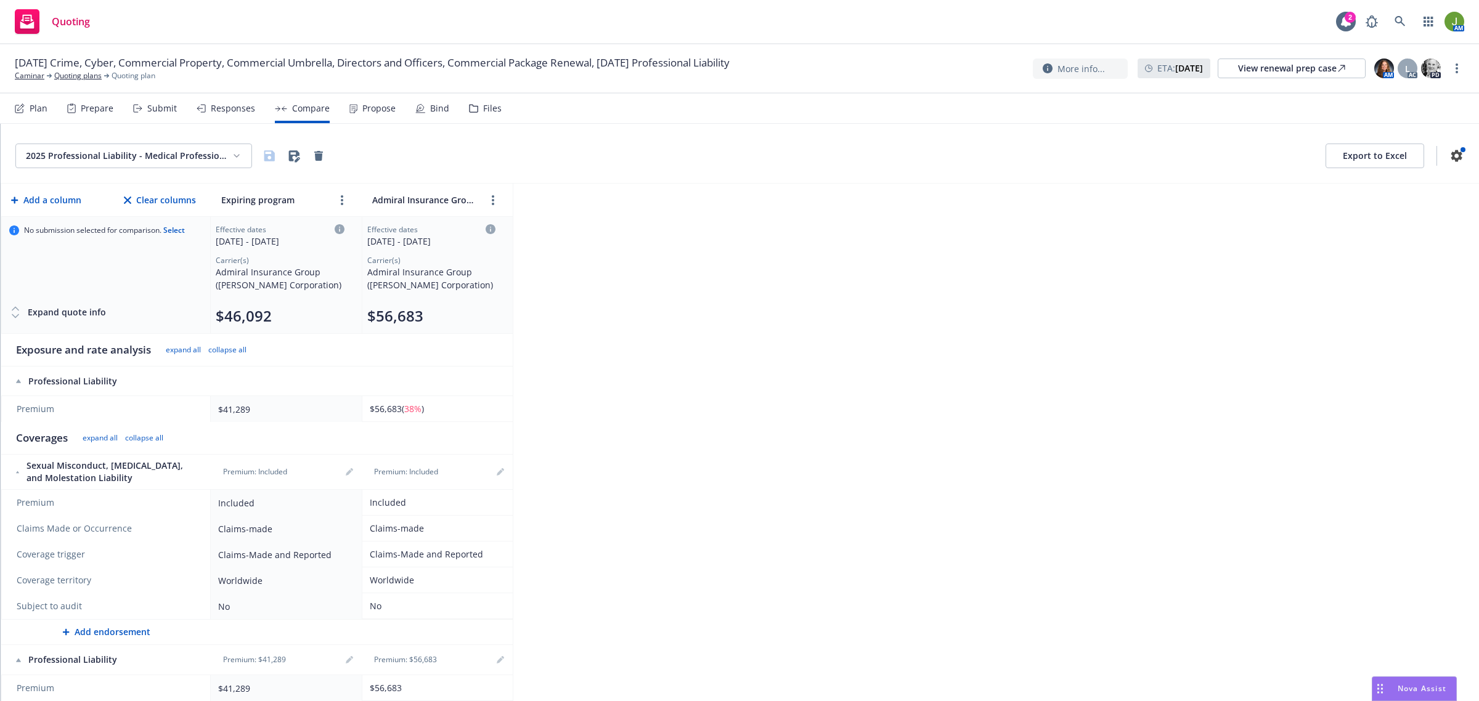
click at [1326, 153] on button "Export to Excel" at bounding box center [1375, 156] width 99 height 25
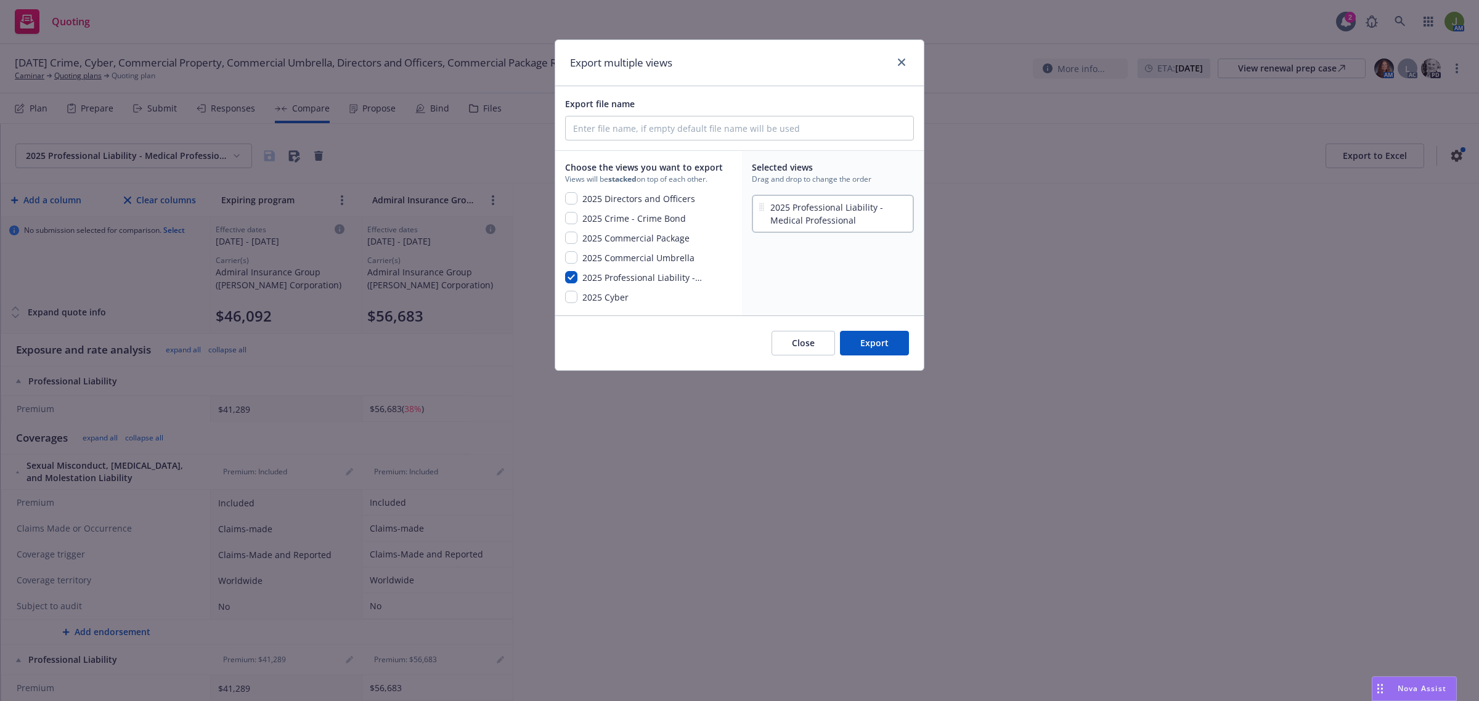
click at [889, 339] on button "Export" at bounding box center [874, 343] width 69 height 25
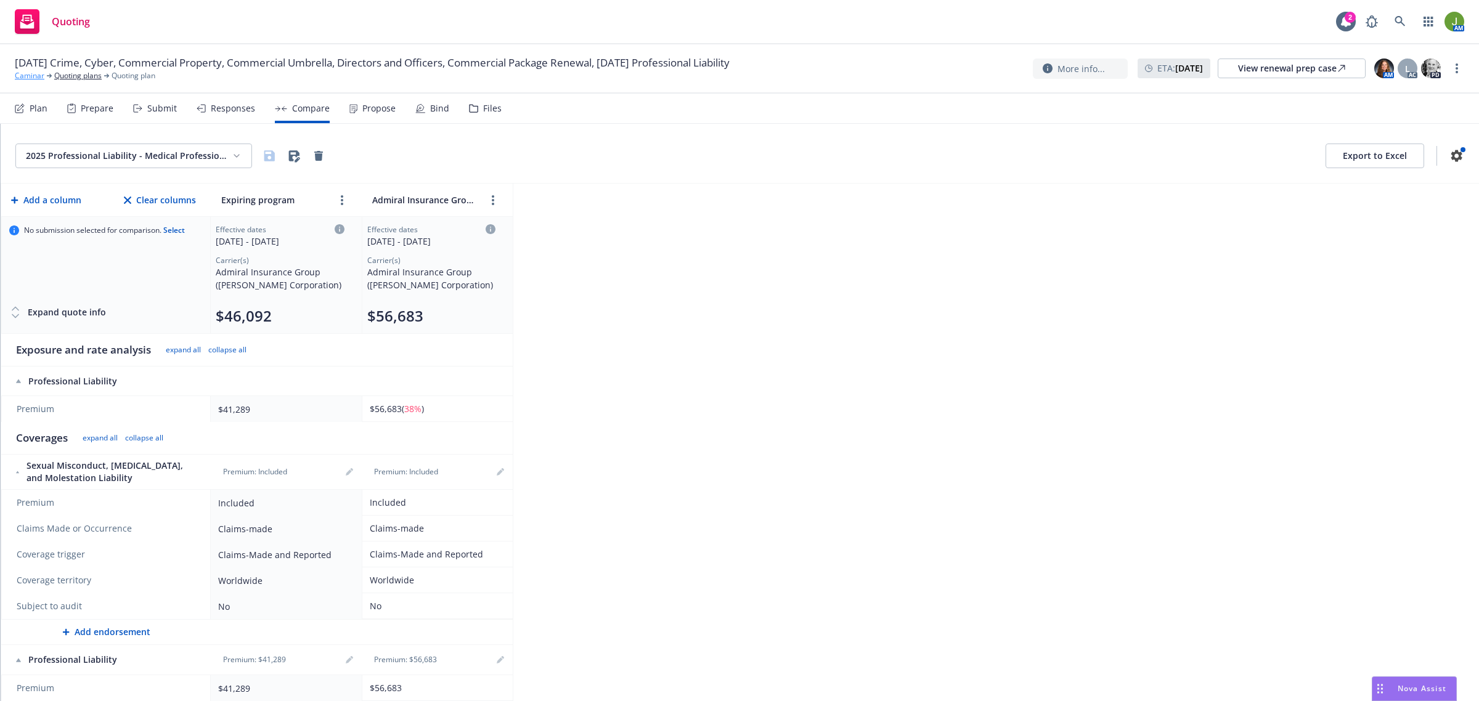
click at [31, 74] on link "Caminar" at bounding box center [30, 75] width 30 height 11
